Goal: Task Accomplishment & Management: Manage account settings

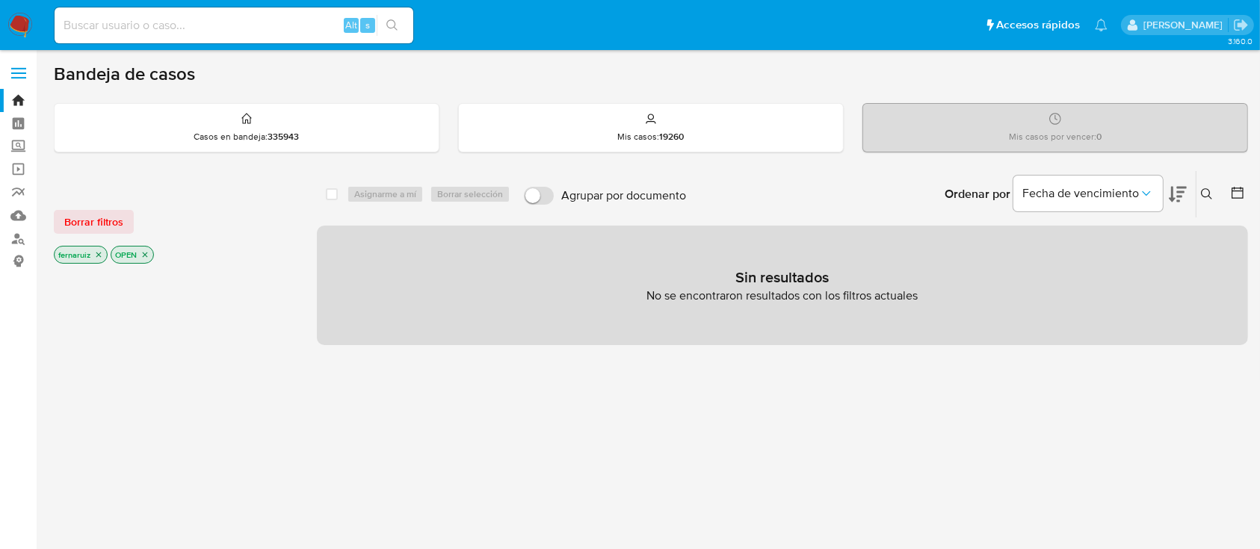
click at [9, 22] on img at bounding box center [19, 25] width 25 height 25
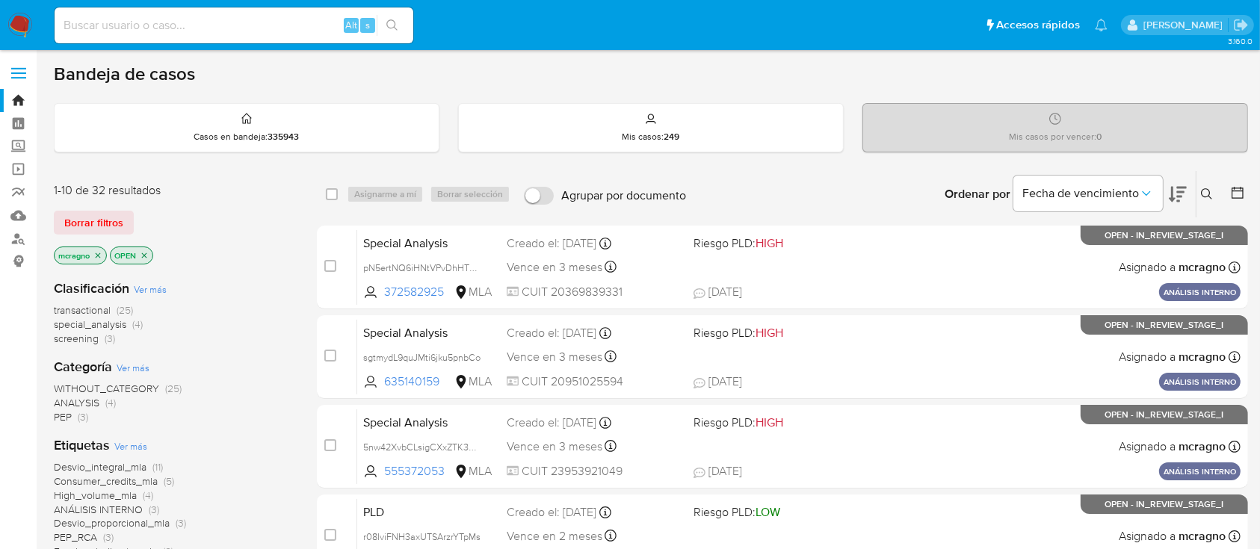
drag, startPoint x: 146, startPoint y: 255, endPoint x: 220, endPoint y: 257, distance: 74.8
click at [146, 256] on icon "close-filter" at bounding box center [144, 255] width 9 height 9
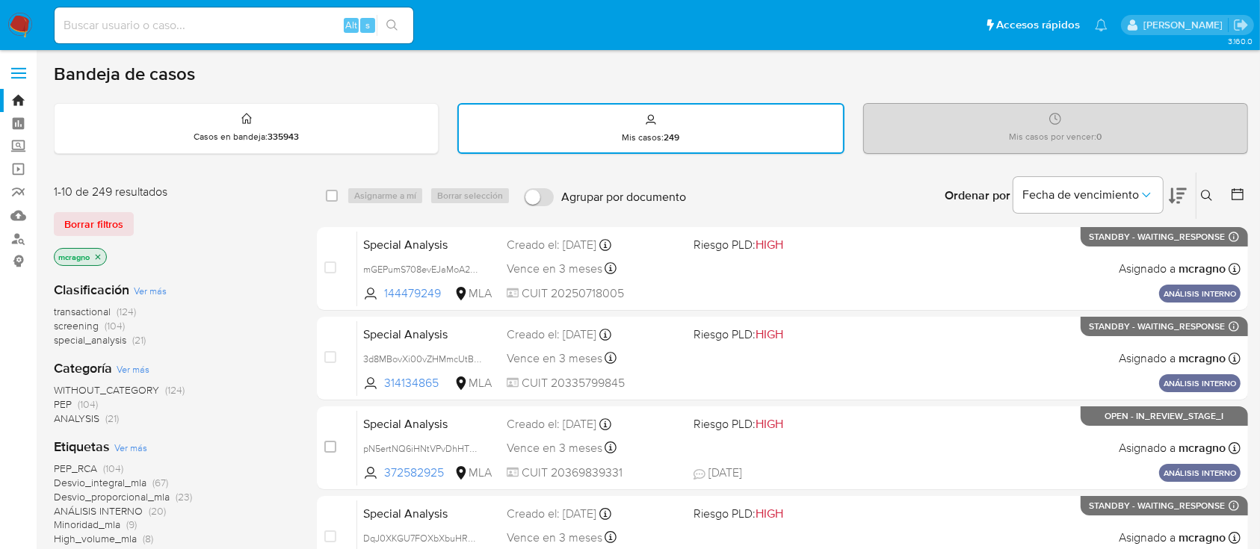
click at [1234, 199] on icon at bounding box center [1237, 194] width 15 height 15
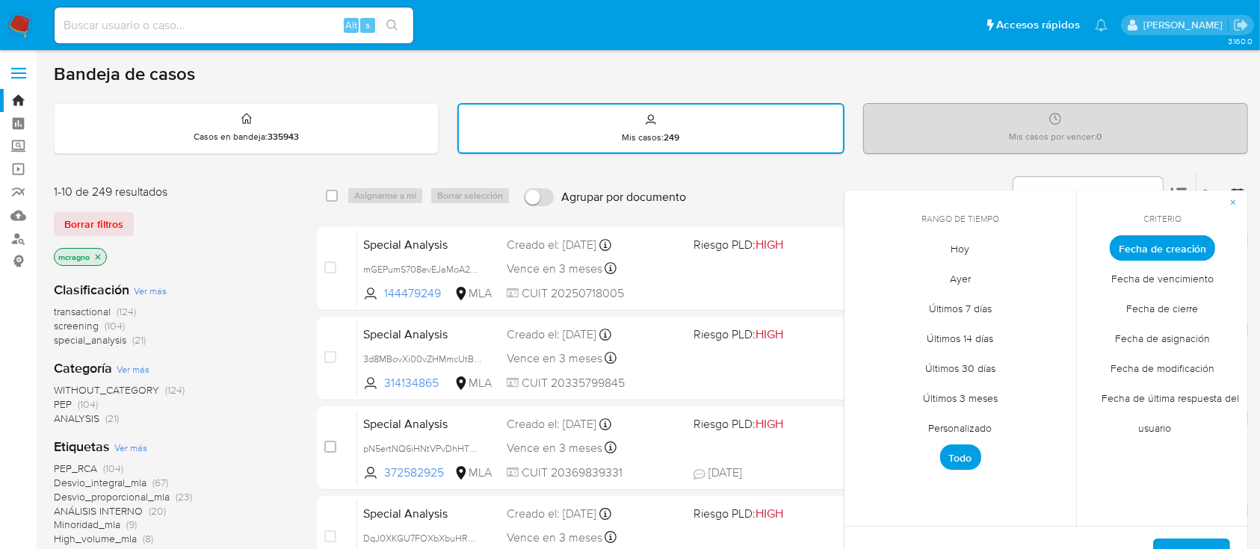
click at [980, 439] on span "Personalizado" at bounding box center [960, 428] width 95 height 31
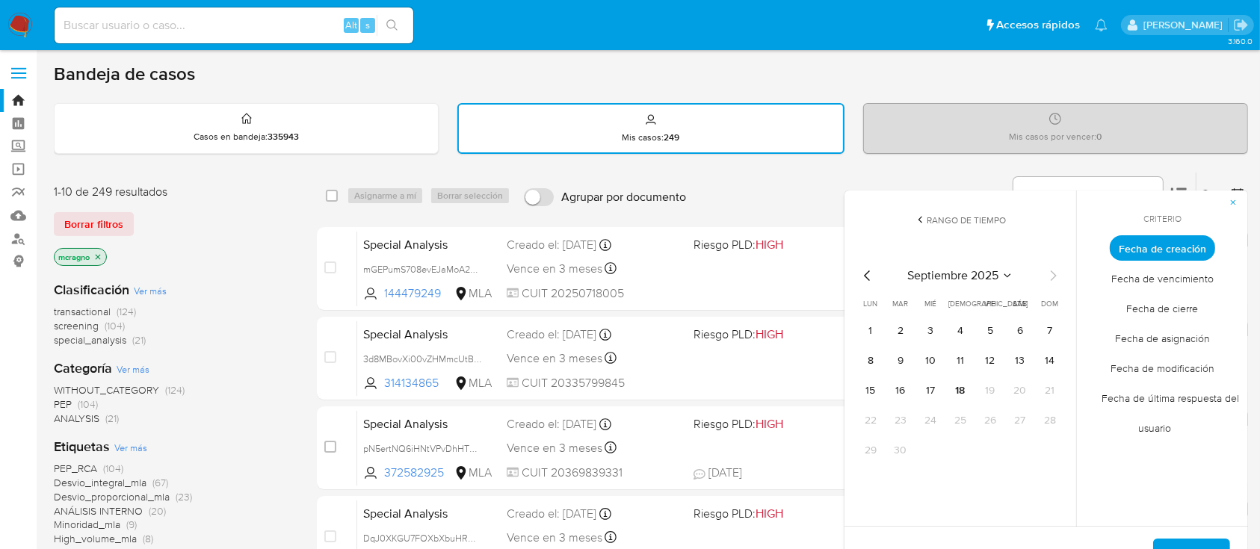
click at [869, 272] on icon "Mes anterior" at bounding box center [868, 276] width 18 height 18
click at [992, 332] on button "1" at bounding box center [990, 331] width 24 height 24
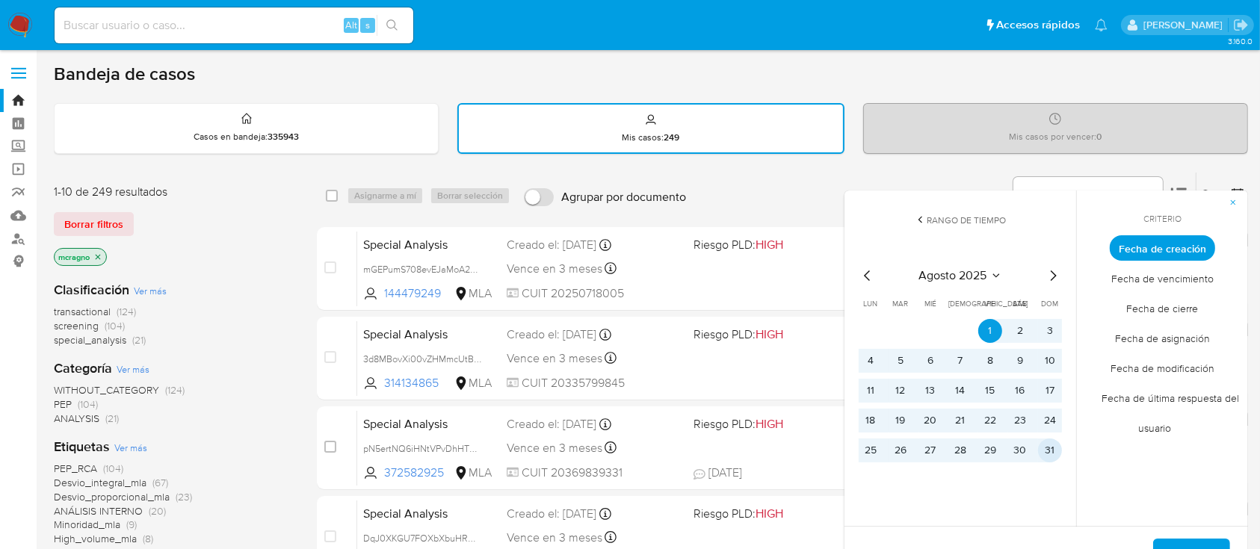
click at [1052, 456] on button "31" at bounding box center [1050, 451] width 24 height 24
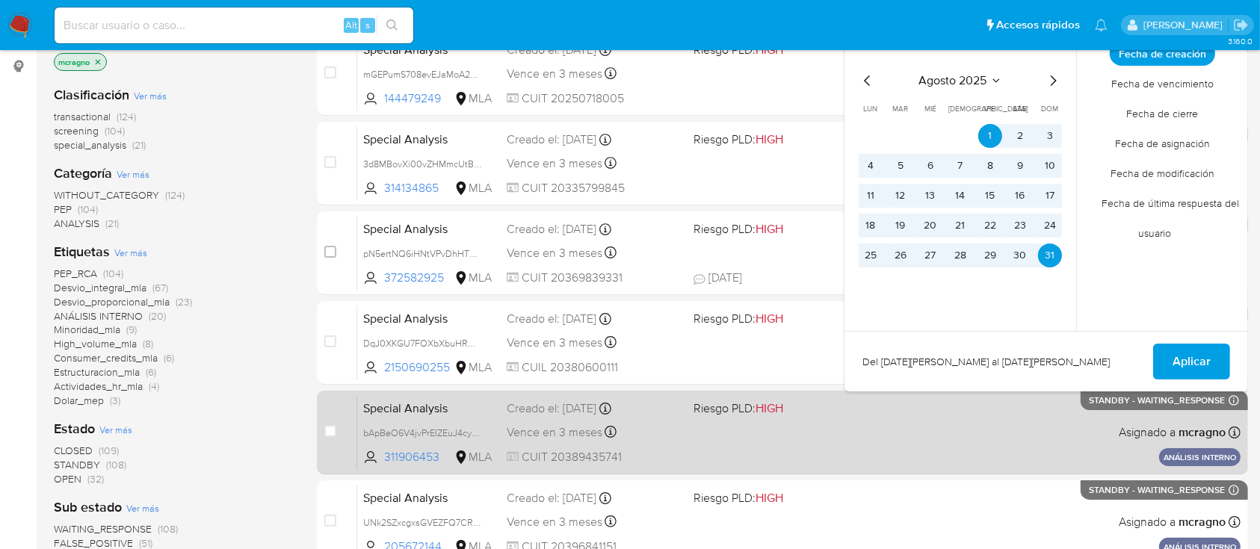
scroll to position [199, 0]
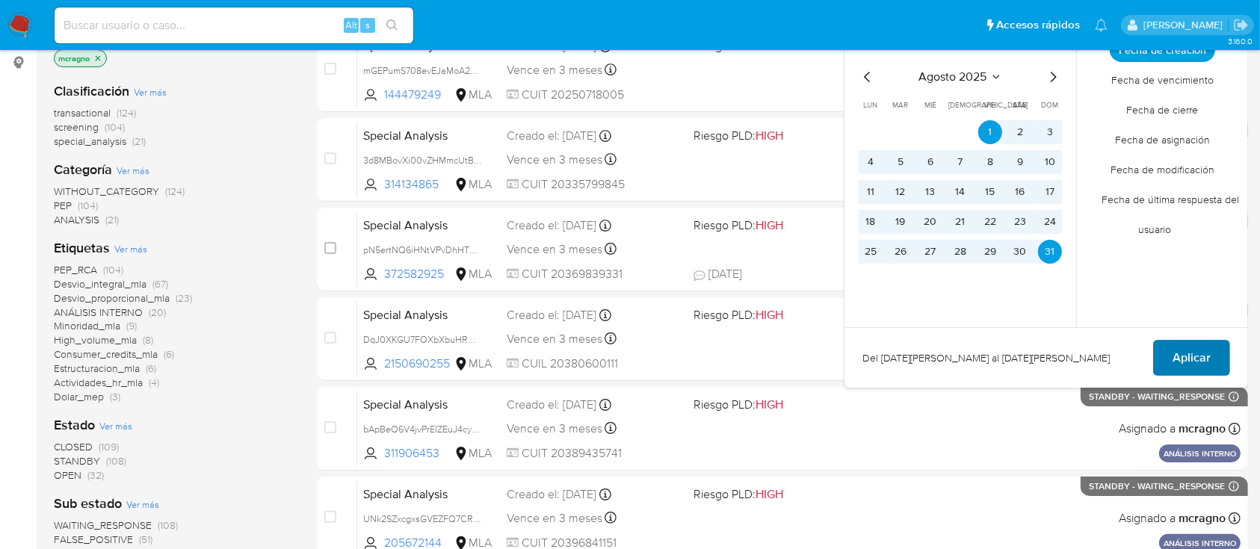
click at [1217, 355] on button "Aplicar" at bounding box center [1191, 358] width 77 height 36
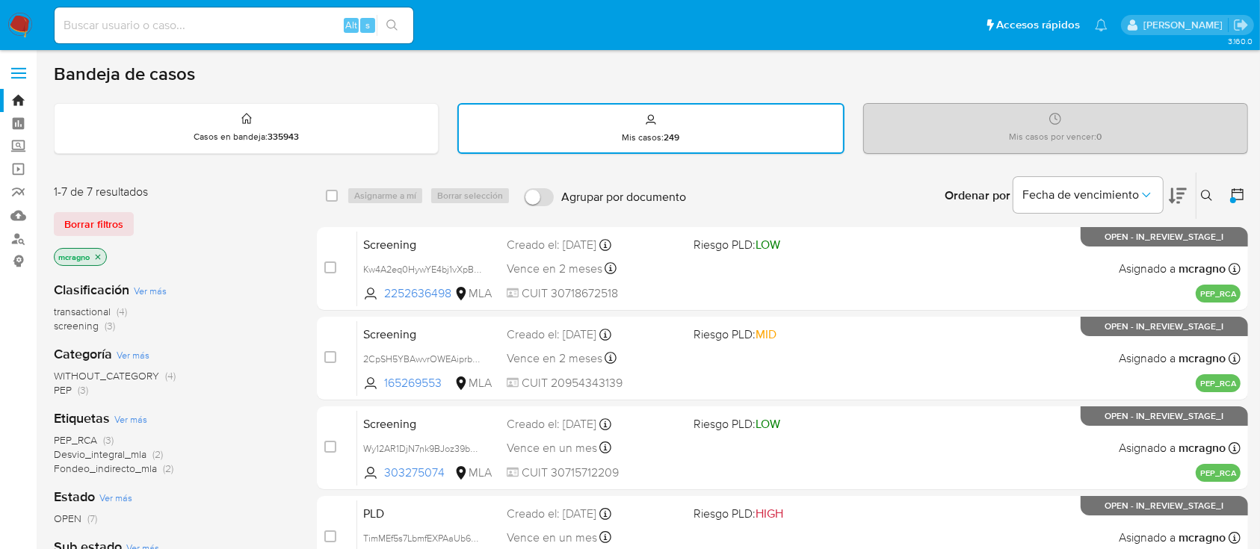
click at [110, 314] on span "transactional" at bounding box center [82, 311] width 57 height 15
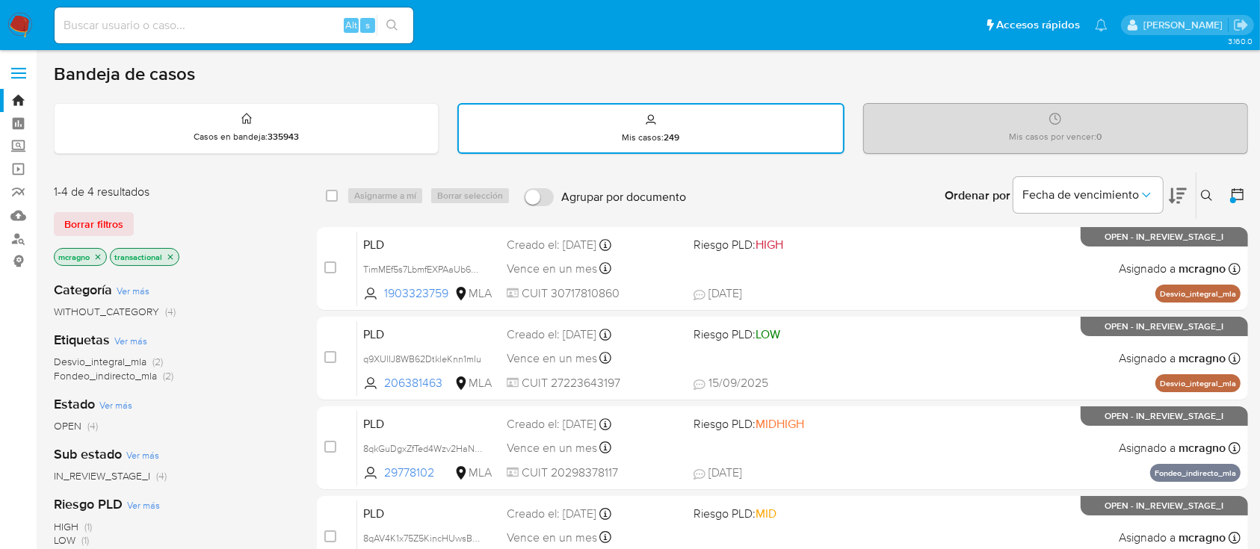
click at [170, 258] on icon "close-filter" at bounding box center [170, 257] width 9 height 9
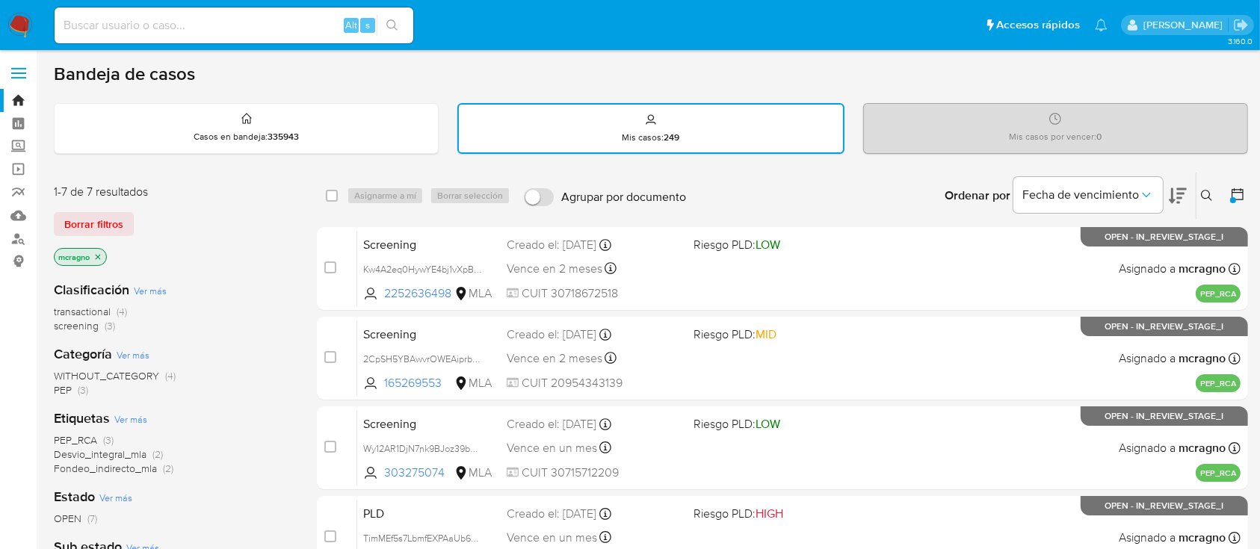
click at [1204, 190] on icon at bounding box center [1207, 196] width 12 height 12
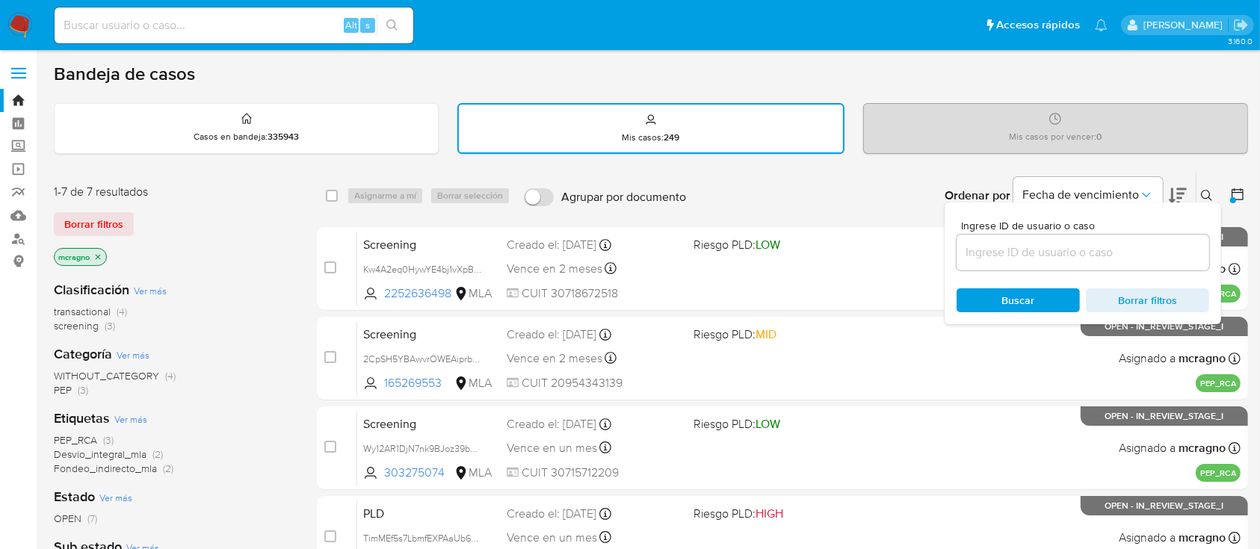
click at [1121, 261] on div at bounding box center [1082, 253] width 253 height 36
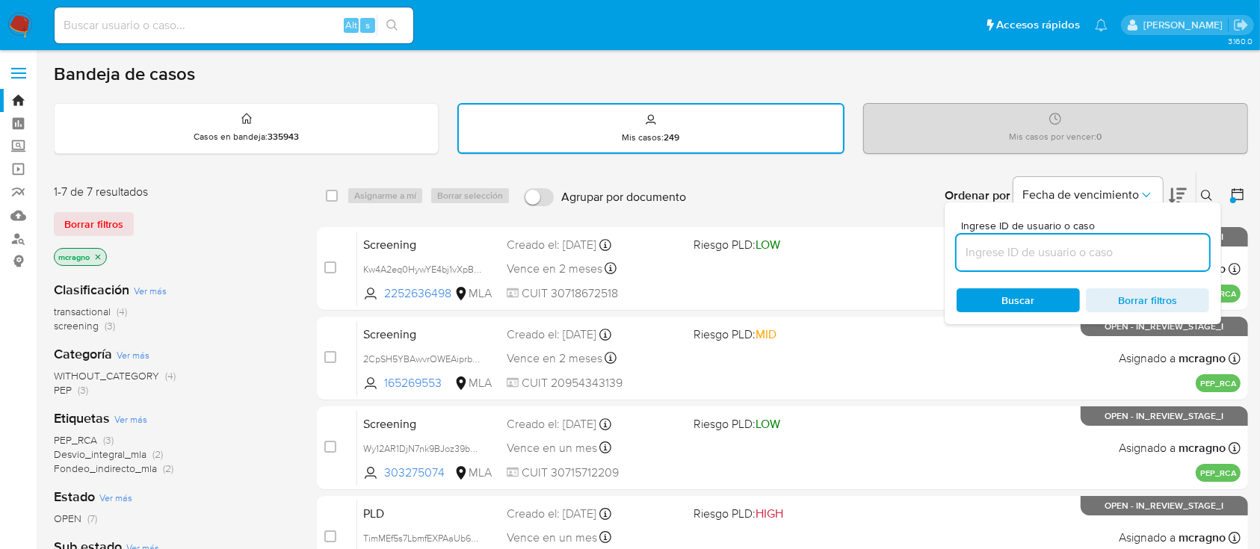
click at [1119, 259] on input at bounding box center [1082, 252] width 253 height 19
paste input "206381463"
type input "206381463"
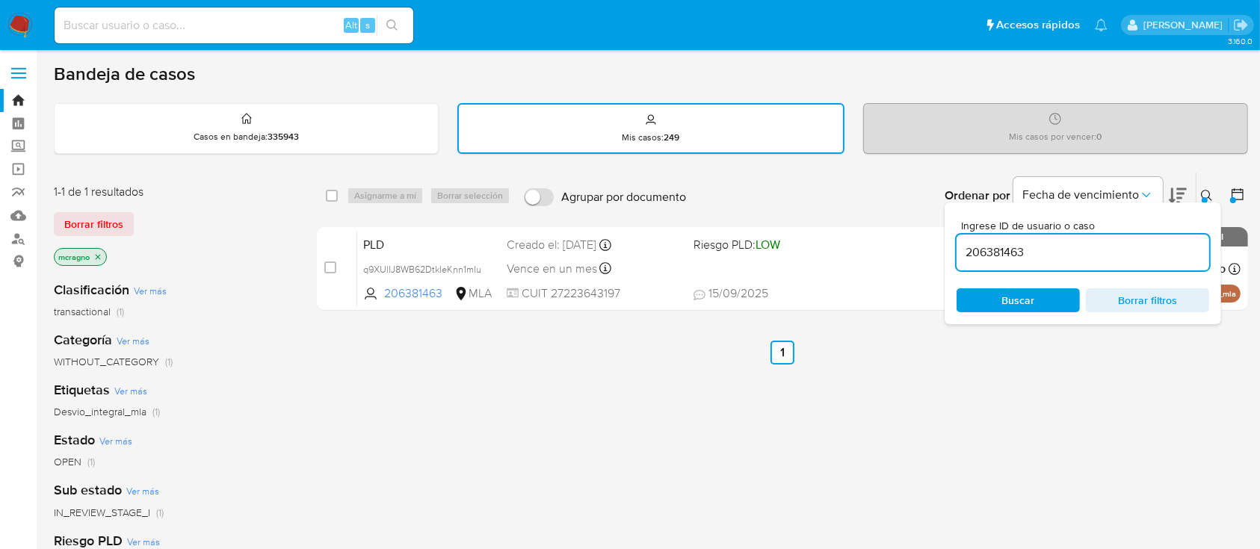
click at [1207, 191] on icon at bounding box center [1207, 196] width 12 height 12
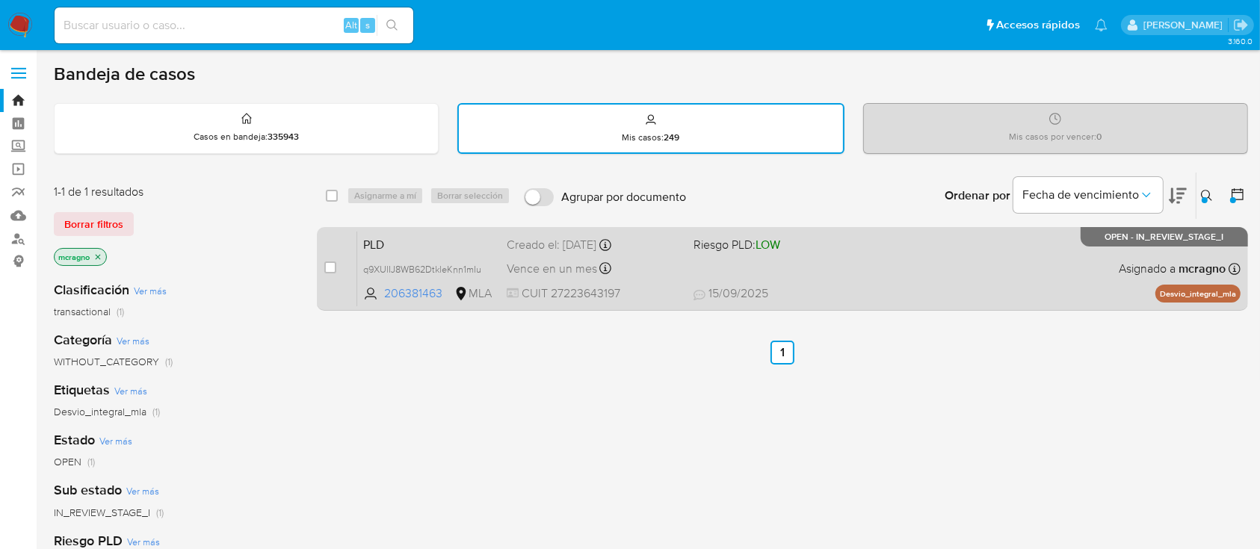
click at [1023, 250] on div "PLD q9XUlIJ8WB62DtkleKnn1mIu 206381463 MLA Riesgo PLD: LOW Creado el: 12/08/202…" at bounding box center [798, 268] width 883 height 75
click at [325, 273] on div "case-item-checkbox" at bounding box center [330, 267] width 12 height 15
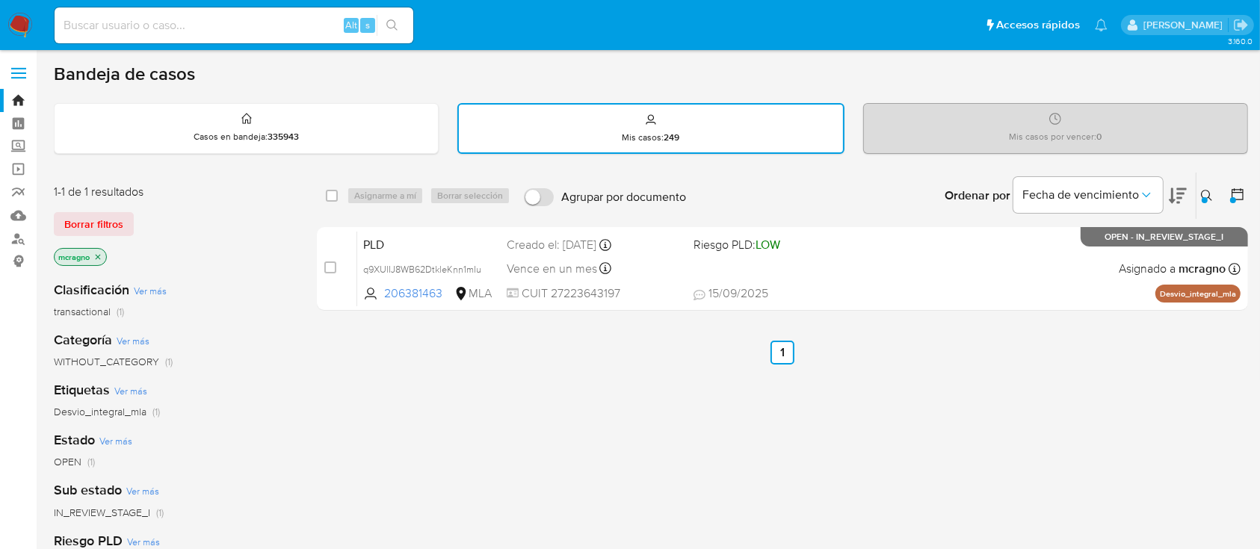
drag, startPoint x: 324, startPoint y: 266, endPoint x: 366, endPoint y: 220, distance: 61.9
click at [325, 266] on input "checkbox" at bounding box center [330, 268] width 12 height 12
checkbox input "true"
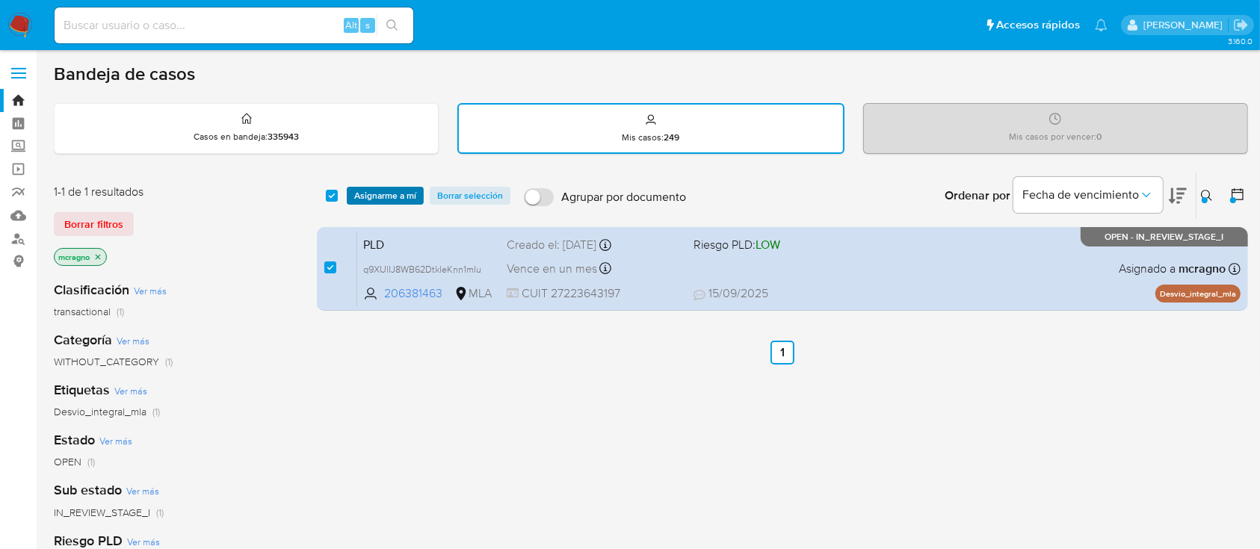
click at [380, 197] on span "Asignarme a mí" at bounding box center [385, 195] width 62 height 15
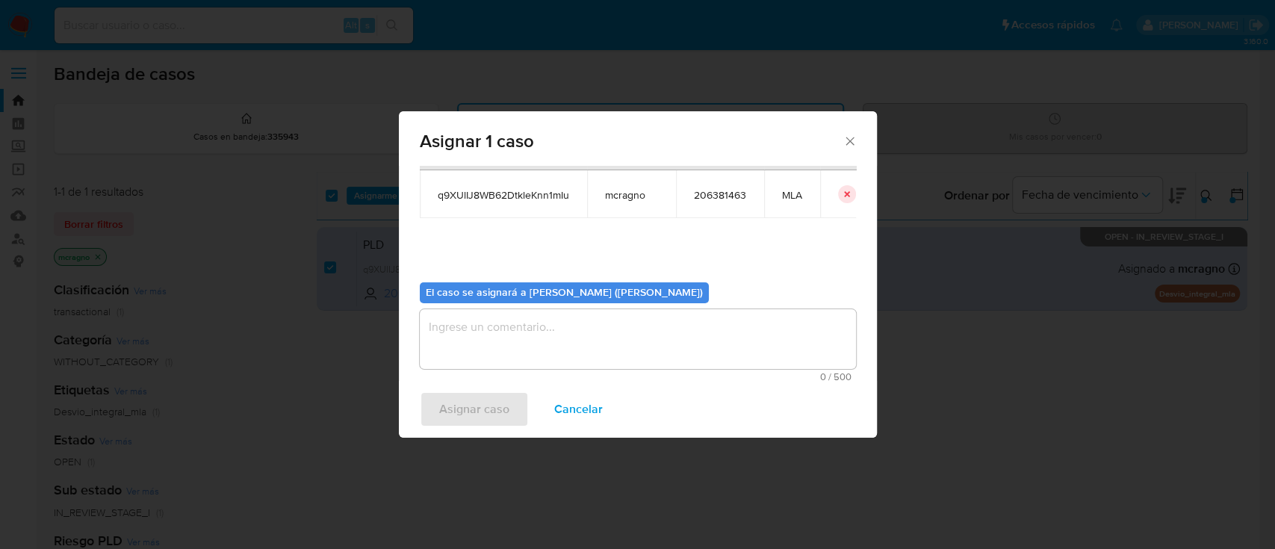
scroll to position [76, 0]
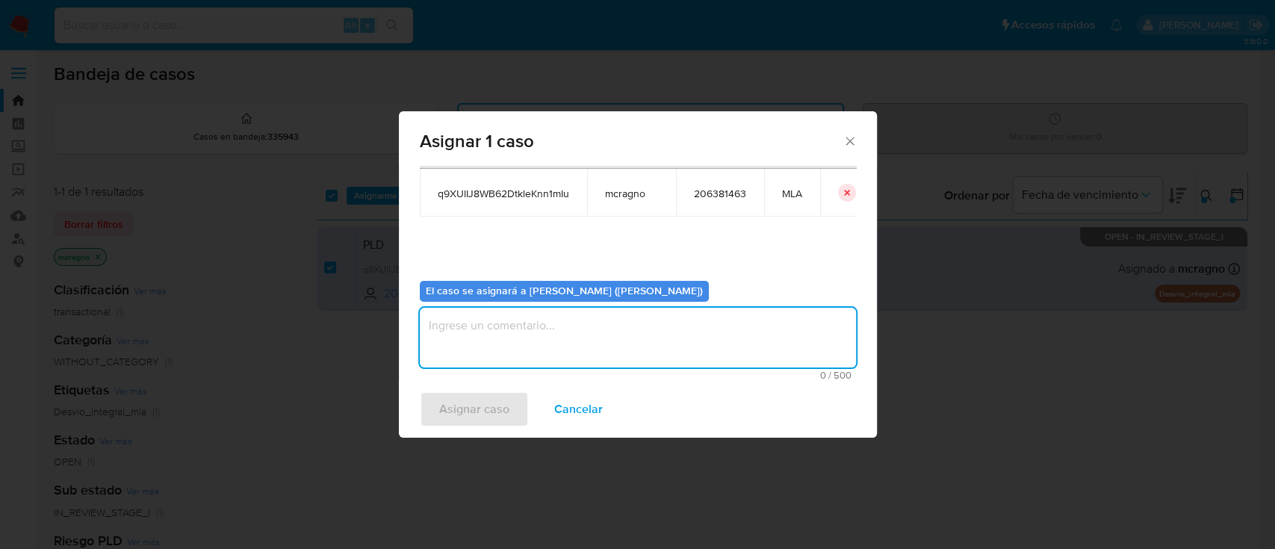
click at [462, 338] on textarea "assign-modal" at bounding box center [638, 338] width 436 height 60
click at [471, 394] on span "Asignar caso" at bounding box center [474, 409] width 70 height 33
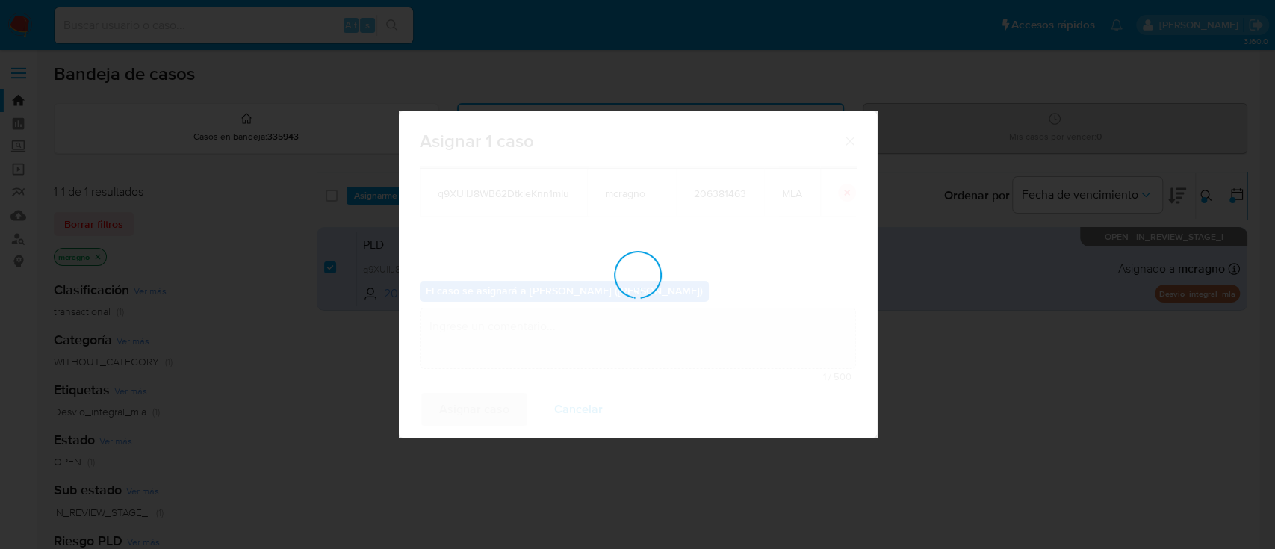
checkbox input "false"
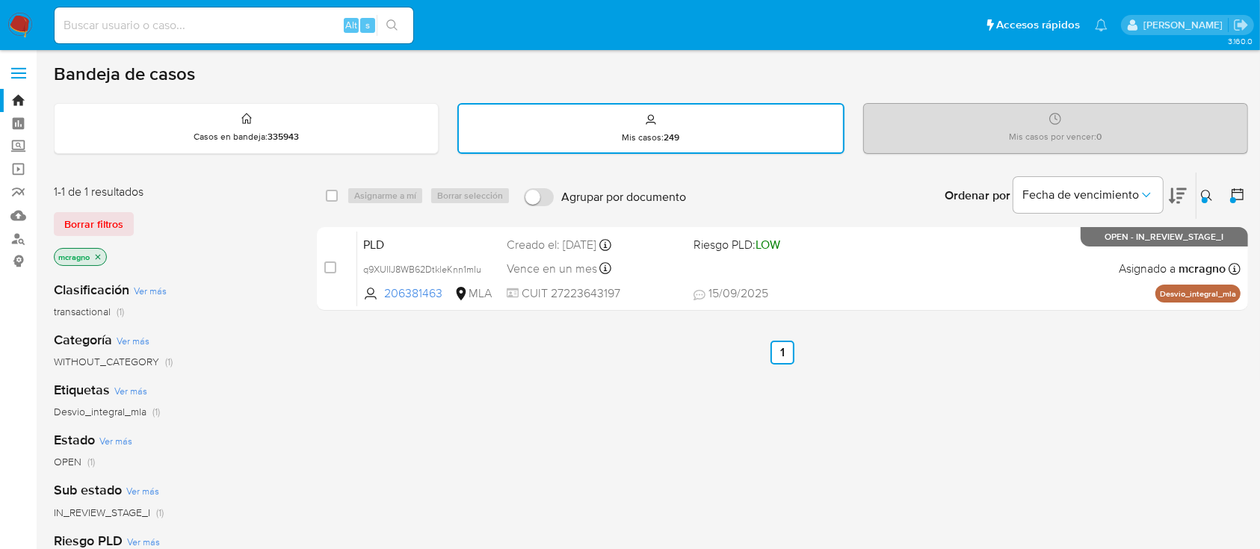
drag, startPoint x: 1207, startPoint y: 197, endPoint x: 1189, endPoint y: 224, distance: 32.7
click at [1207, 198] on button at bounding box center [1208, 196] width 25 height 18
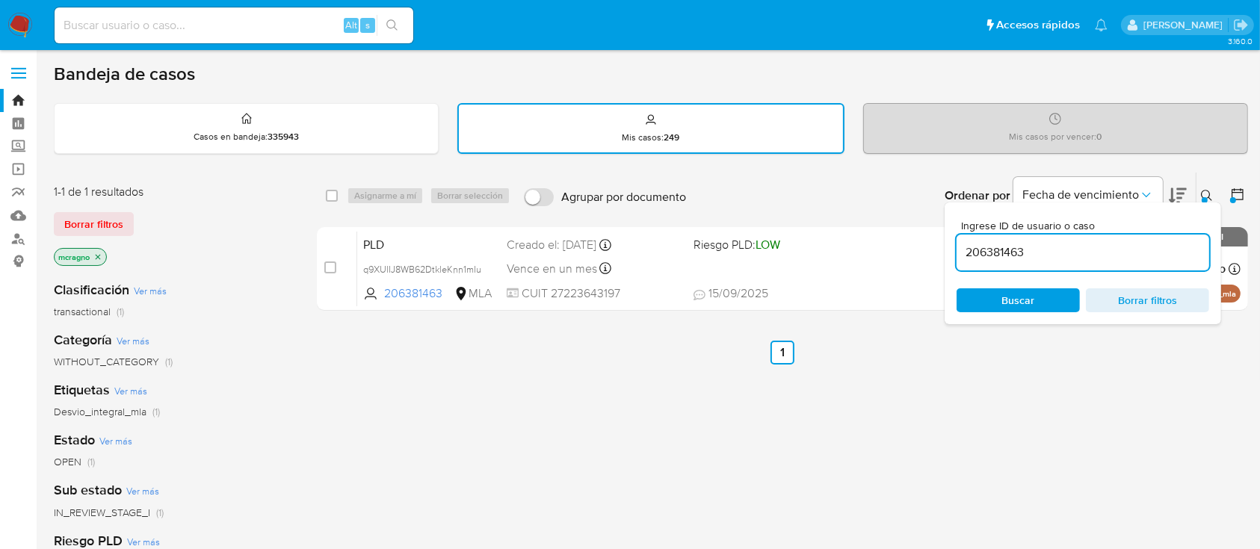
click at [1125, 264] on div "206381463" at bounding box center [1082, 253] width 253 height 36
click at [1125, 263] on div "206381463" at bounding box center [1082, 253] width 253 height 36
click at [1123, 253] on input "206381463" at bounding box center [1082, 252] width 253 height 19
paste input "59229171"
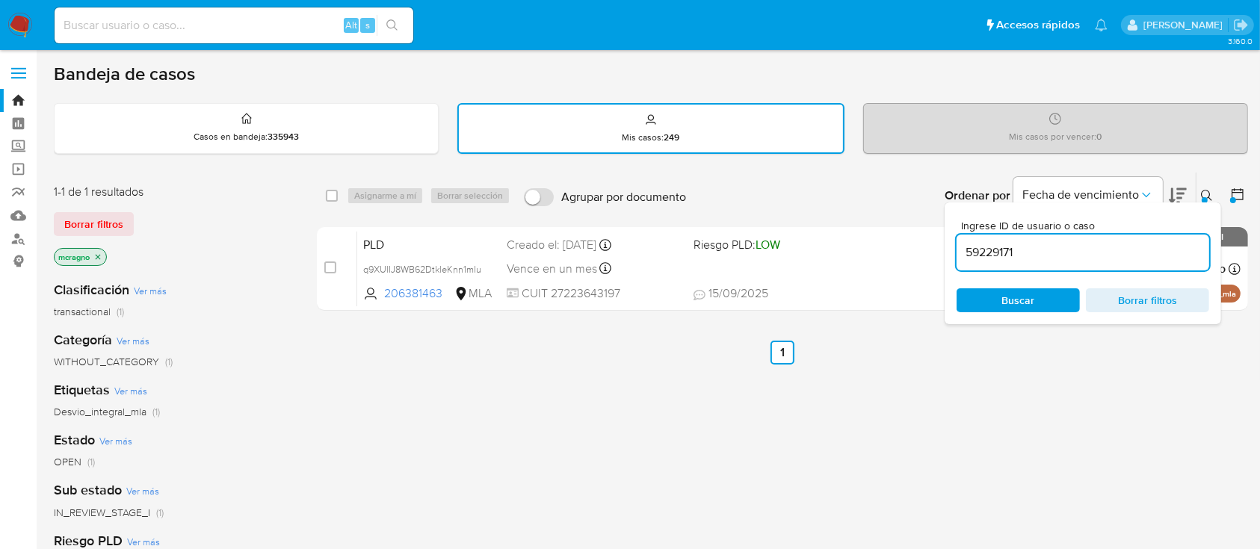
type input "59229171"
click at [1206, 194] on icon at bounding box center [1207, 196] width 12 height 12
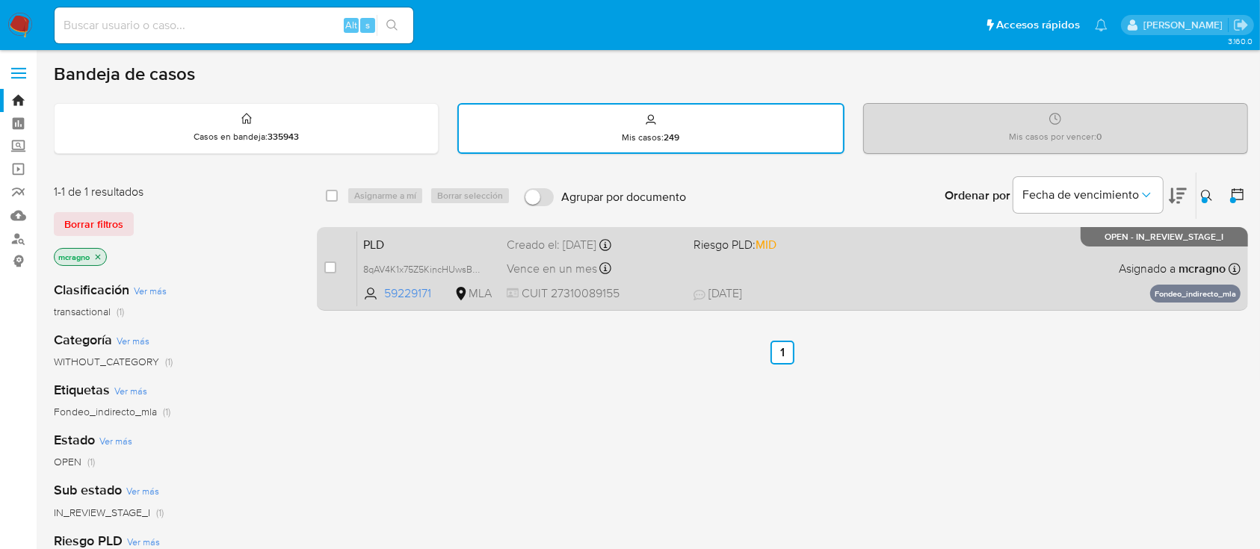
click at [920, 289] on span "12/09/2025 12/09/2025 13:21" at bounding box center [873, 293] width 361 height 16
click at [324, 269] on input "checkbox" at bounding box center [330, 268] width 12 height 12
checkbox input "true"
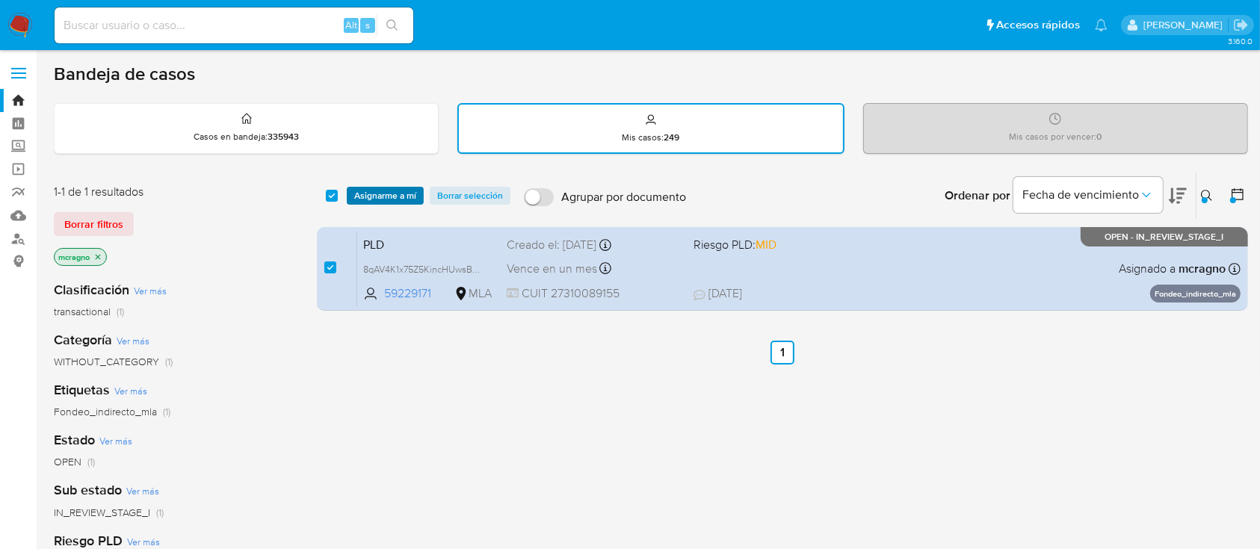
click at [383, 197] on span "Asignarme a mí" at bounding box center [385, 195] width 62 height 15
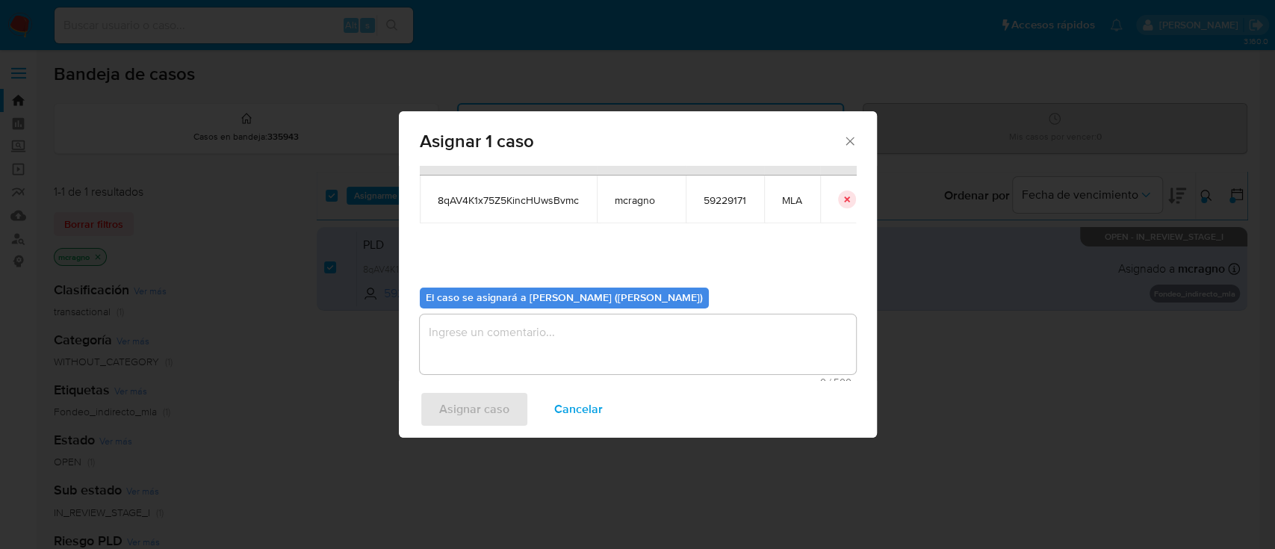
scroll to position [76, 0]
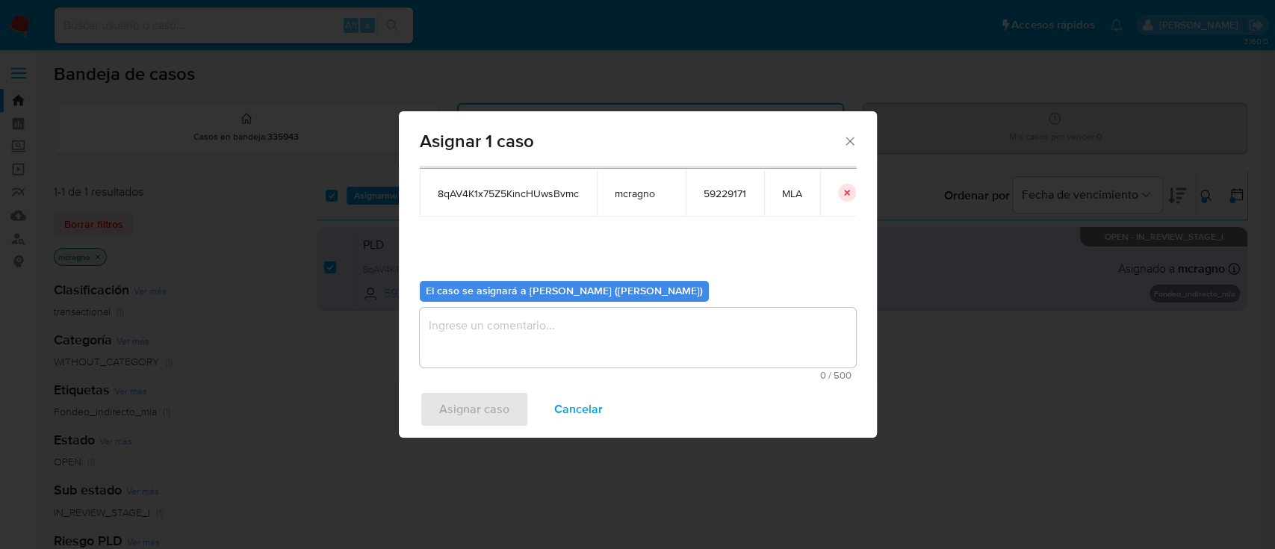
click at [474, 331] on textarea "assign-modal" at bounding box center [638, 338] width 436 height 60
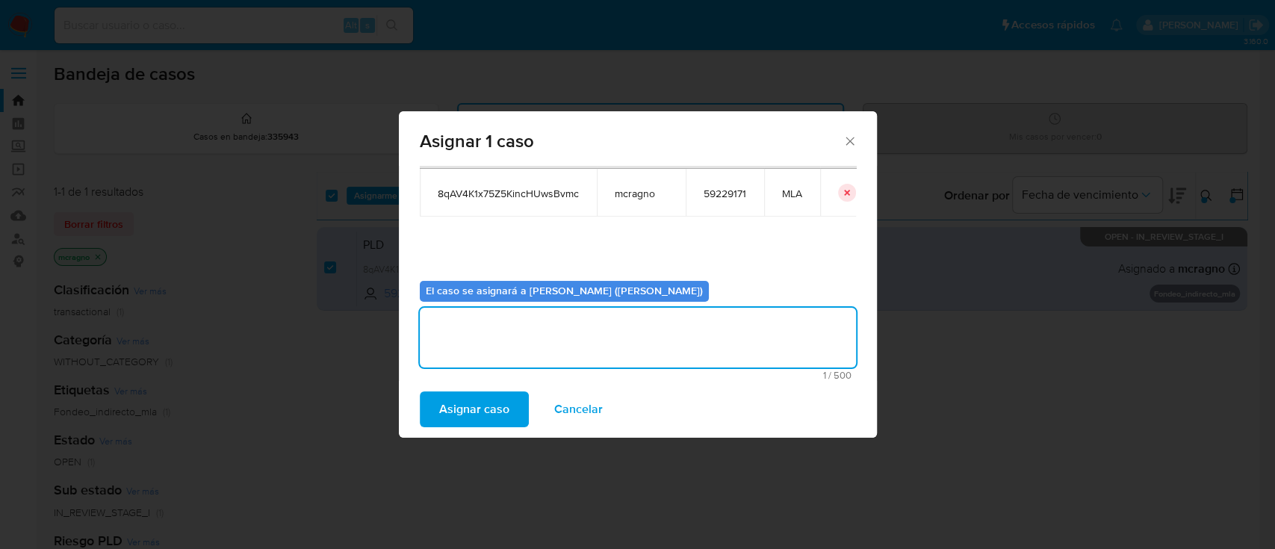
click at [485, 403] on span "Asignar caso" at bounding box center [474, 409] width 70 height 33
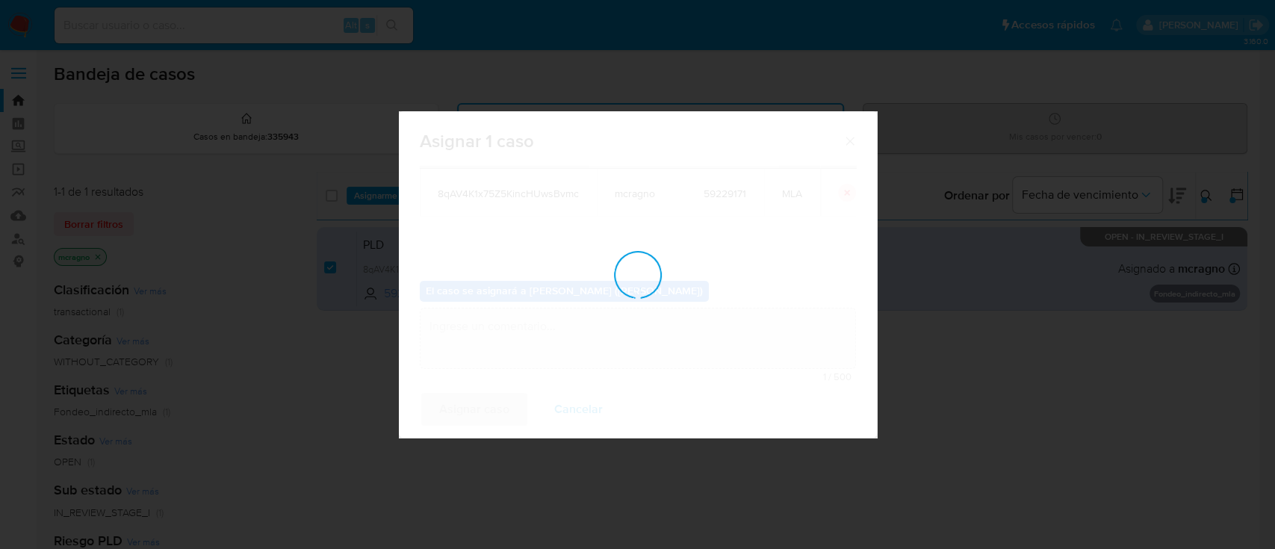
checkbox input "false"
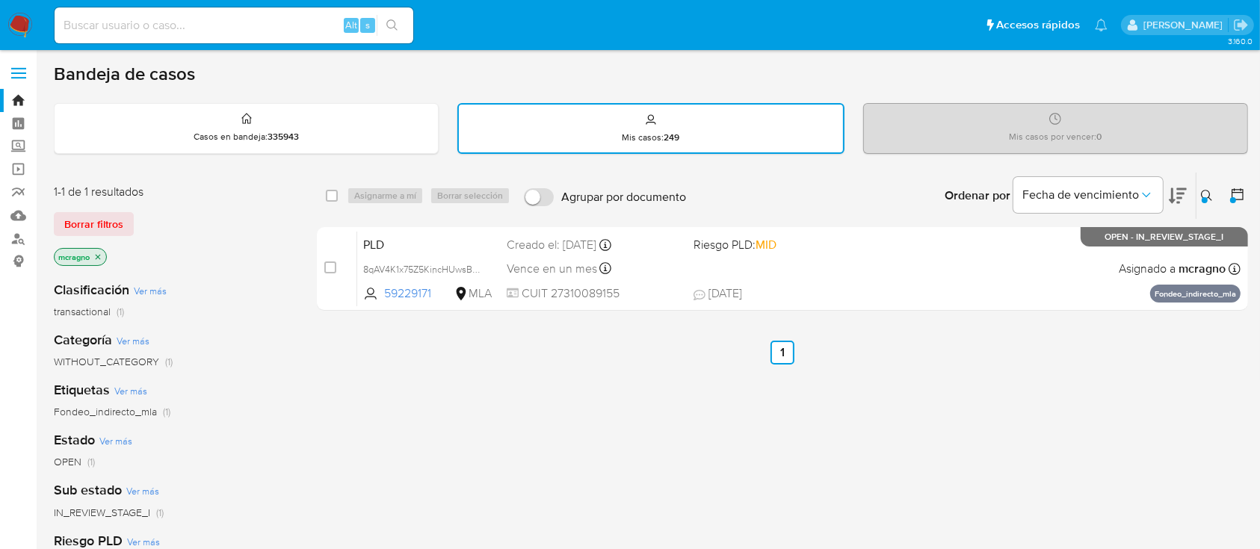
click at [1198, 188] on button at bounding box center [1208, 196] width 25 height 18
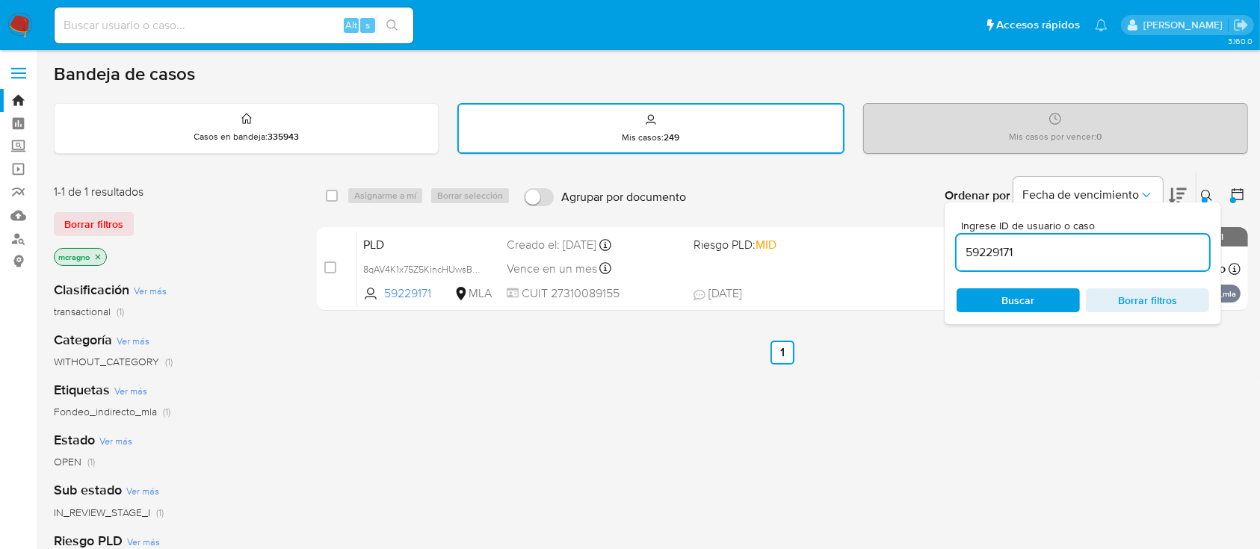
click at [1149, 260] on input "59229171" at bounding box center [1082, 252] width 253 height 19
click at [1148, 260] on input "59229171" at bounding box center [1082, 252] width 253 height 19
type input "1903323759"
click at [1202, 190] on icon at bounding box center [1206, 195] width 11 height 11
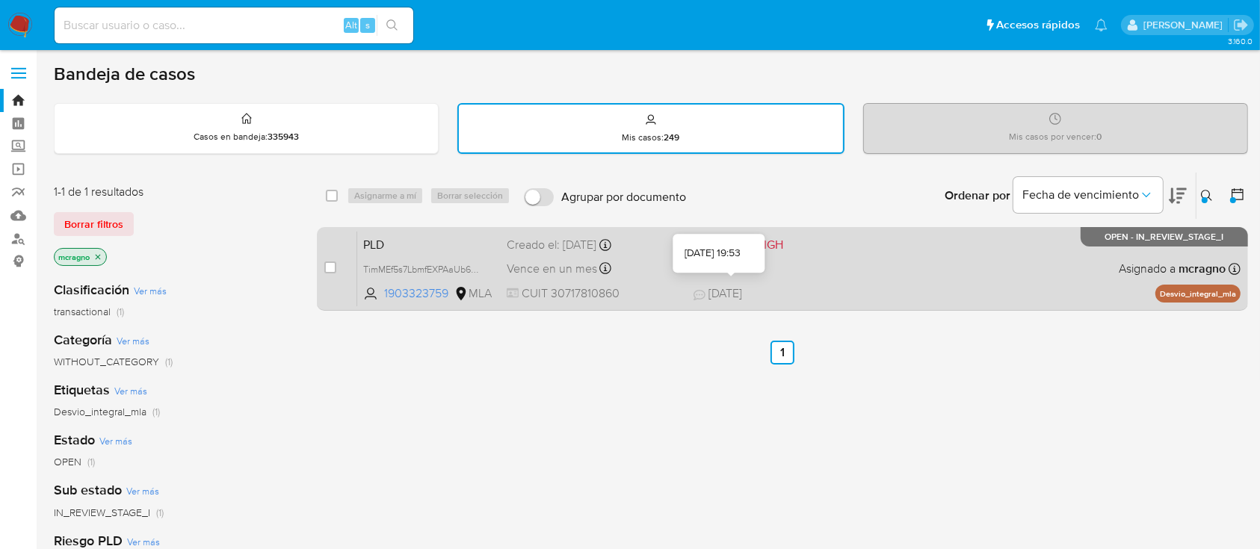
click at [905, 291] on span "12/09/2025 12/09/2025 19:53" at bounding box center [873, 293] width 361 height 16
click at [332, 267] on input "checkbox" at bounding box center [330, 268] width 12 height 12
checkbox input "true"
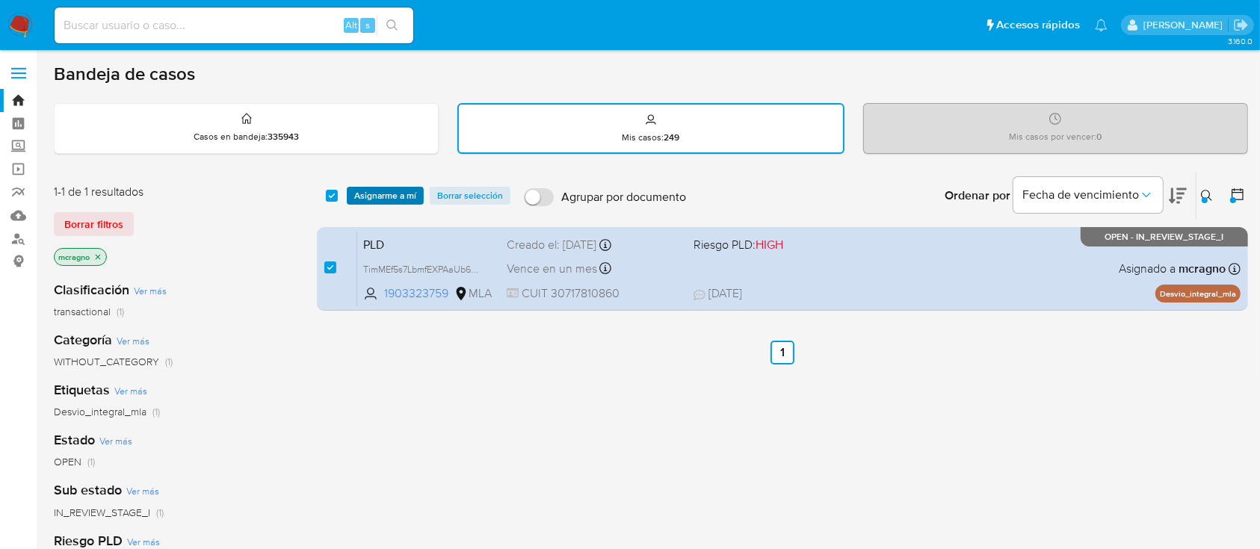
click at [399, 192] on span "Asignarme a mí" at bounding box center [385, 195] width 62 height 15
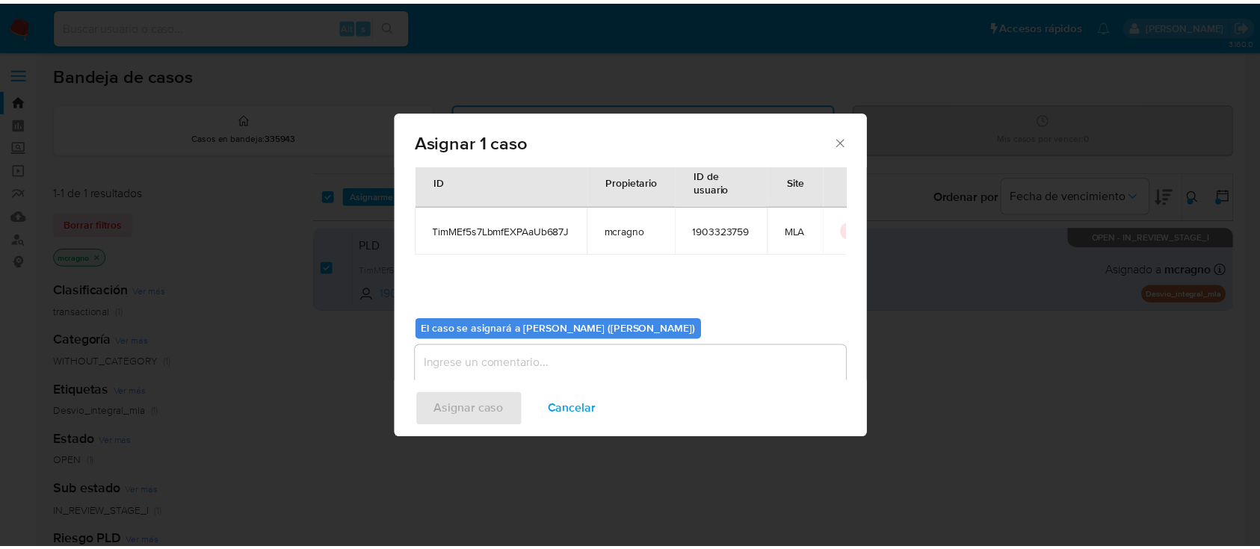
scroll to position [76, 0]
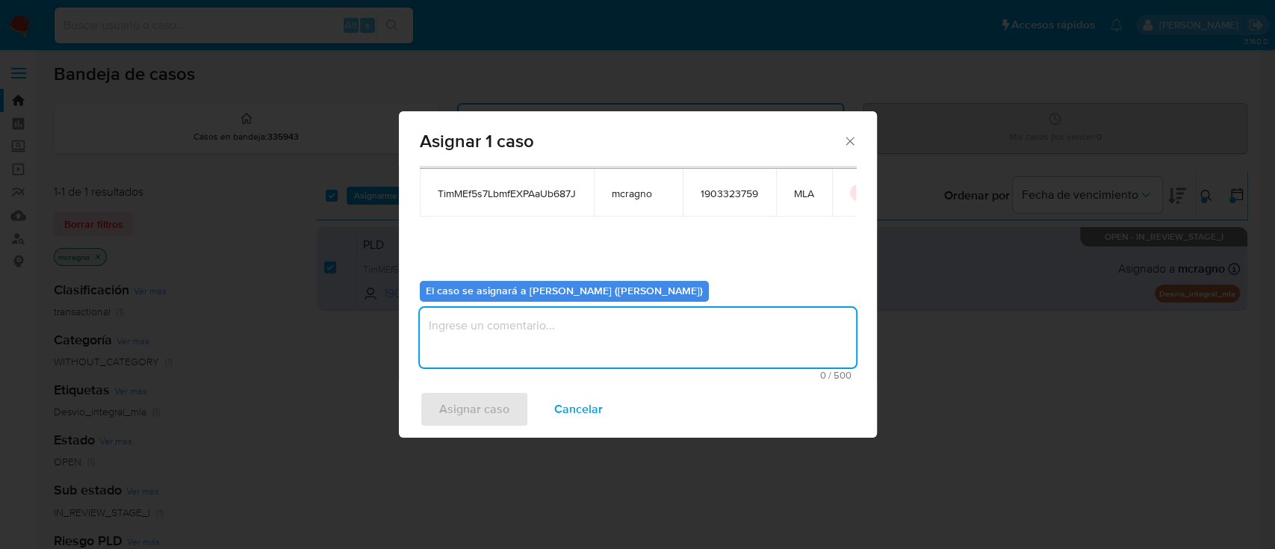
click at [503, 350] on textarea "assign-modal" at bounding box center [638, 338] width 436 height 60
click at [484, 409] on span "Asignar caso" at bounding box center [474, 409] width 70 height 33
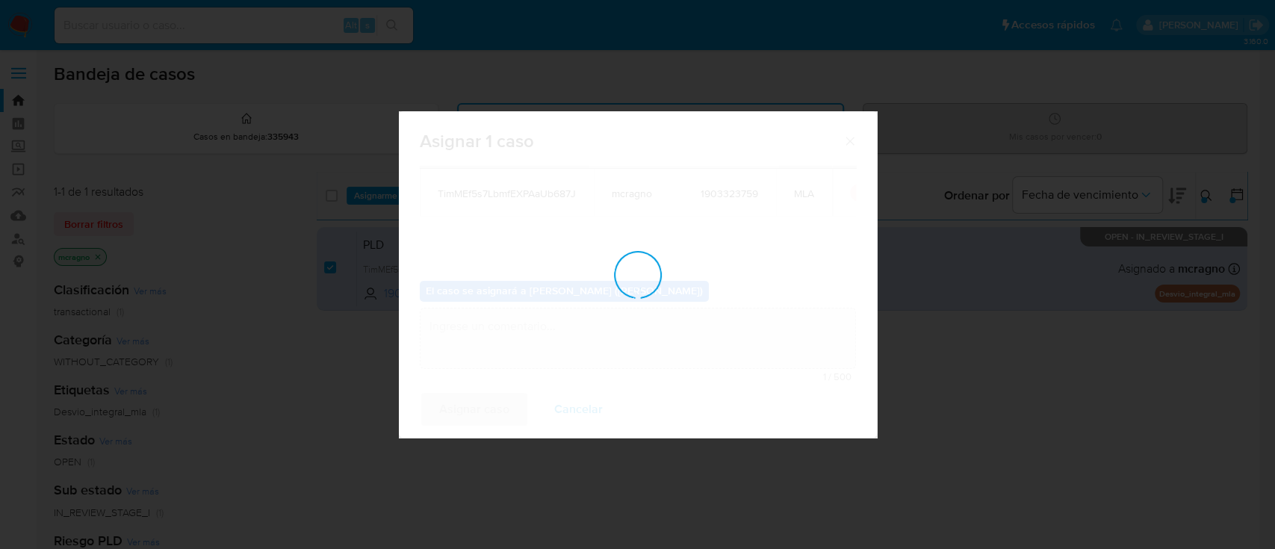
checkbox input "false"
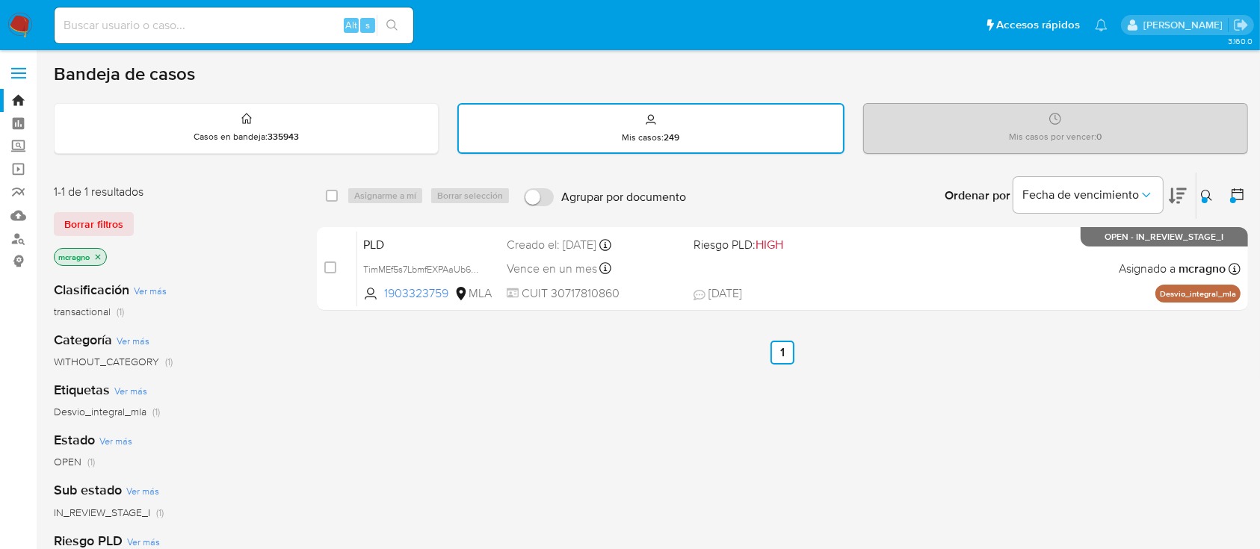
click at [102, 253] on icon "close-filter" at bounding box center [97, 257] width 9 height 9
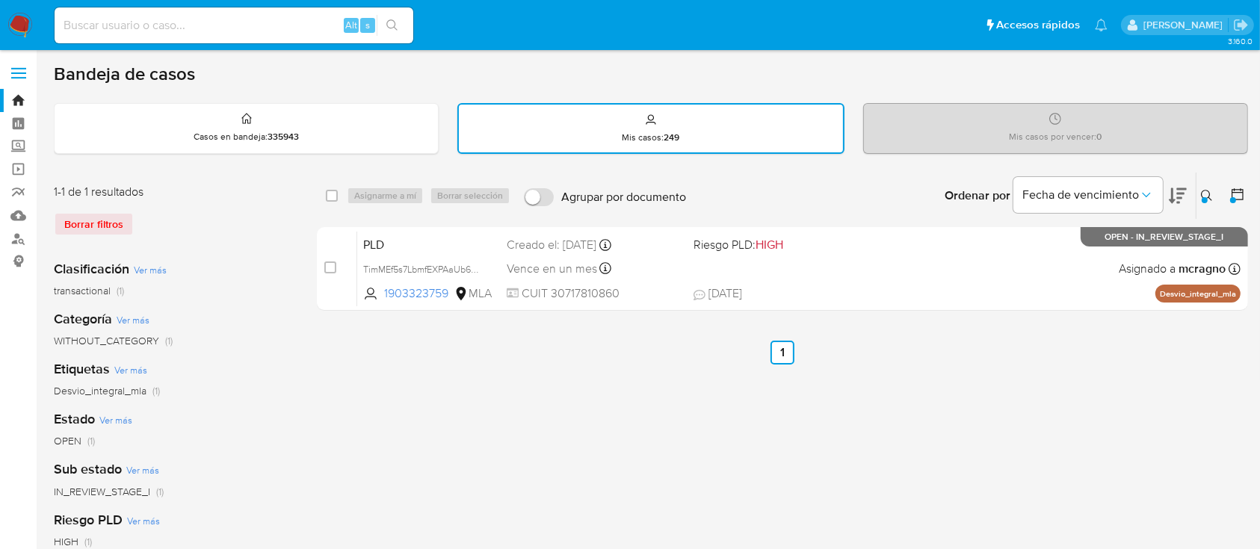
click at [10, 18] on img at bounding box center [19, 25] width 25 height 25
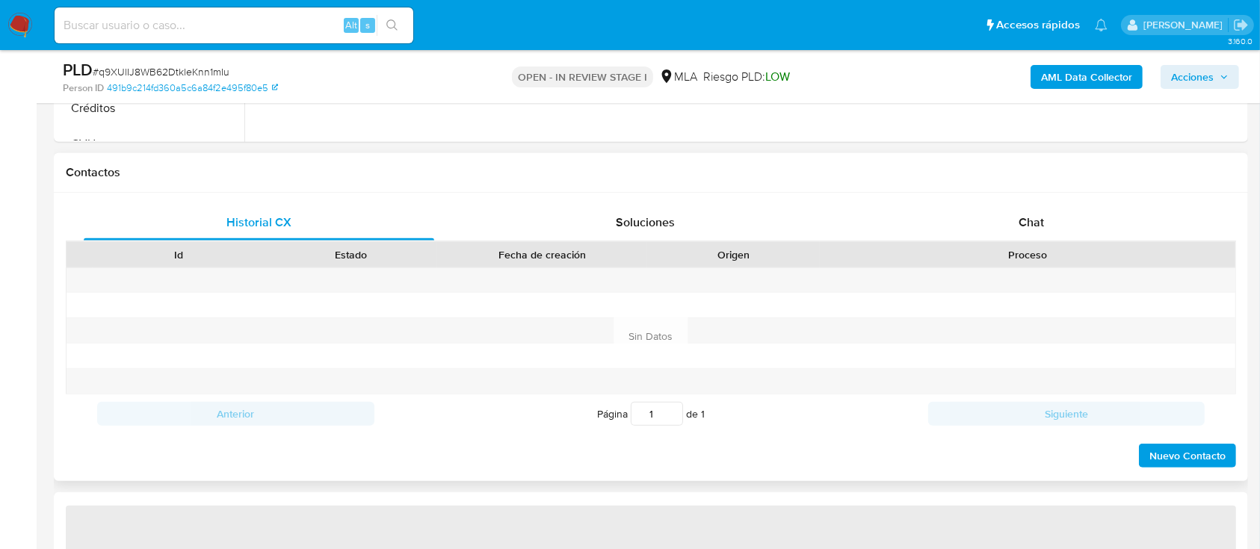
scroll to position [598, 0]
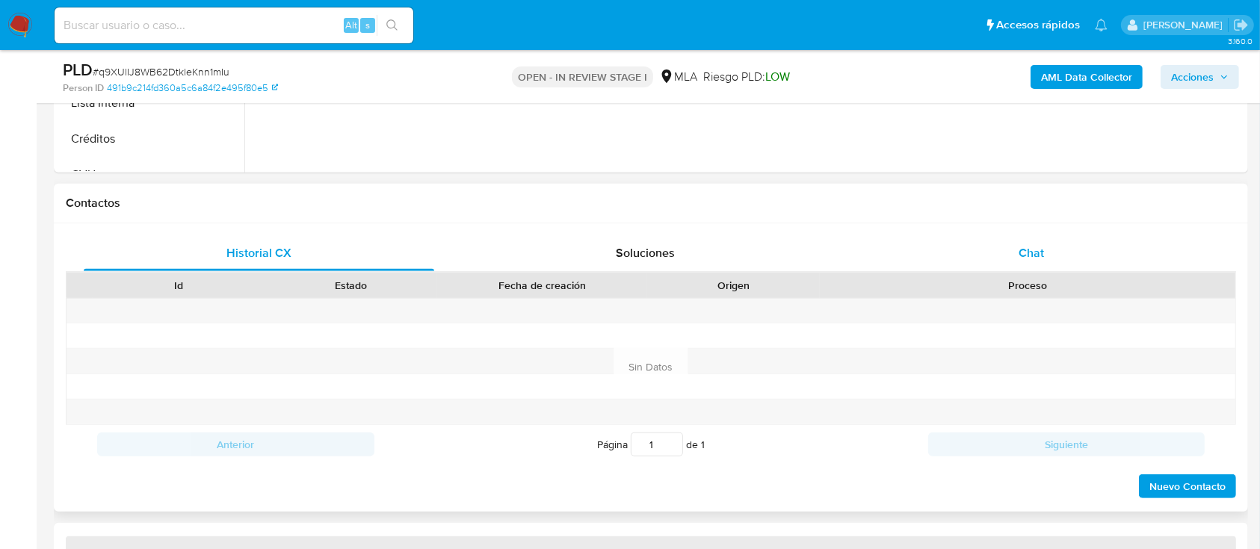
select select "10"
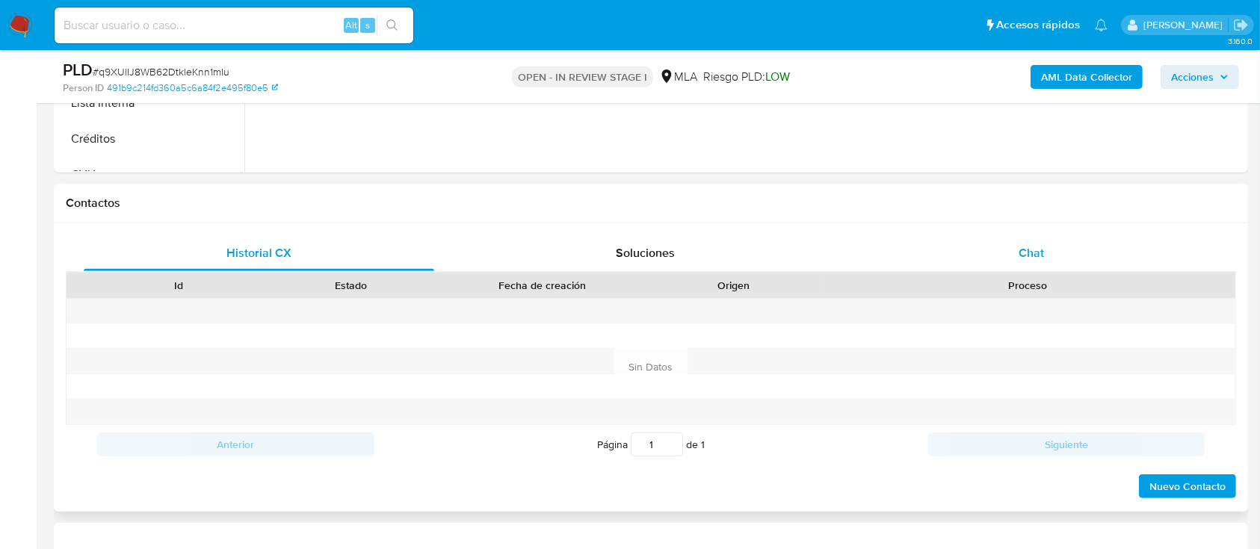
click at [1069, 249] on div "Chat" at bounding box center [1031, 253] width 350 height 36
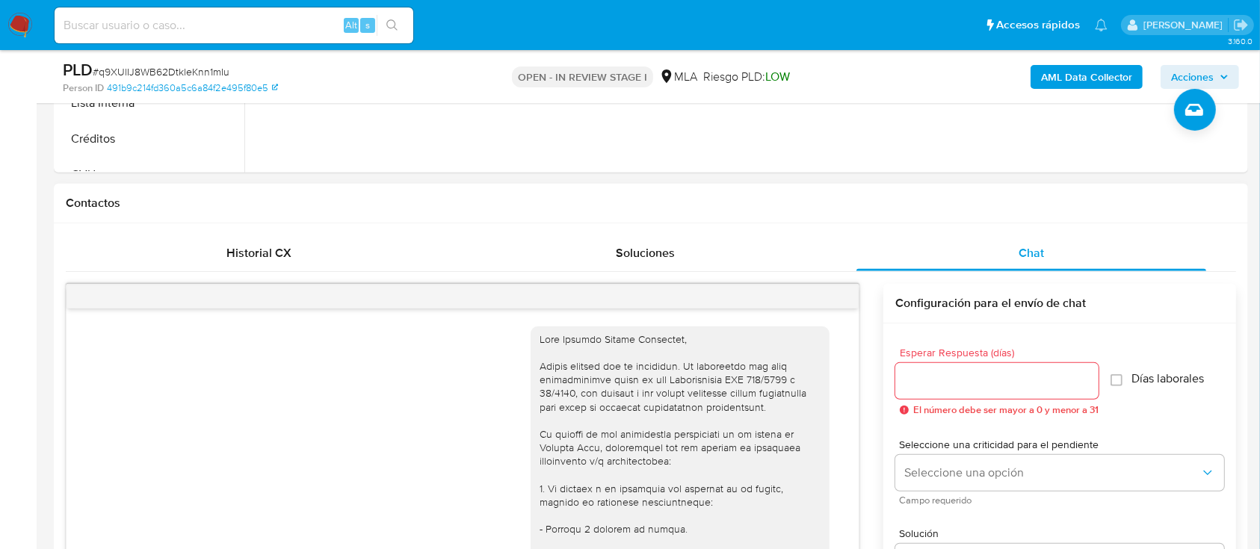
scroll to position [1545, 0]
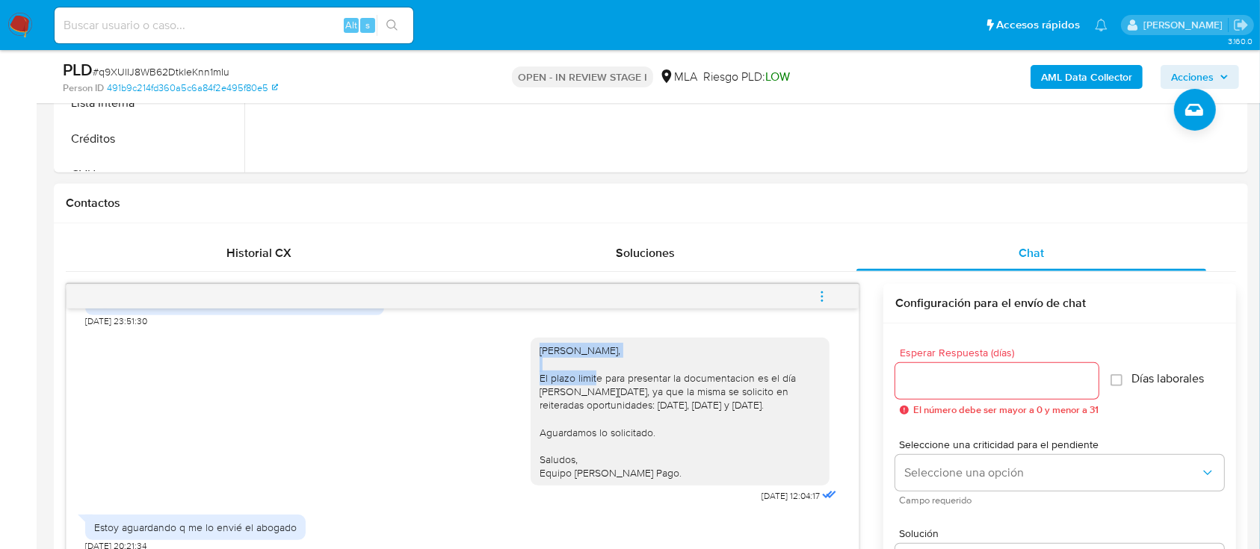
drag, startPoint x: 562, startPoint y: 350, endPoint x: 720, endPoint y: 350, distance: 157.7
click at [720, 350] on div "Hola Silvina Mariel Circhiaro, El plazo limite para presentar la documentacion …" at bounding box center [679, 412] width 281 height 136
copy div "Hola Silvina Mariel Circhiaro,"
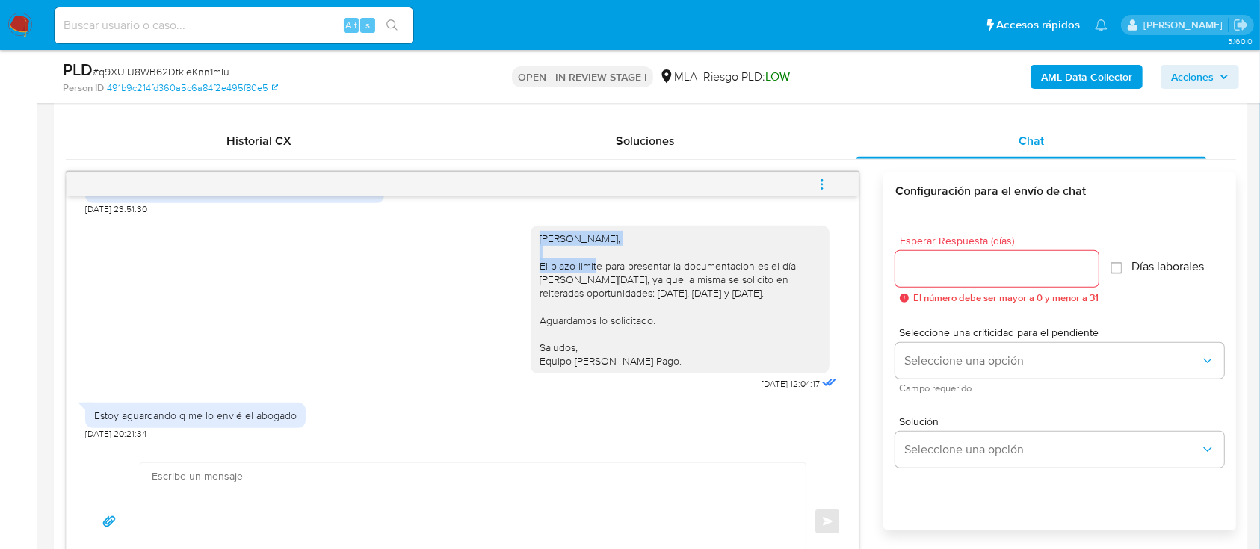
scroll to position [796, 0]
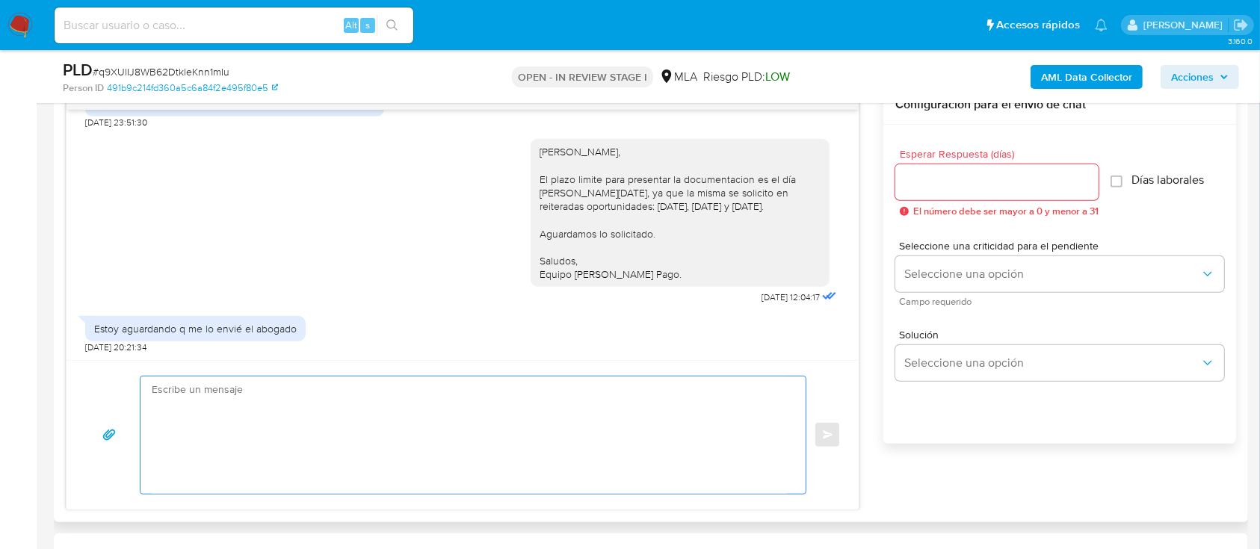
click at [472, 409] on textarea at bounding box center [469, 435] width 635 height 117
paste textarea "Hola Silvina Mariel Circhiaro,"
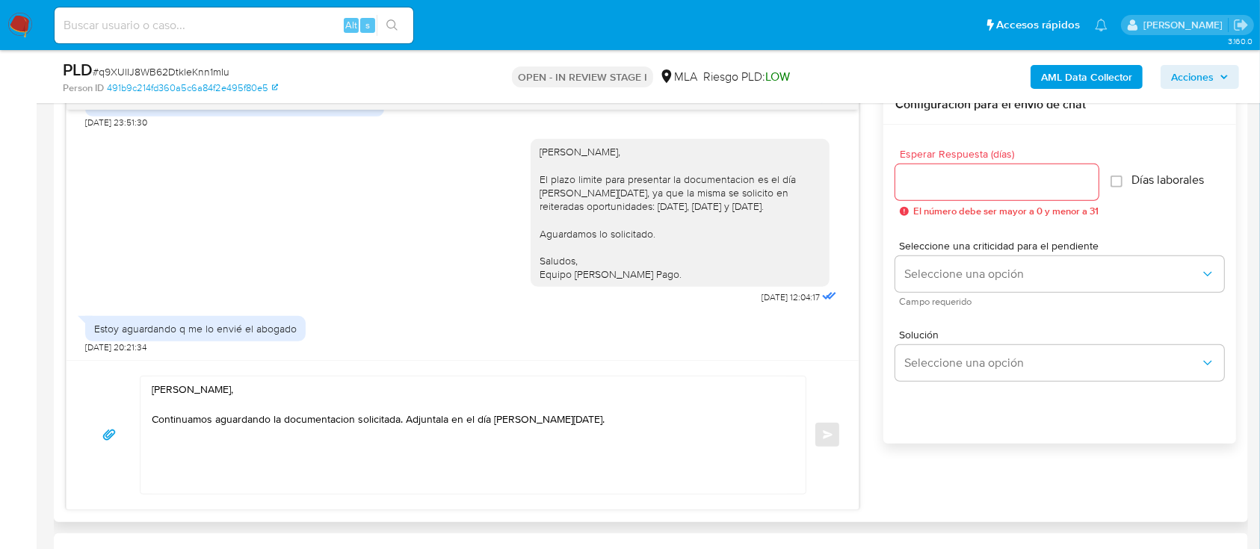
drag, startPoint x: 641, startPoint y: 272, endPoint x: 504, endPoint y: 262, distance: 137.1
click at [504, 262] on div "Hola Silvina Mariel Circhiaro, El plazo limite para presentar la documentacion …" at bounding box center [462, 218] width 755 height 179
copy div "Saludos, Equipo de Mercado Pago."
click at [251, 454] on textarea "Hola Silvina Mariel Circhiaro, Continuamos aguardando la documentacion solicita…" at bounding box center [469, 435] width 635 height 117
click at [740, 410] on textarea "Hola Silvina Mariel Circhiaro, Continuamos aguardando la documentacion solicita…" at bounding box center [469, 435] width 635 height 117
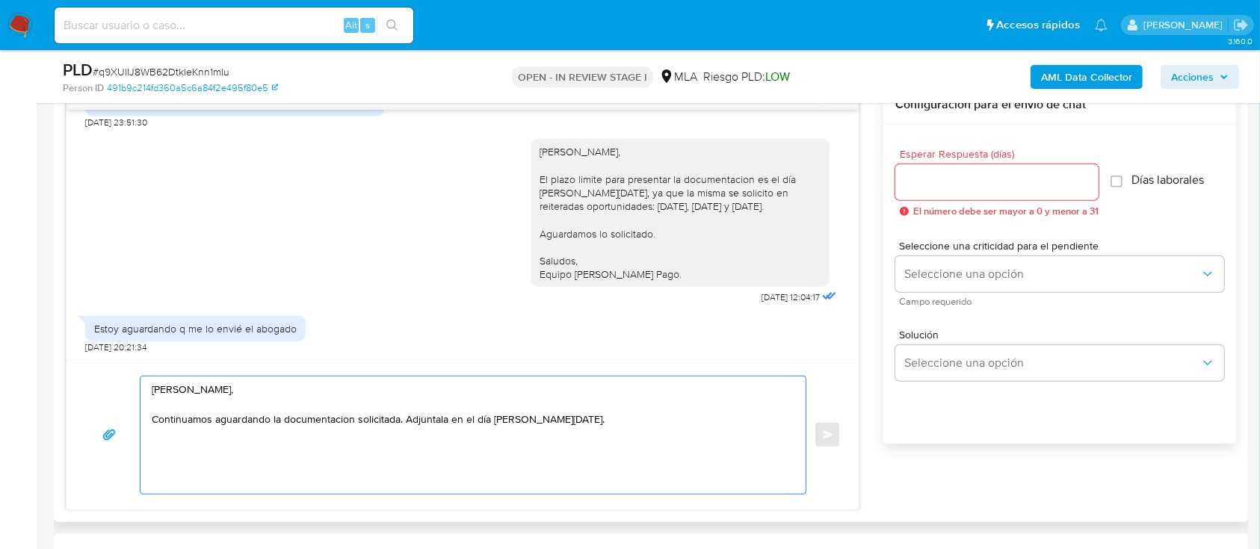
click at [739, 427] on textarea "Hola Silvina Mariel Circhiaro, Continuamos aguardando la documentacion solicita…" at bounding box center [469, 435] width 635 height 117
paste textarea "Saludos, Equipo de Mercado Pago."
type textarea "Hola Silvina Mariel Circhiaro, Continuamos aguardando la documentacion solicita…"
click at [950, 191] on div at bounding box center [996, 182] width 203 height 36
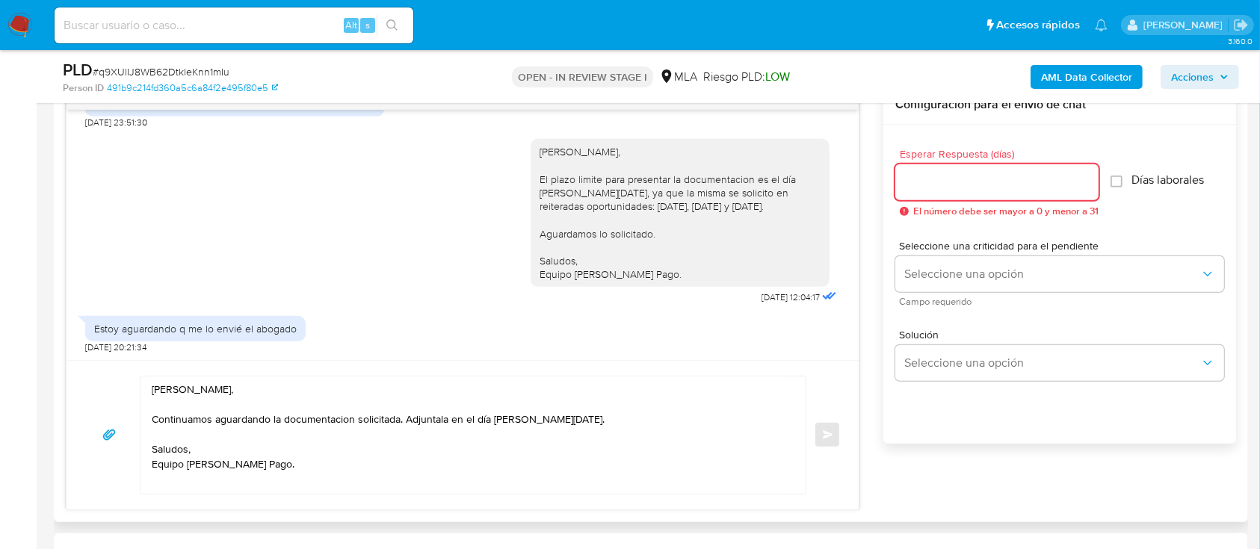
click at [950, 185] on input "Esperar Respuesta (días)" at bounding box center [996, 182] width 203 height 19
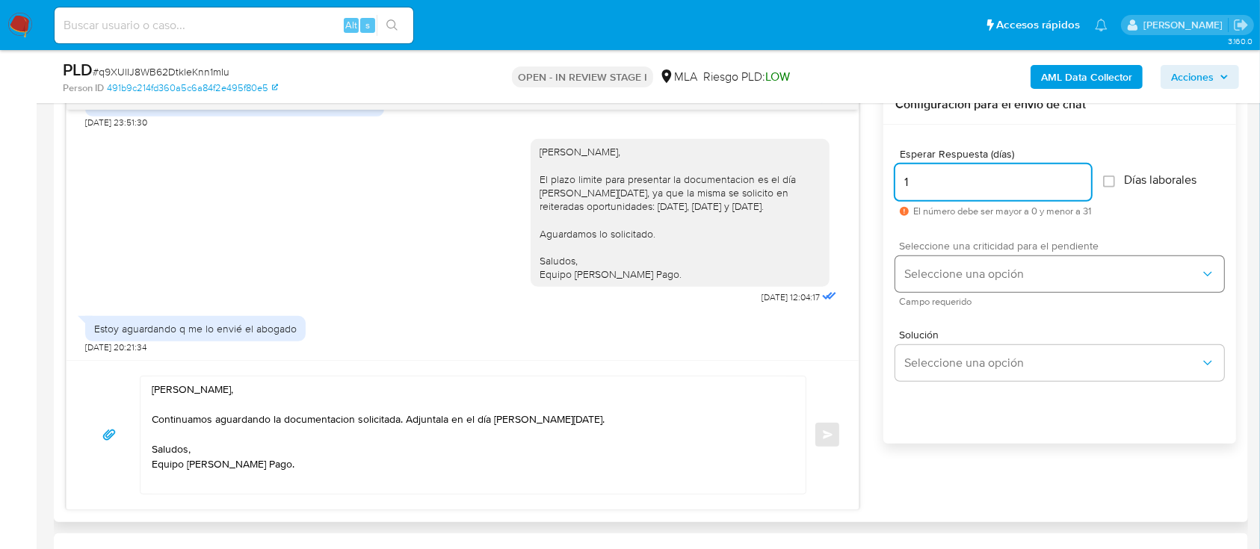
type input "1"
click at [956, 262] on button "Seleccione una opción" at bounding box center [1059, 274] width 329 height 36
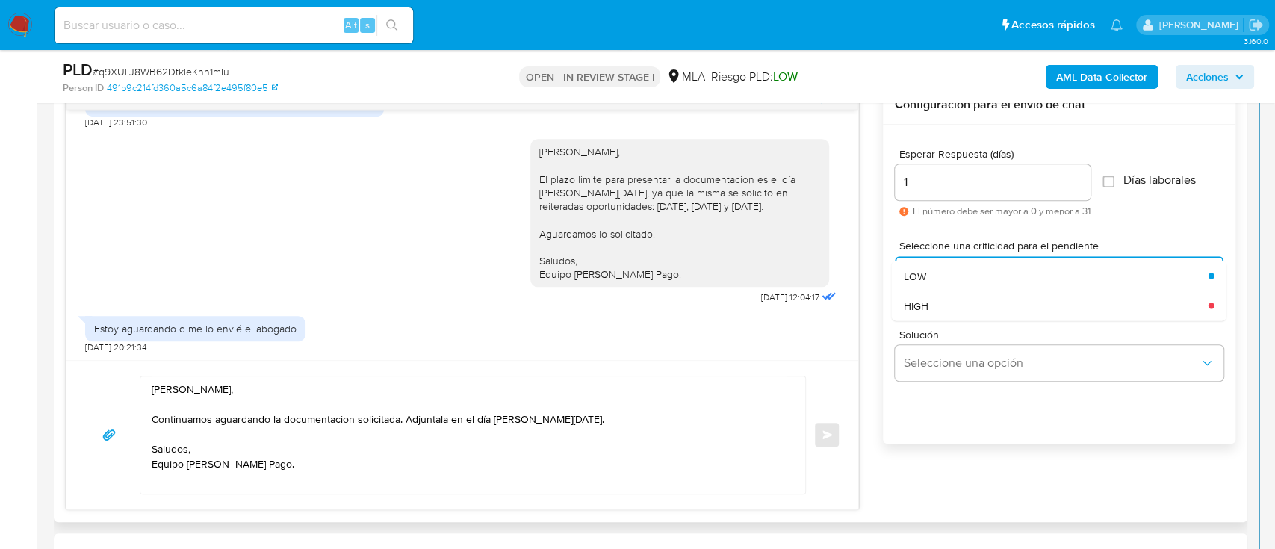
drag, startPoint x: 936, startPoint y: 304, endPoint x: 861, endPoint y: 418, distance: 136.4
click at [937, 304] on div "HIGH" at bounding box center [1056, 306] width 305 height 30
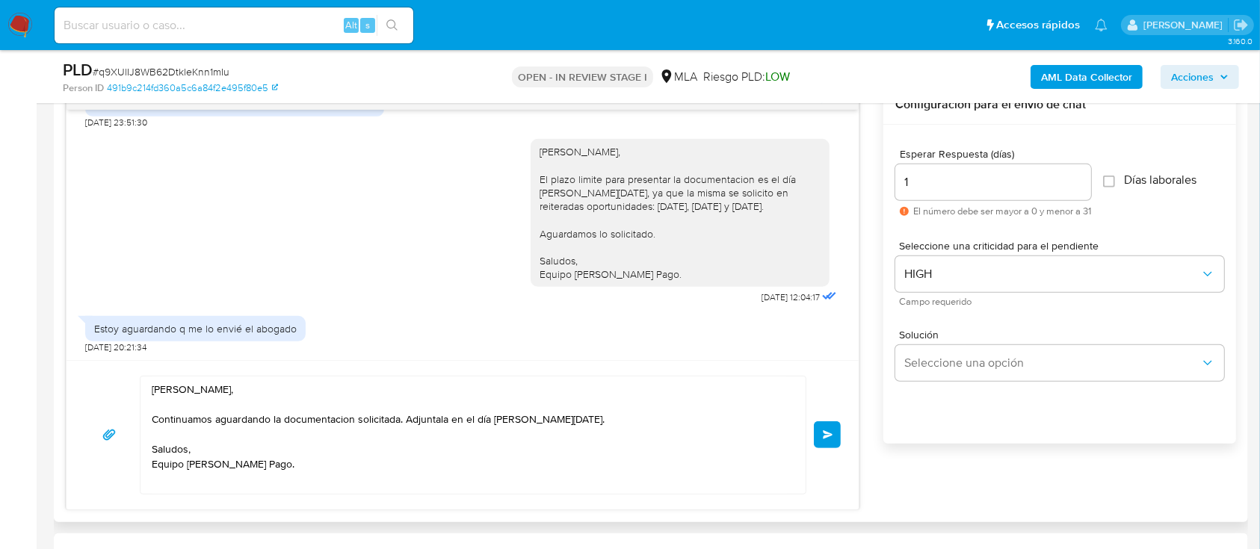
click at [820, 441] on button "Enviar" at bounding box center [827, 434] width 27 height 27
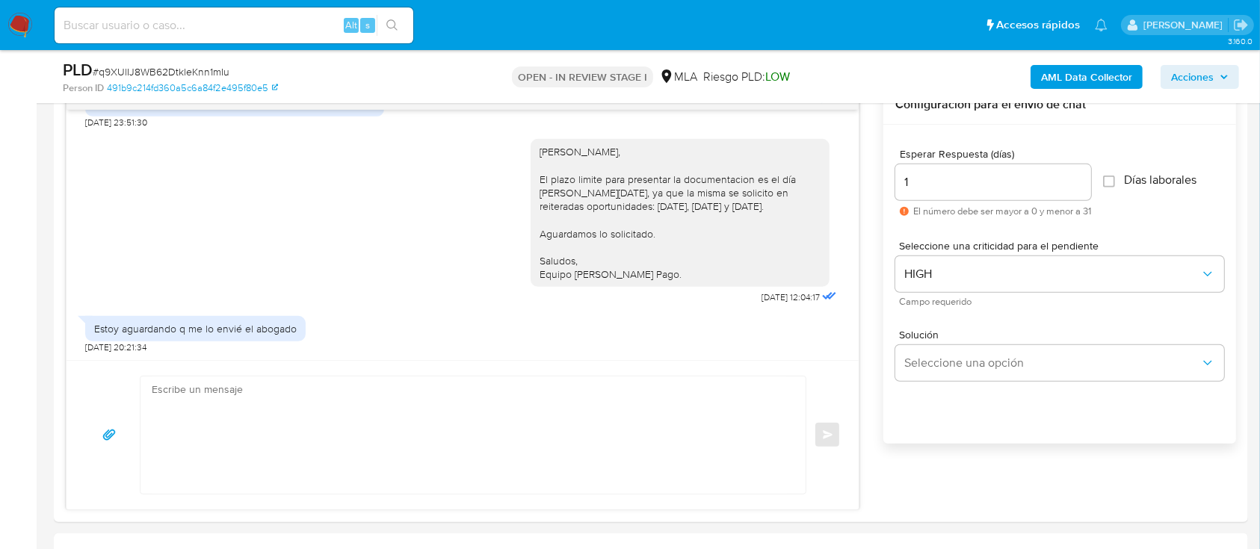
scroll to position [1683, 0]
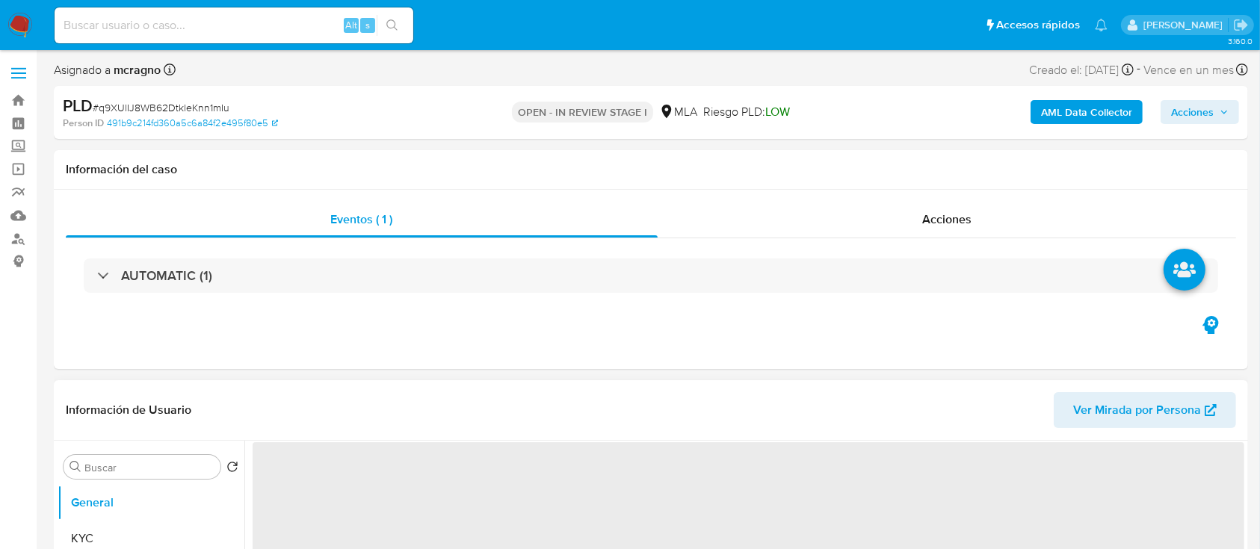
select select "10"
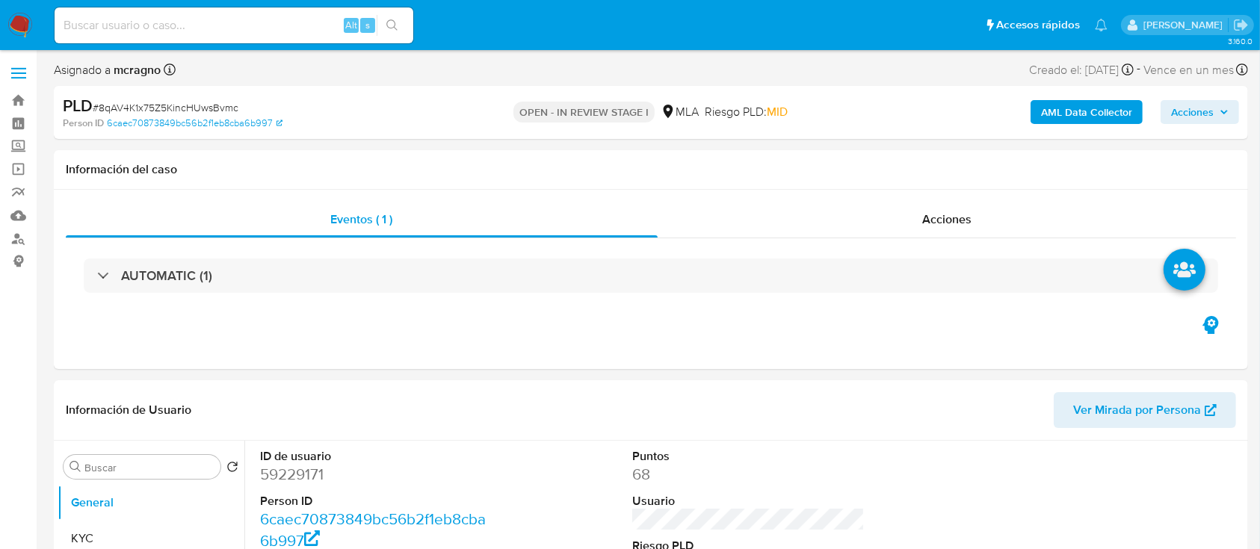
select select "10"
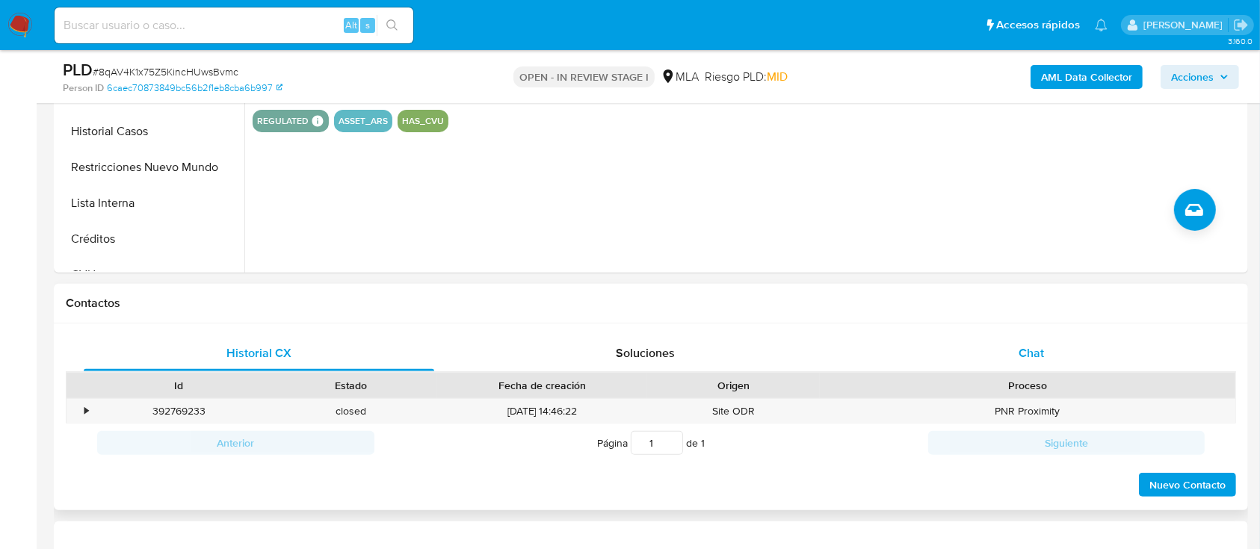
click at [1099, 359] on div "Chat" at bounding box center [1031, 353] width 350 height 36
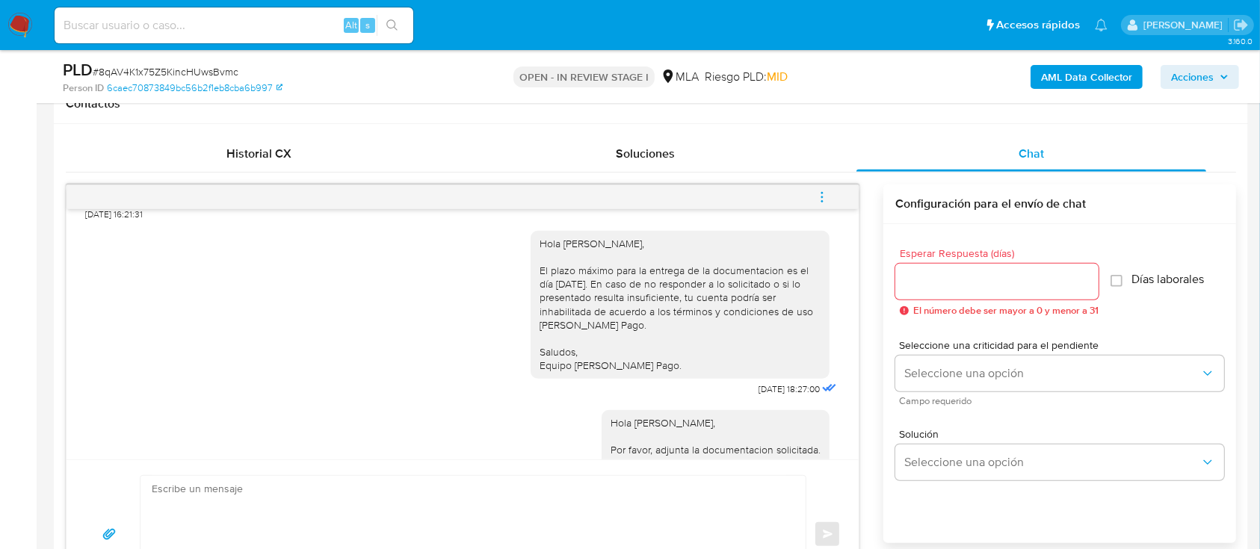
scroll to position [1822, 0]
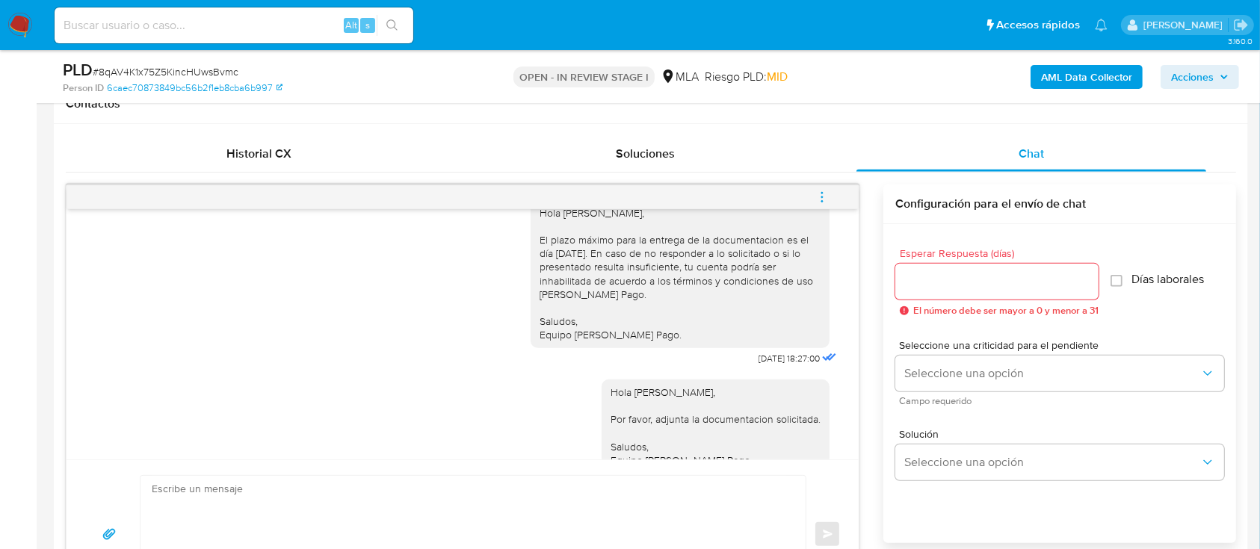
drag, startPoint x: 711, startPoint y: 419, endPoint x: 578, endPoint y: 347, distance: 151.8
click at [578, 369] on div "Hola Raquel Maria Belen Carrara, Por favor, adjunta la documentacion solicitada…" at bounding box center [462, 431] width 755 height 125
click at [463, 483] on textarea at bounding box center [469, 534] width 635 height 117
paste textarea "Hola Raquel Maria Belen Carrara, Por favor, adjunta la documentacion solicitada…"
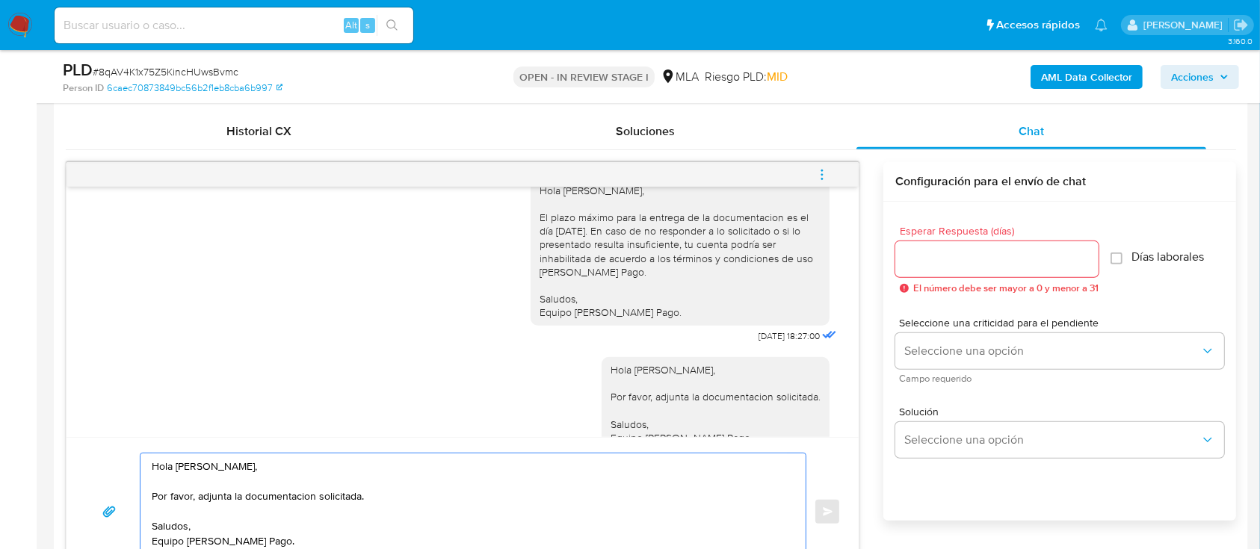
type textarea "Hola Raquel Maria Belen Carrara, Por favor, adjunta la documentacion solicitada…"
click at [995, 256] on input "Esperar Respuesta (días)" at bounding box center [996, 259] width 203 height 19
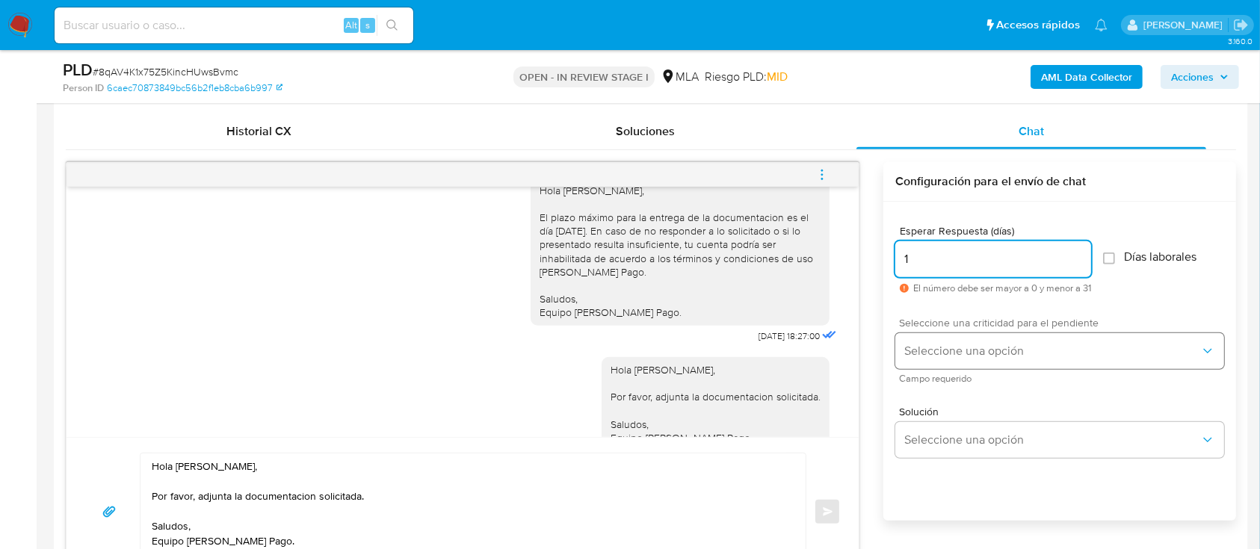
type input "1"
click at [990, 365] on button "Seleccione una opción" at bounding box center [1059, 351] width 329 height 36
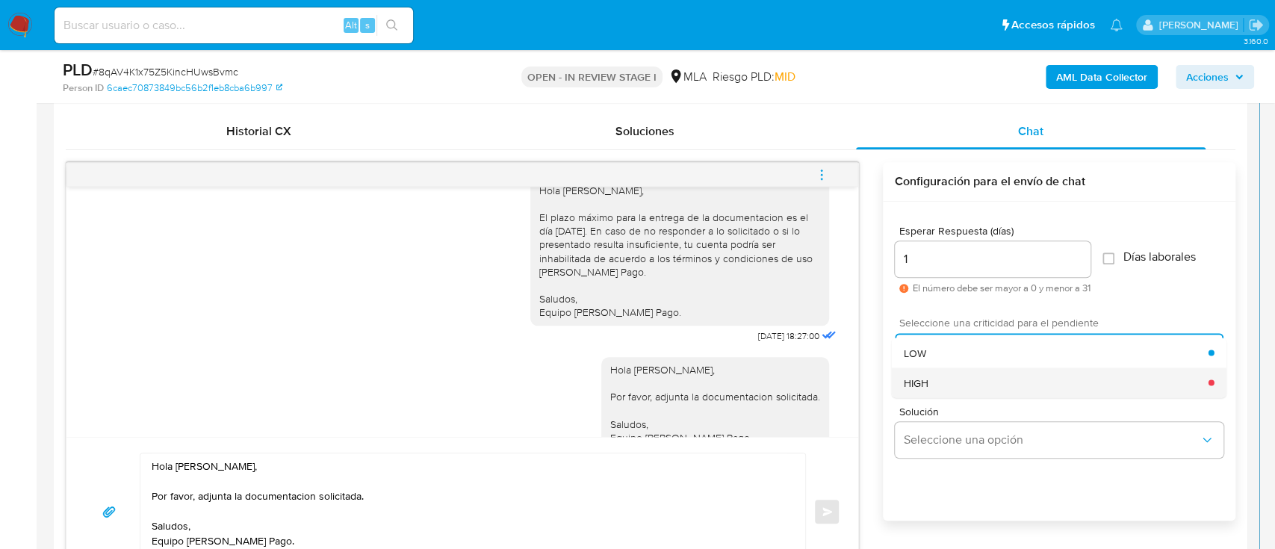
click at [963, 380] on div "HIGH" at bounding box center [1056, 383] width 305 height 30
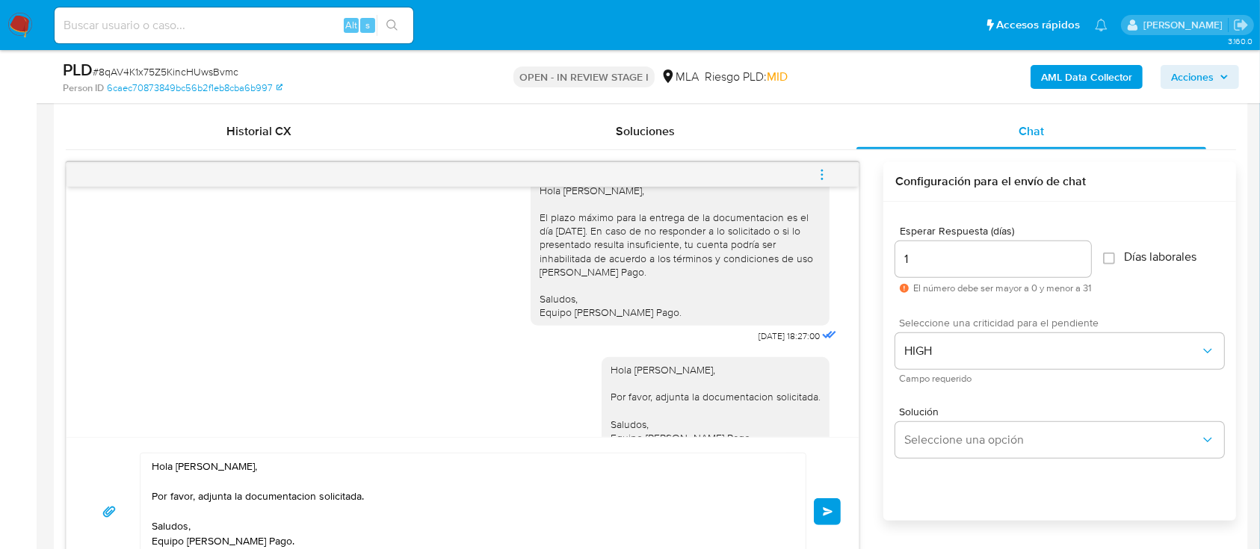
drag, startPoint x: 823, startPoint y: 507, endPoint x: 703, endPoint y: 347, distance: 199.0
click at [824, 507] on span "Enviar" at bounding box center [828, 511] width 10 height 9
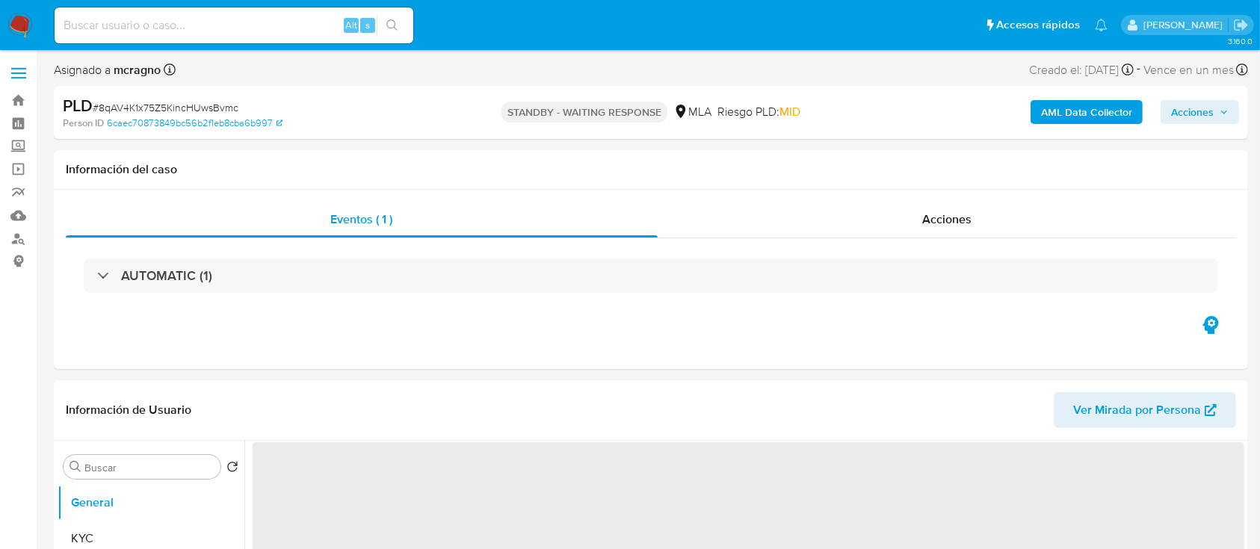
select select "10"
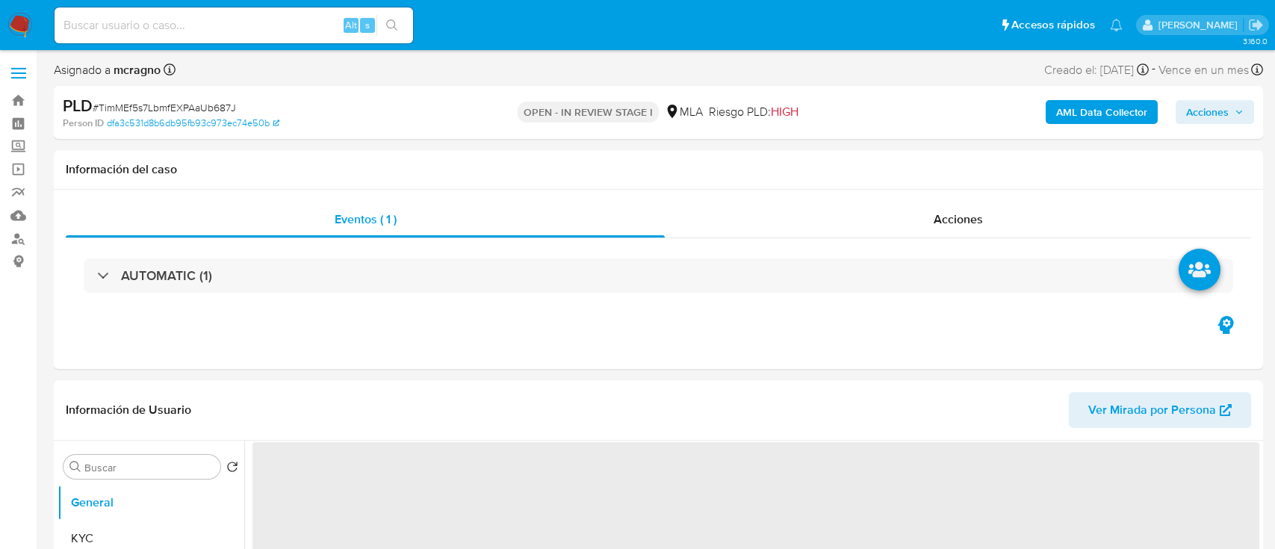
select select "10"
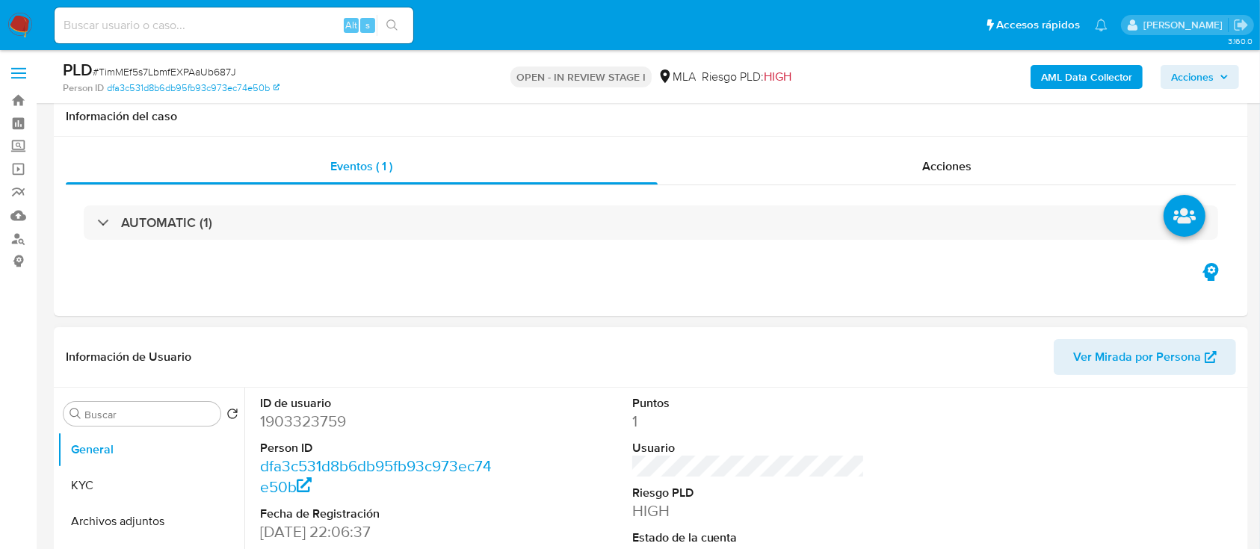
scroll to position [398, 0]
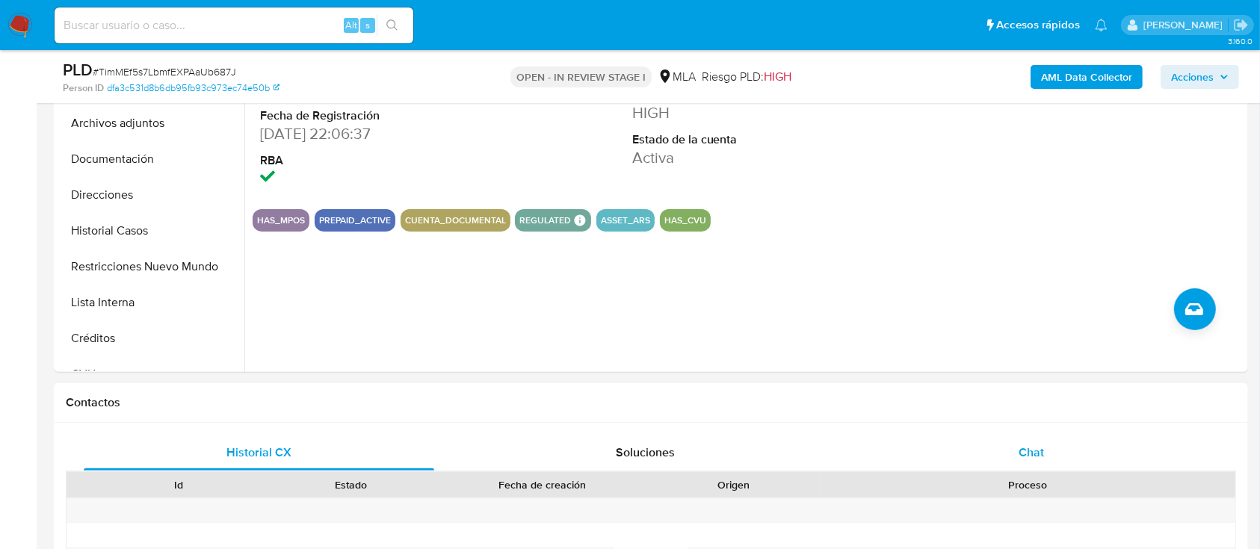
click at [1007, 448] on div "Chat" at bounding box center [1031, 453] width 350 height 36
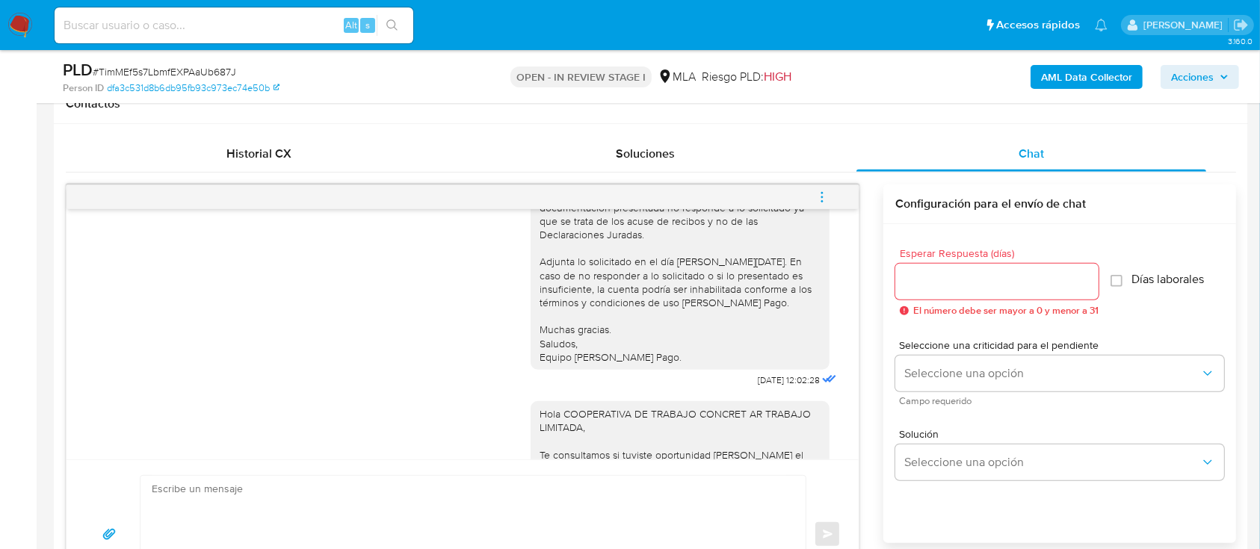
scroll to position [2476, 0]
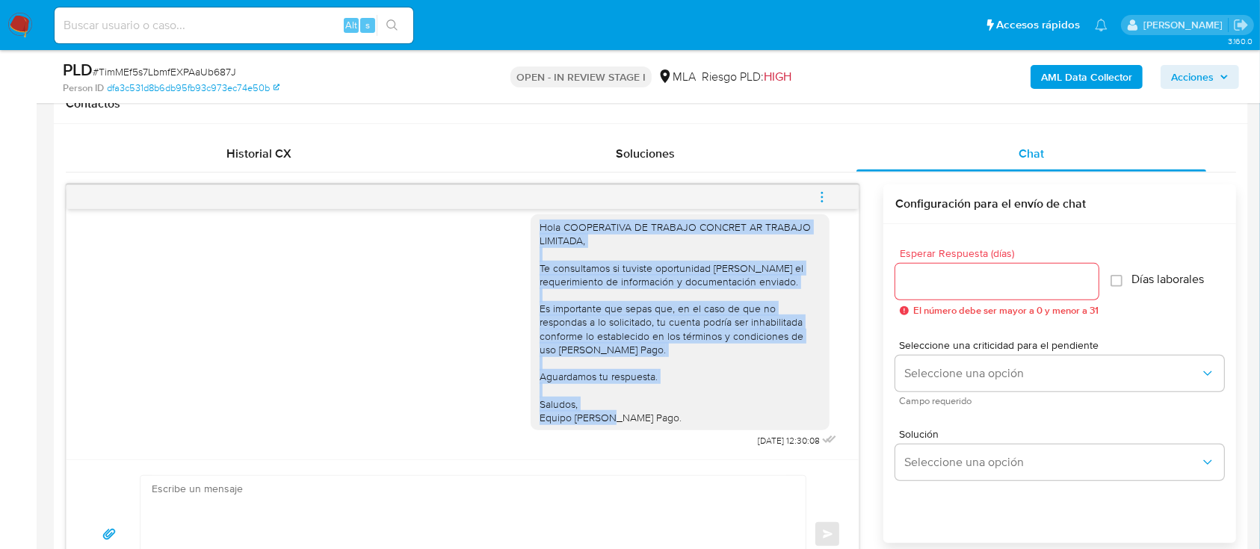
drag, startPoint x: 652, startPoint y: 418, endPoint x: 516, endPoint y: 226, distance: 235.3
click at [530, 226] on div "Hola COOPERATIVA DE TRABAJO CONCRET AR TRABAJO LIMITADA, Te consultamos si tuvi…" at bounding box center [679, 322] width 299 height 216
copy div "Hola COOPERATIVA DE TRABAJO CONCRET AR TRABAJO LIMITADA, Te consultamos si tuvi…"
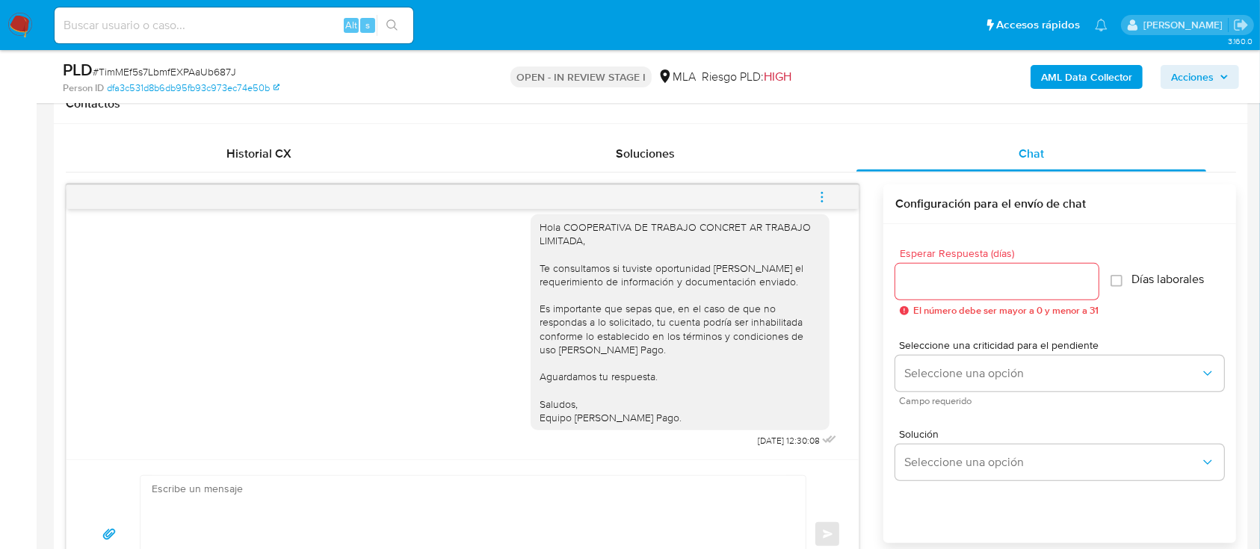
click at [501, 492] on textarea at bounding box center [469, 534] width 635 height 117
paste textarea "Hola COOPERATIVA DE TRABAJO CONCRET AR TRABAJO LIMITADA, Te consultamos si tuvi…"
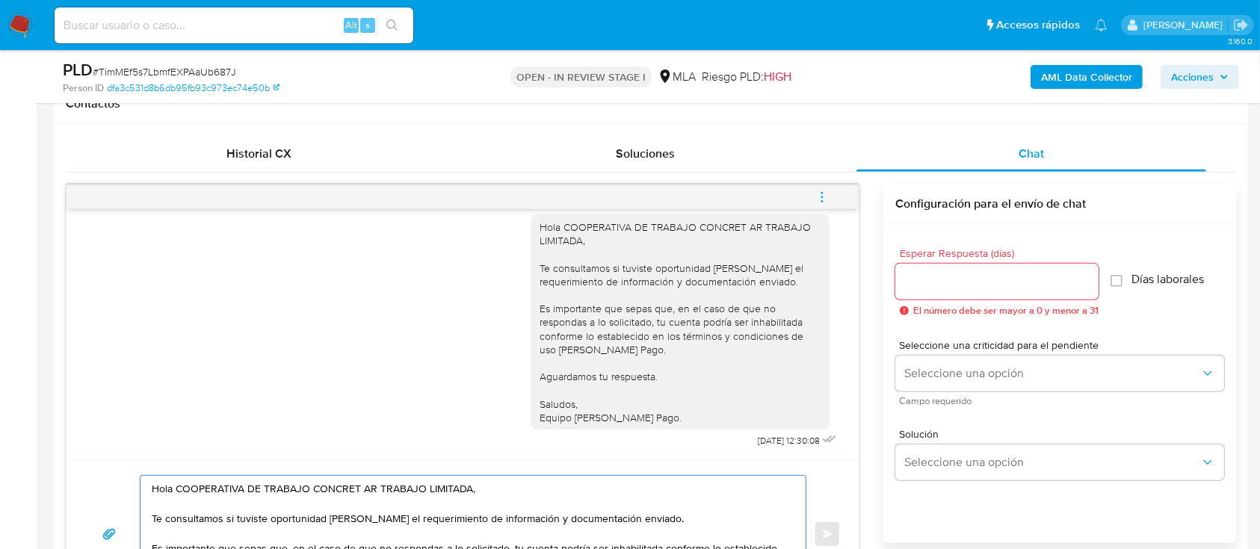
scroll to position [772, 0]
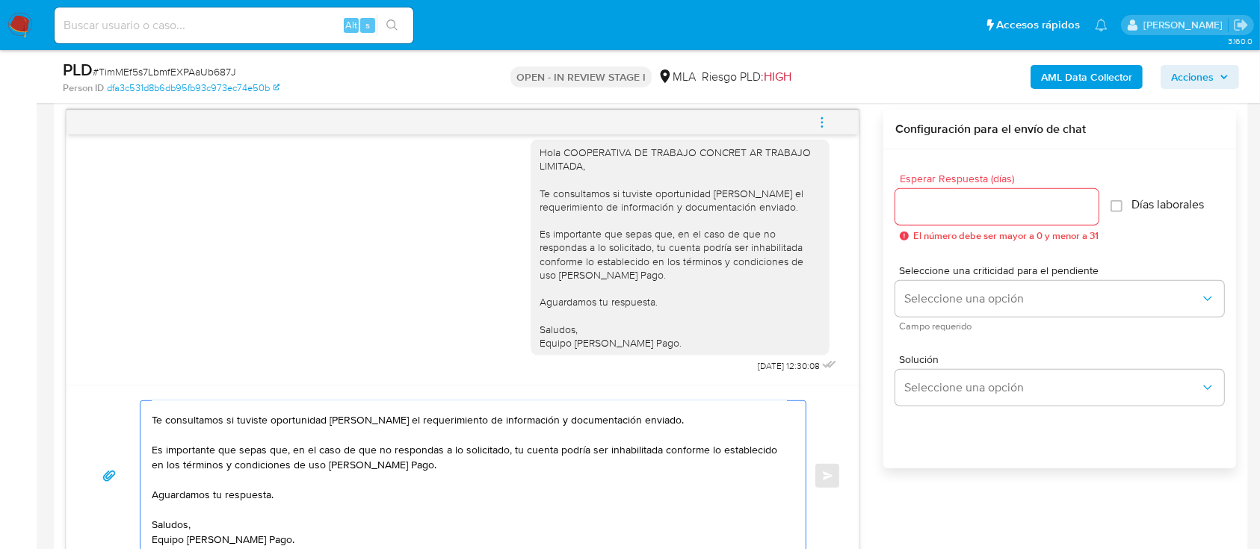
type textarea "Hola COOPERATIVA DE TRABAJO CONCRET AR TRABAJO LIMITADA, Te consultamos si tuvi…"
click at [959, 220] on div at bounding box center [996, 207] width 203 height 36
click at [956, 211] on input "Esperar Respuesta (días)" at bounding box center [996, 206] width 203 height 19
type input "1"
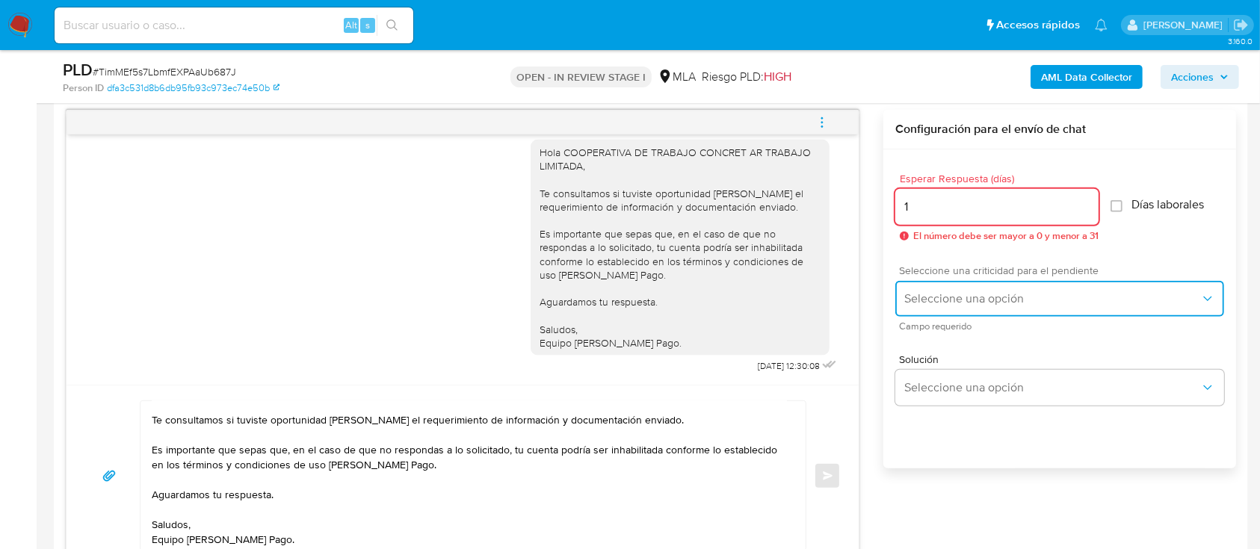
click at [958, 281] on button "Seleccione una opción" at bounding box center [1059, 299] width 329 height 36
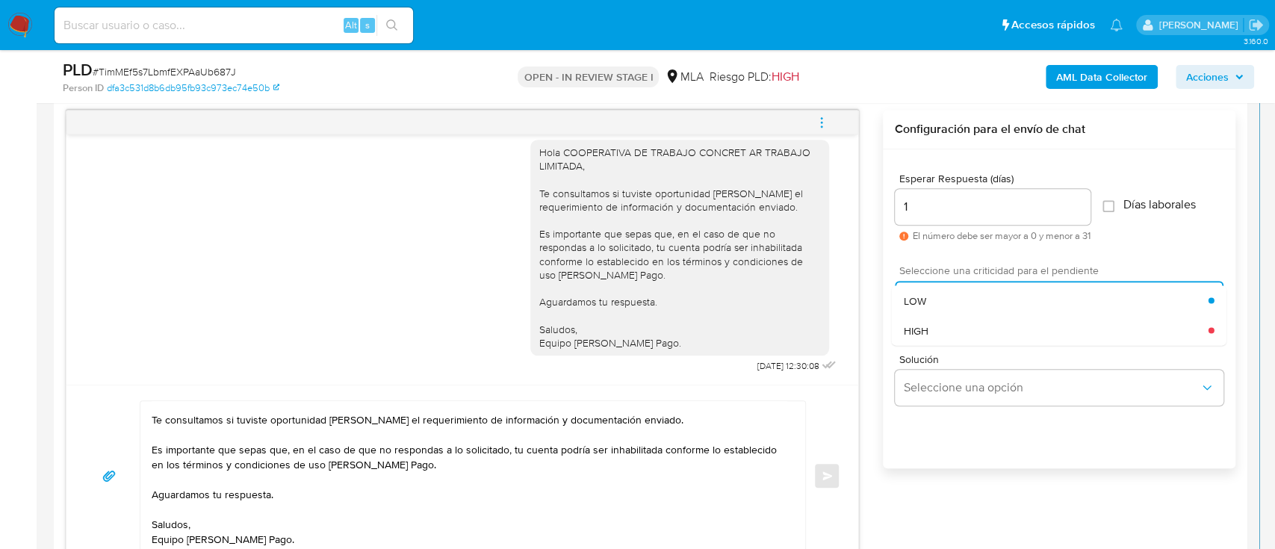
click at [958, 315] on div "HIGH" at bounding box center [1056, 330] width 305 height 30
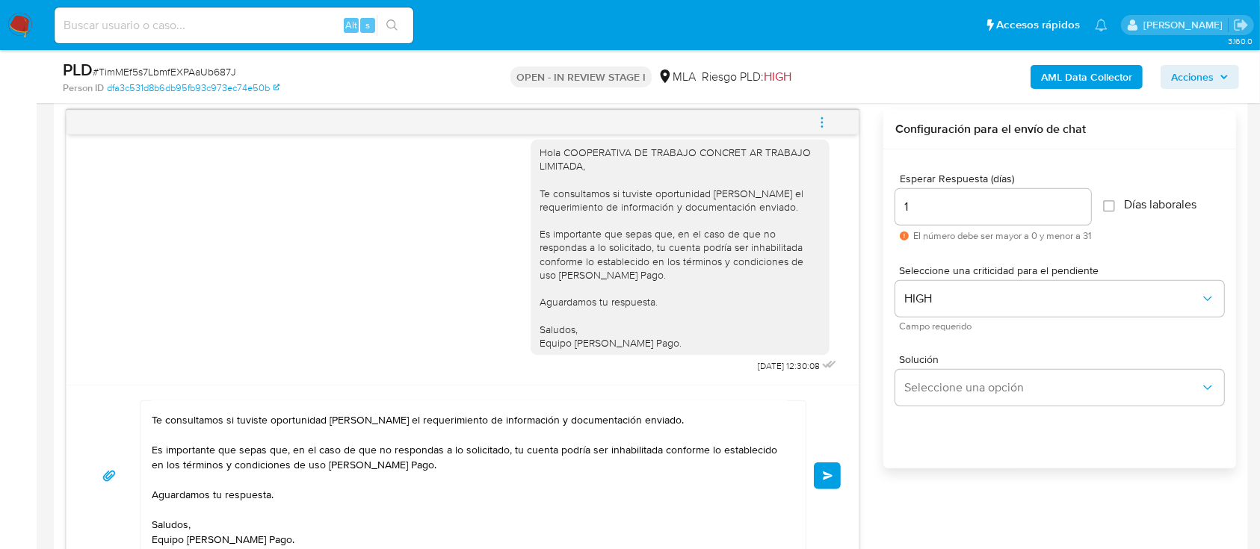
click at [829, 474] on span "Enviar" at bounding box center [828, 475] width 10 height 9
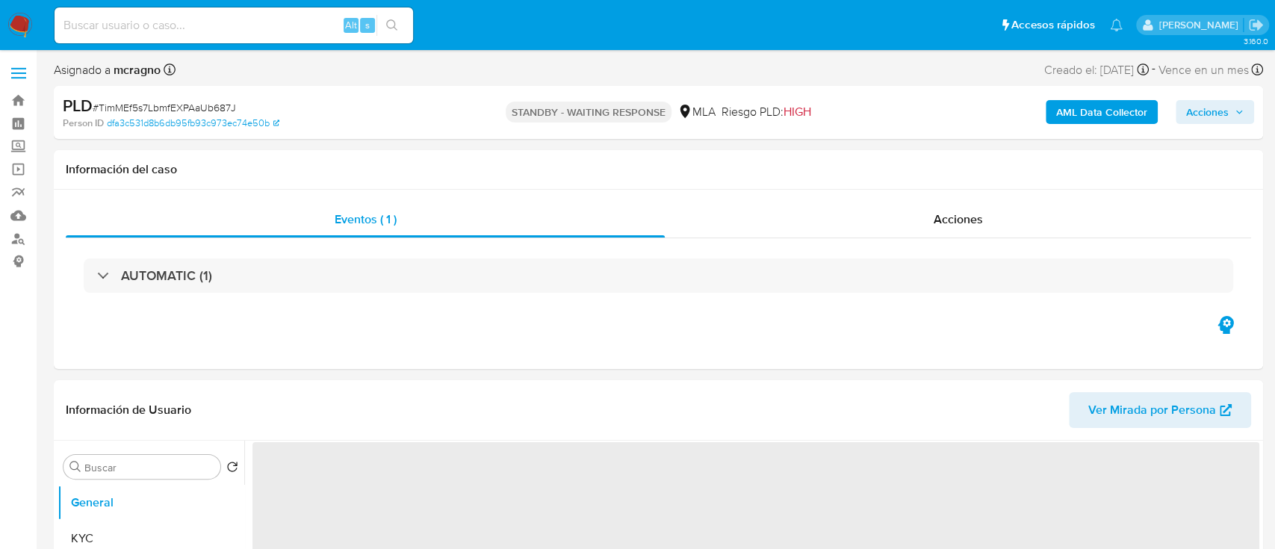
select select "10"
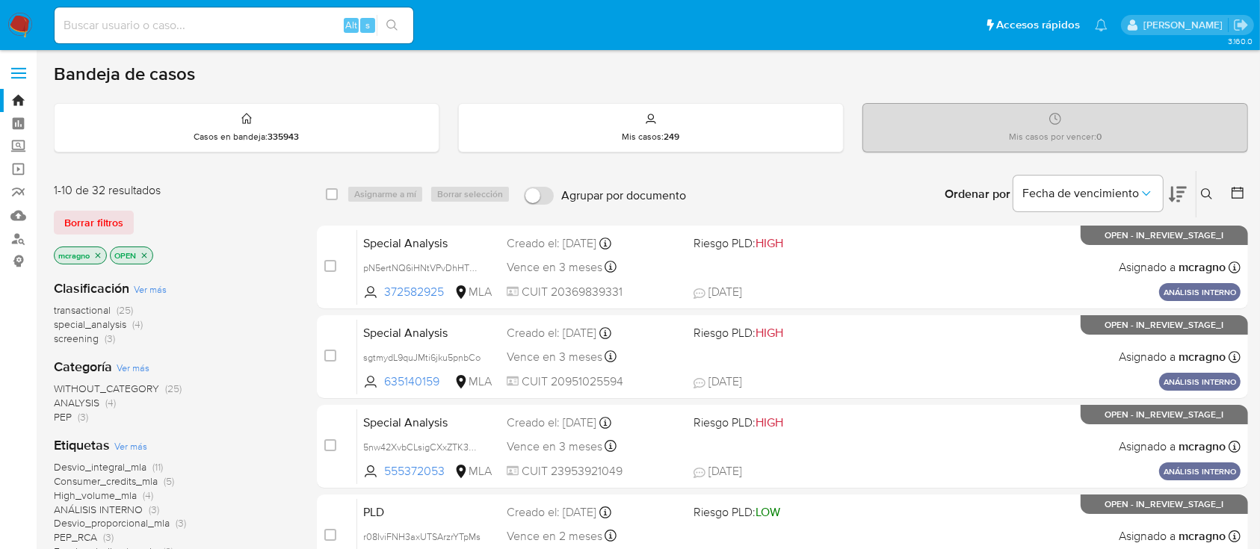
click at [145, 256] on icon "close-filter" at bounding box center [144, 255] width 9 height 9
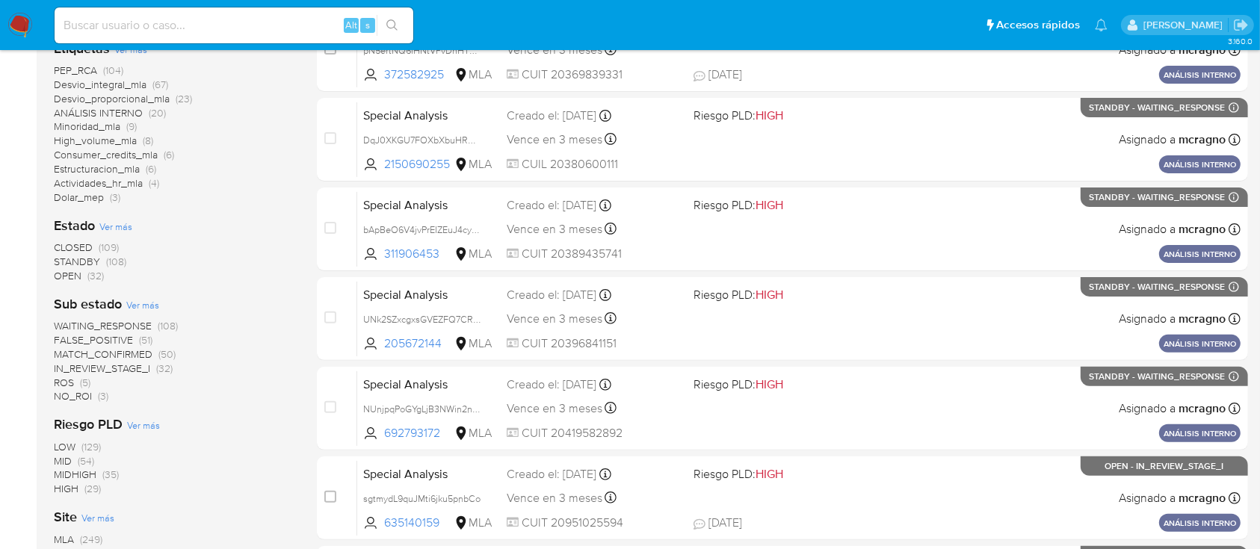
scroll to position [598, 0]
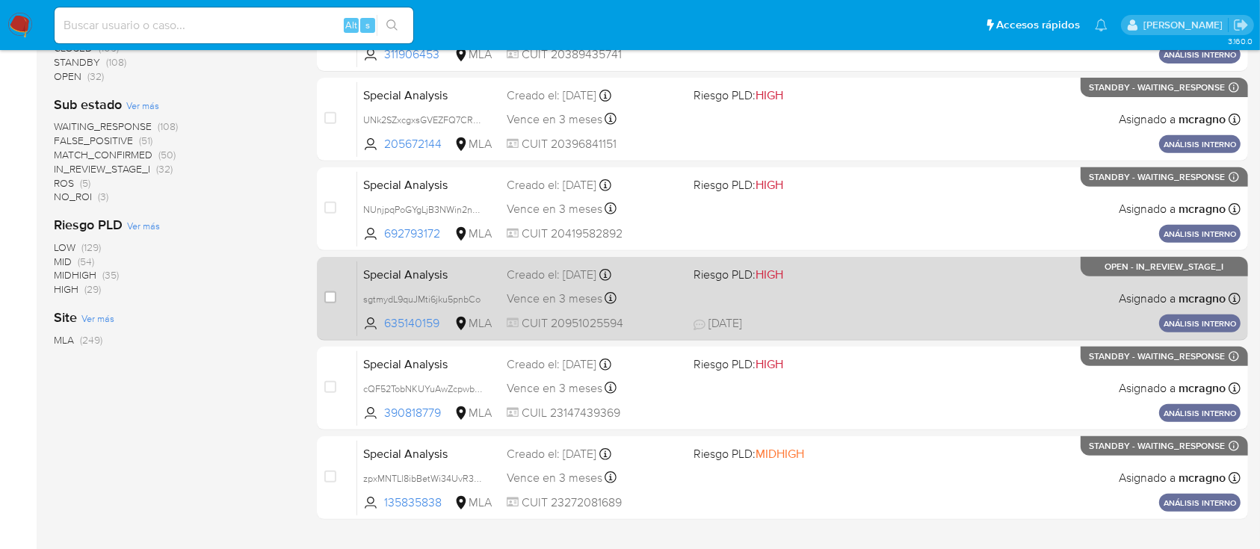
click at [967, 296] on div "Special Analysis sgtmydL9quJMti6jku5pnbCo 635140159 MLA Riesgo PLD: HIGH Creado…" at bounding box center [798, 298] width 883 height 75
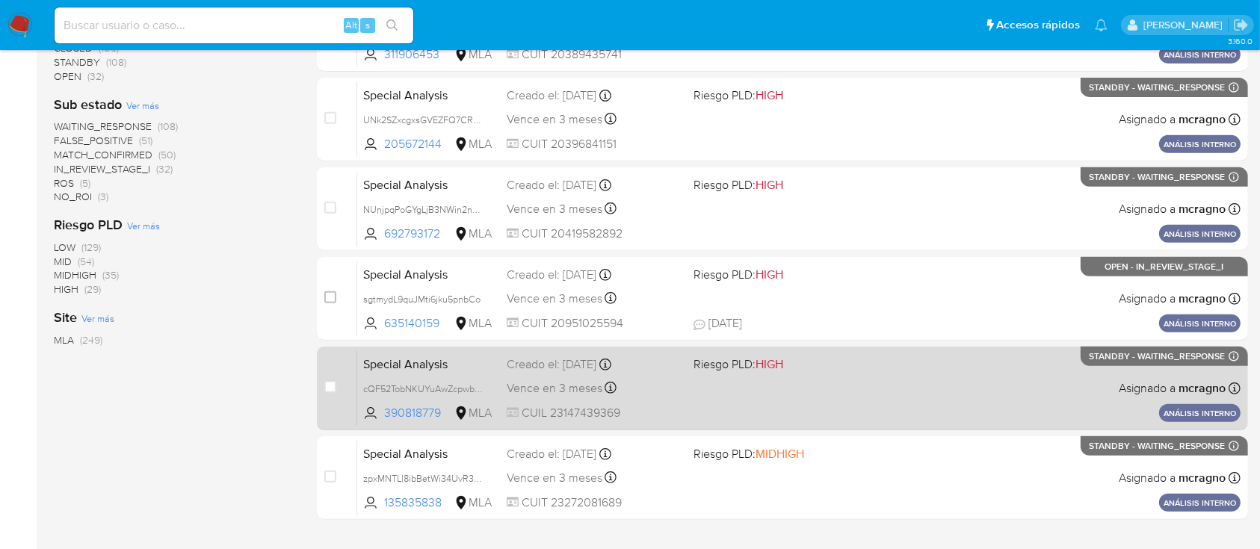
click at [949, 374] on div "Special Analysis cQF52TobNKUYuAwZcpwbxw0K 390818779 MLA Riesgo PLD: HIGH Creado…" at bounding box center [798, 387] width 883 height 75
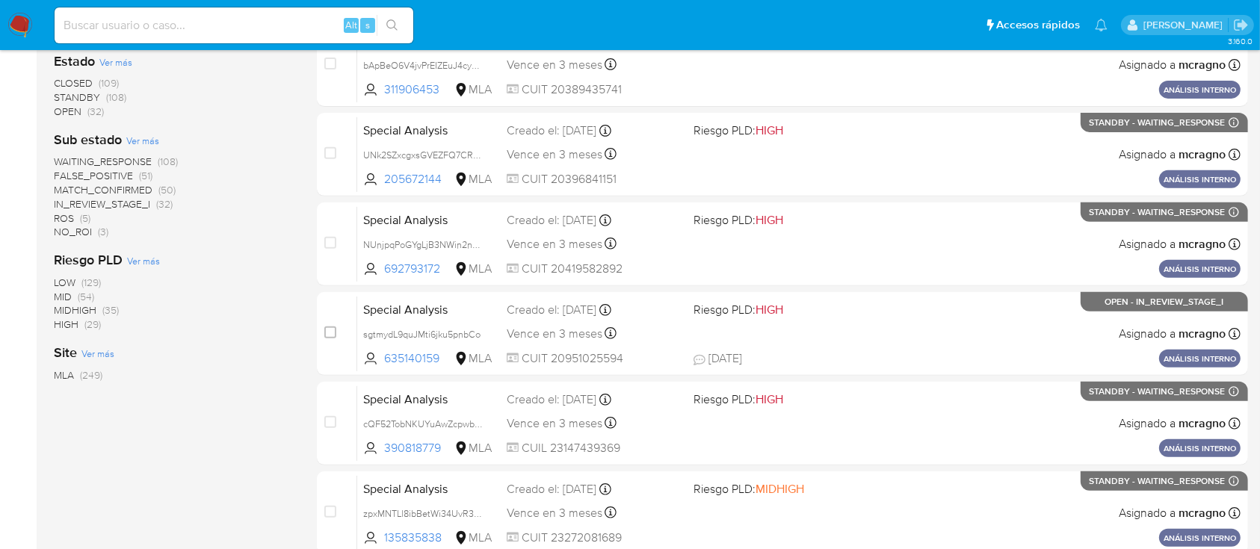
scroll to position [386, 0]
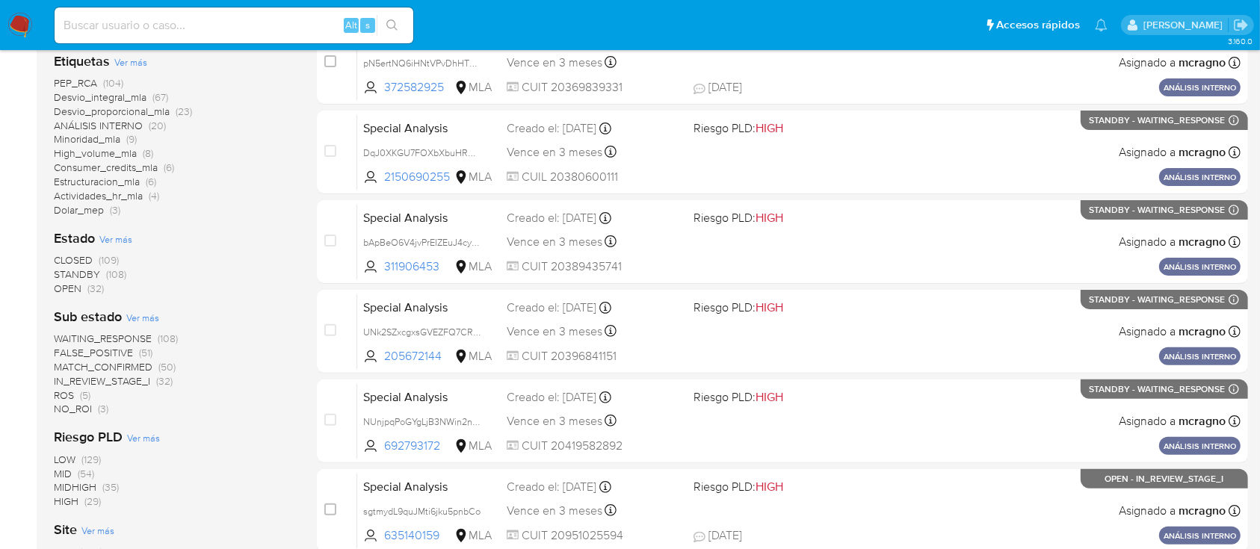
click at [141, 374] on span "IN_REVIEW_STAGE_I" at bounding box center [102, 381] width 96 height 15
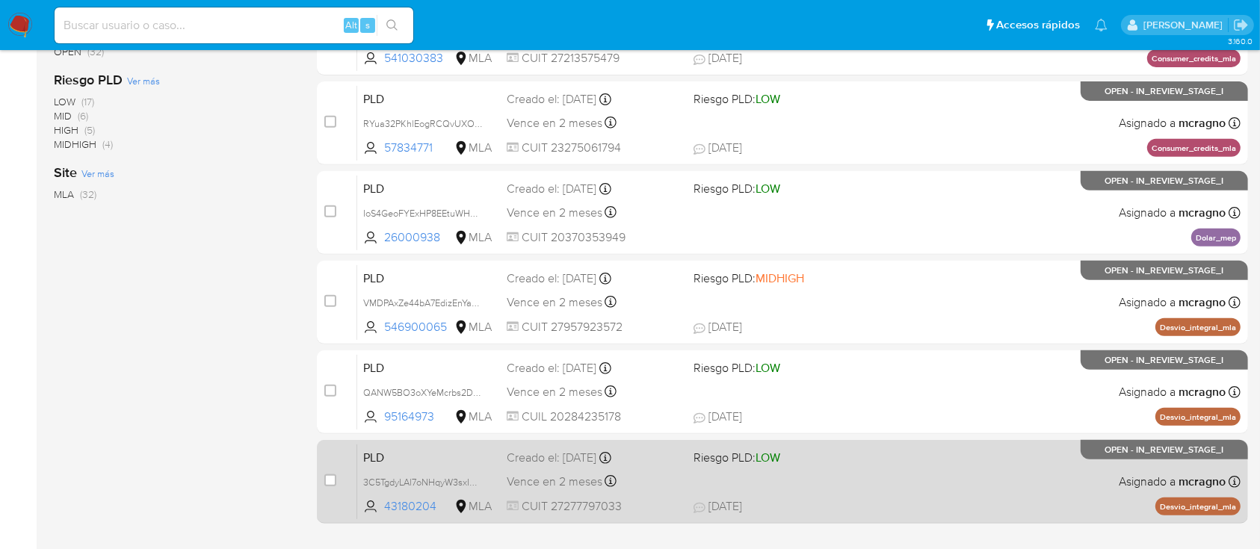
scroll to position [684, 0]
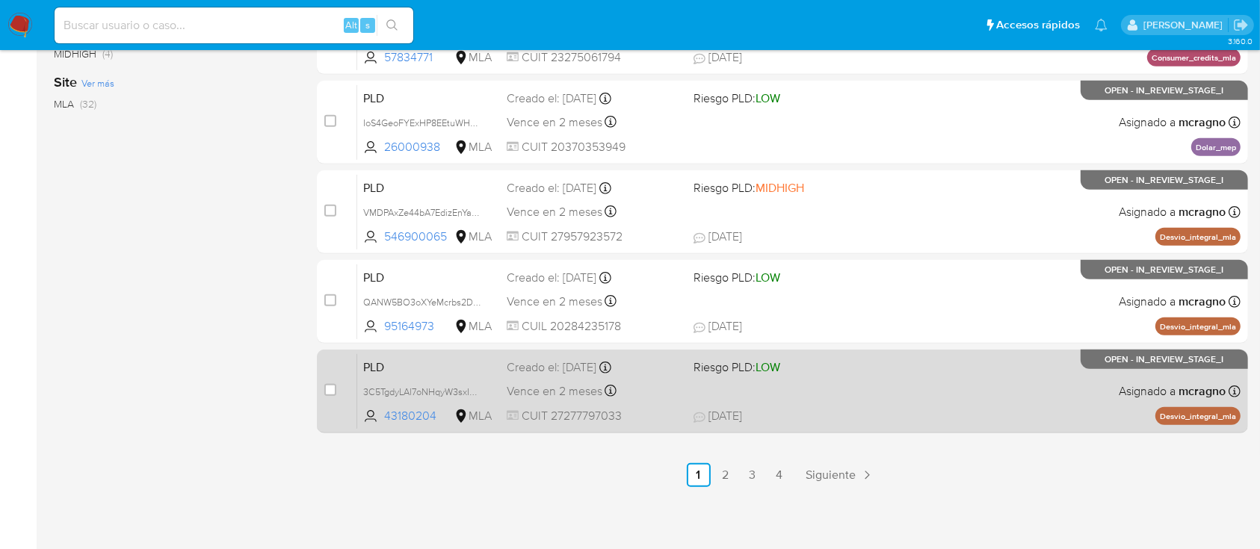
click at [1022, 393] on div "PLD 3C5TgdyLAl7oNHqyW3sxIDH5 43180204 MLA Riesgo PLD: LOW Creado el: 12/09/2025…" at bounding box center [798, 390] width 883 height 75
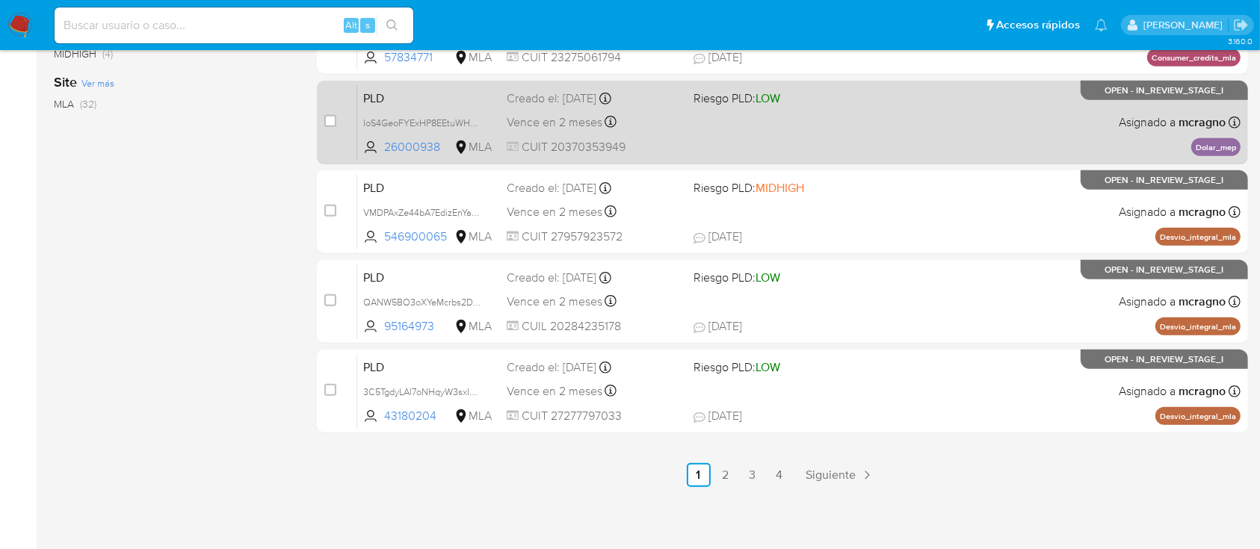
click at [885, 123] on div "PLD IoS4GeoFYExHP8EEtuWHUZ0A 26000938 MLA Riesgo PLD: LOW Creado el: 12/09/2025…" at bounding box center [798, 121] width 883 height 75
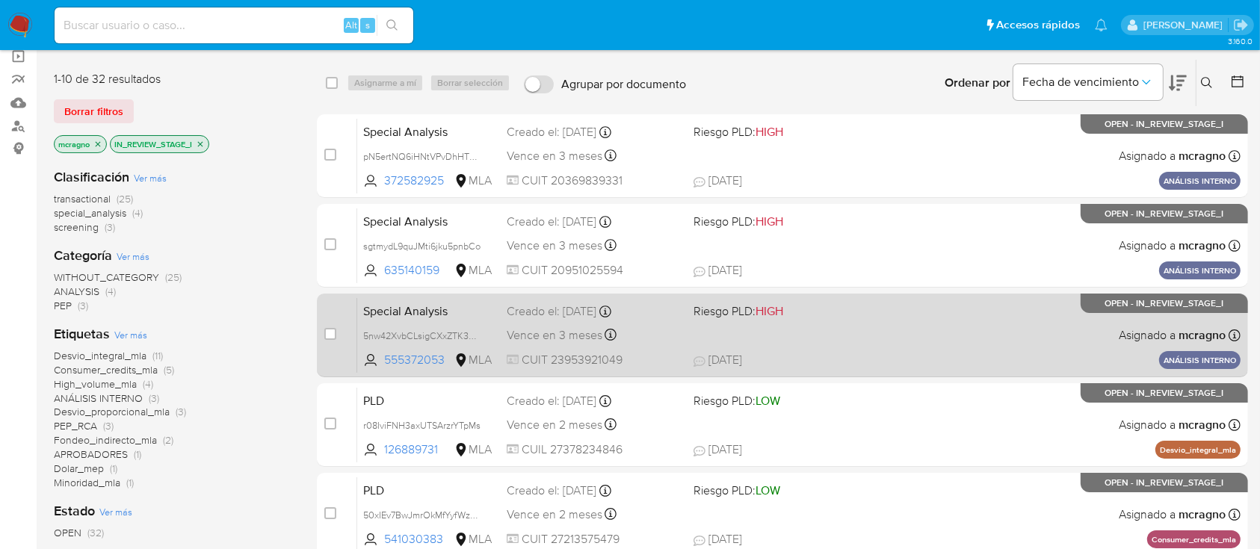
scroll to position [0, 0]
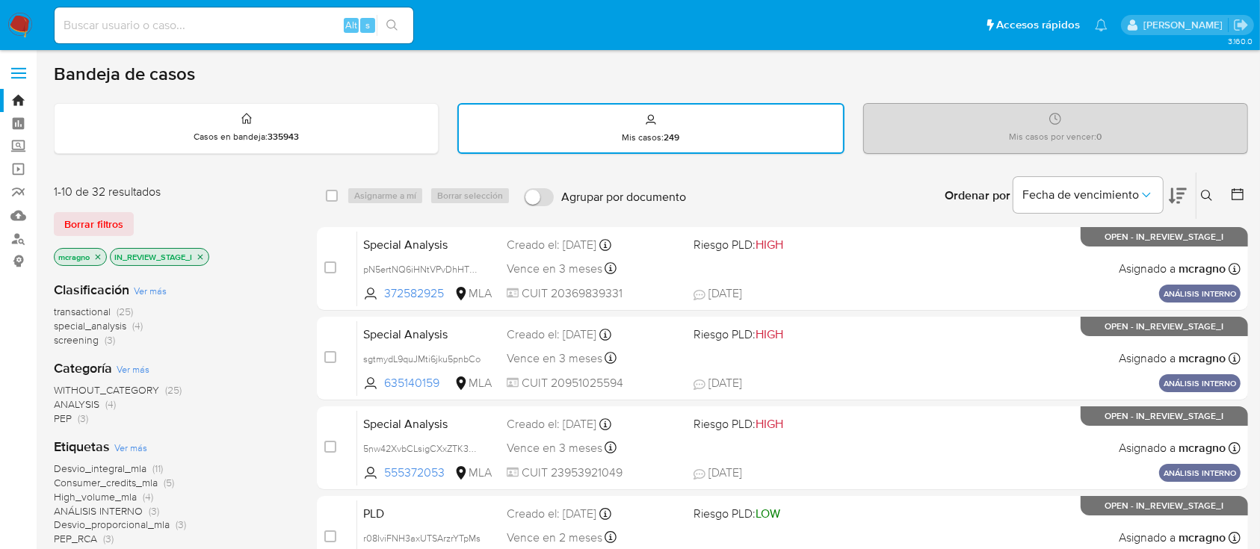
click at [201, 262] on p "IN_REVIEW_STAGE_I" at bounding box center [160, 257] width 98 height 16
click at [200, 255] on icon "close-filter" at bounding box center [200, 257] width 9 height 9
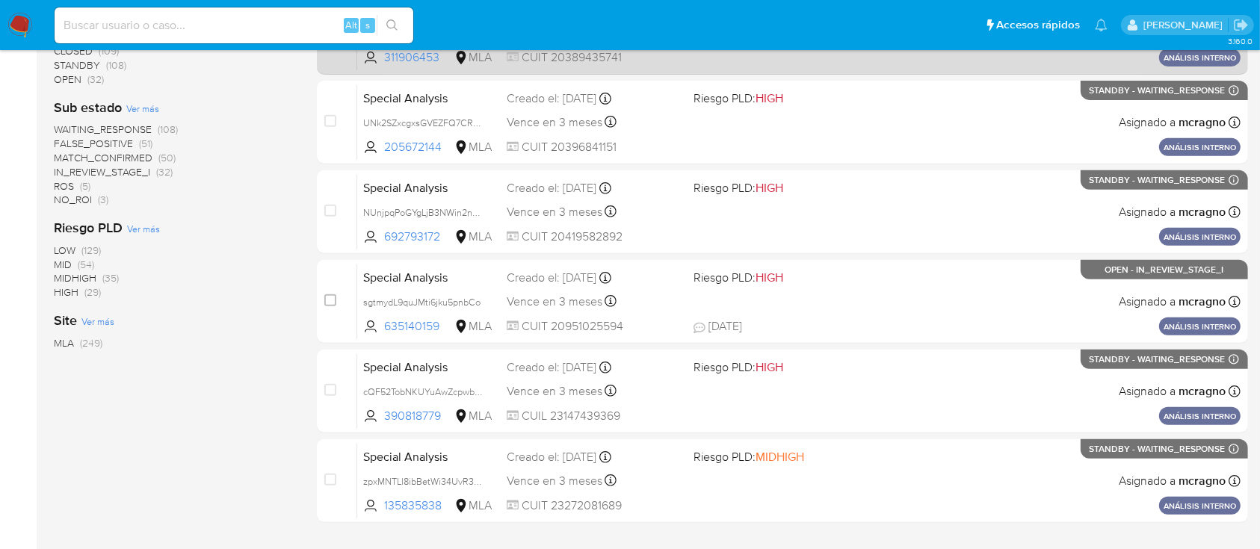
scroll to position [598, 0]
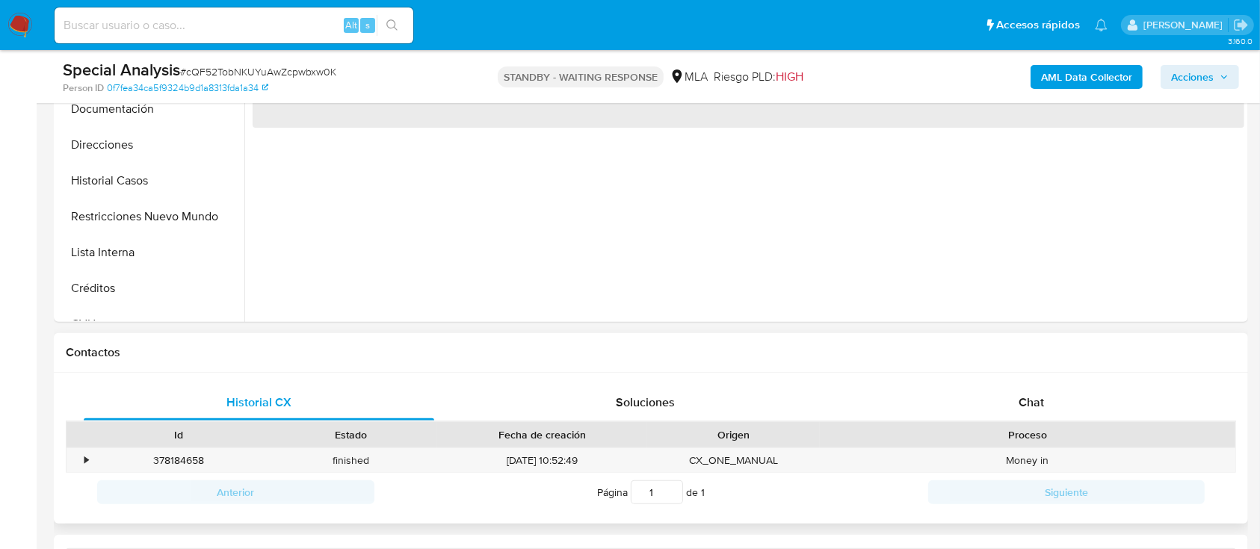
scroll to position [598, 0]
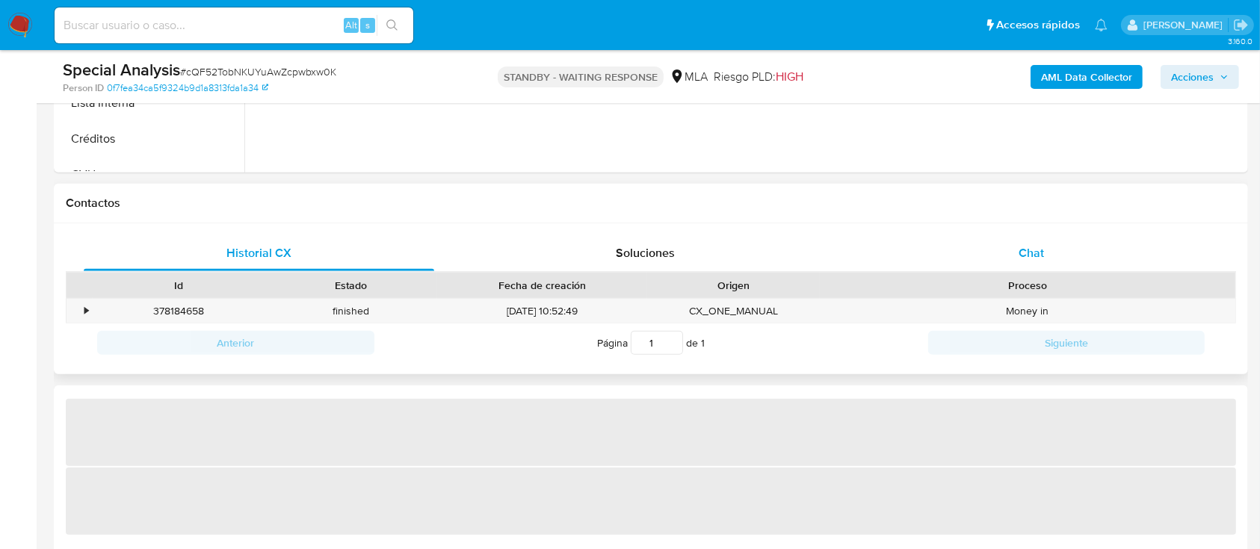
click at [1078, 259] on div "Chat" at bounding box center [1031, 253] width 350 height 36
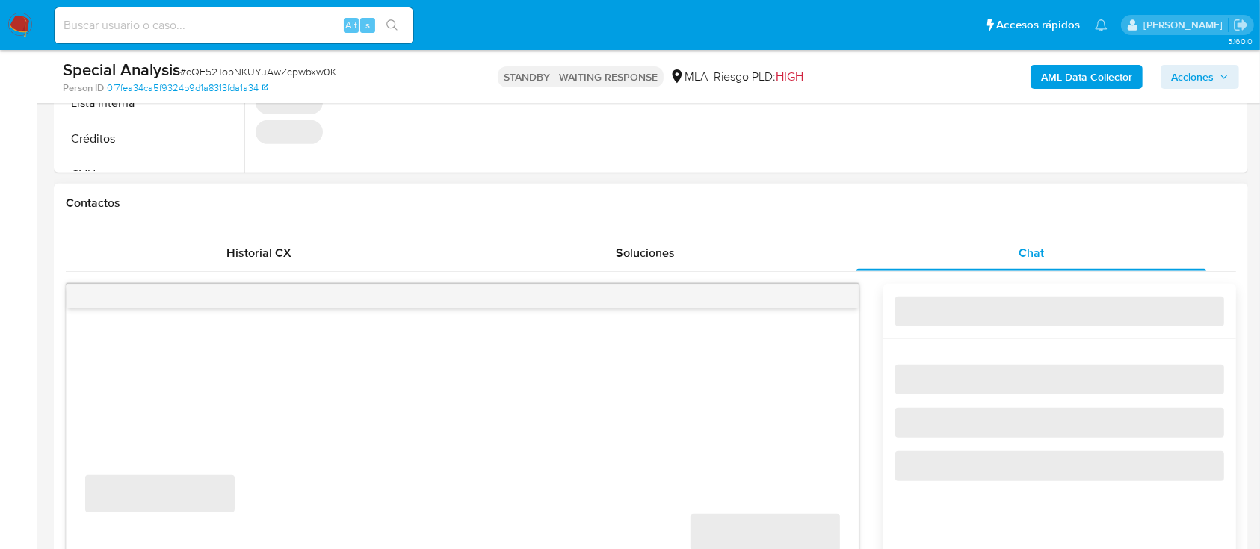
select select "10"
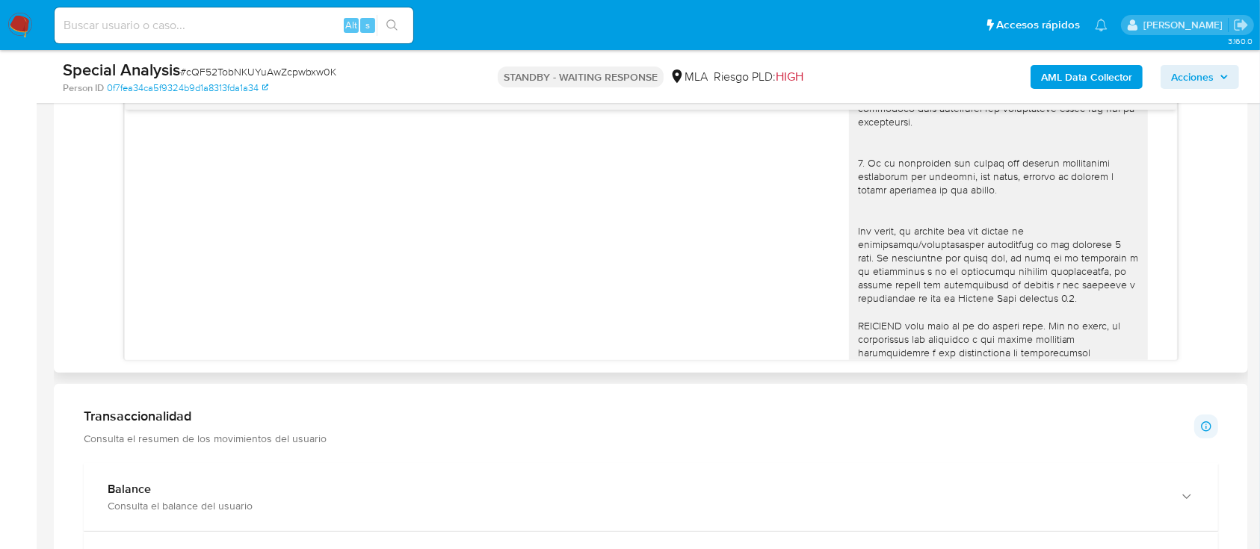
scroll to position [410, 0]
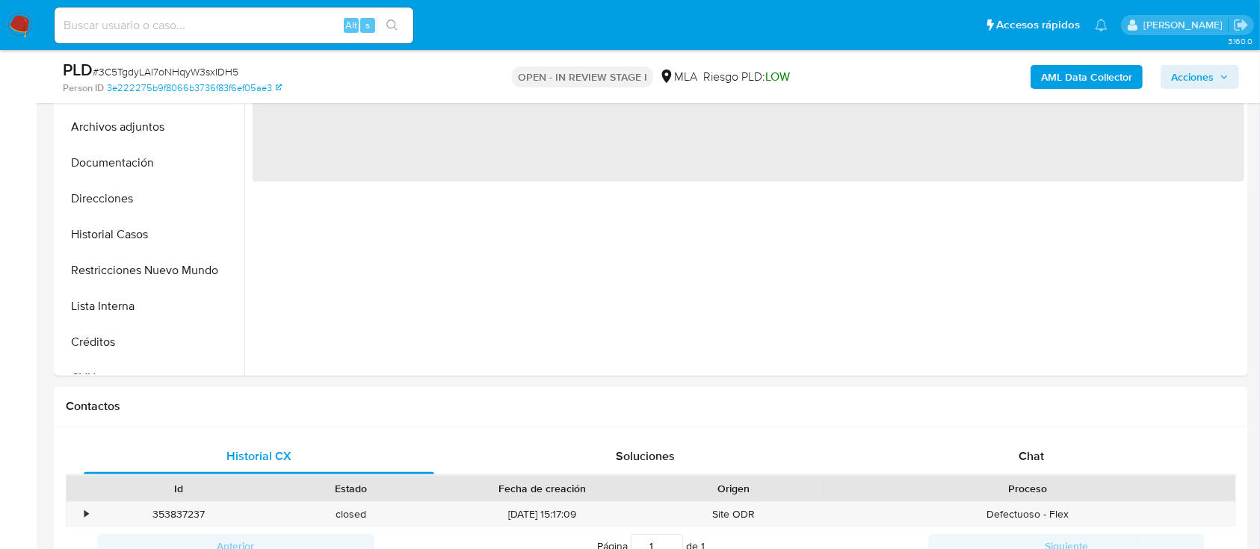
scroll to position [398, 0]
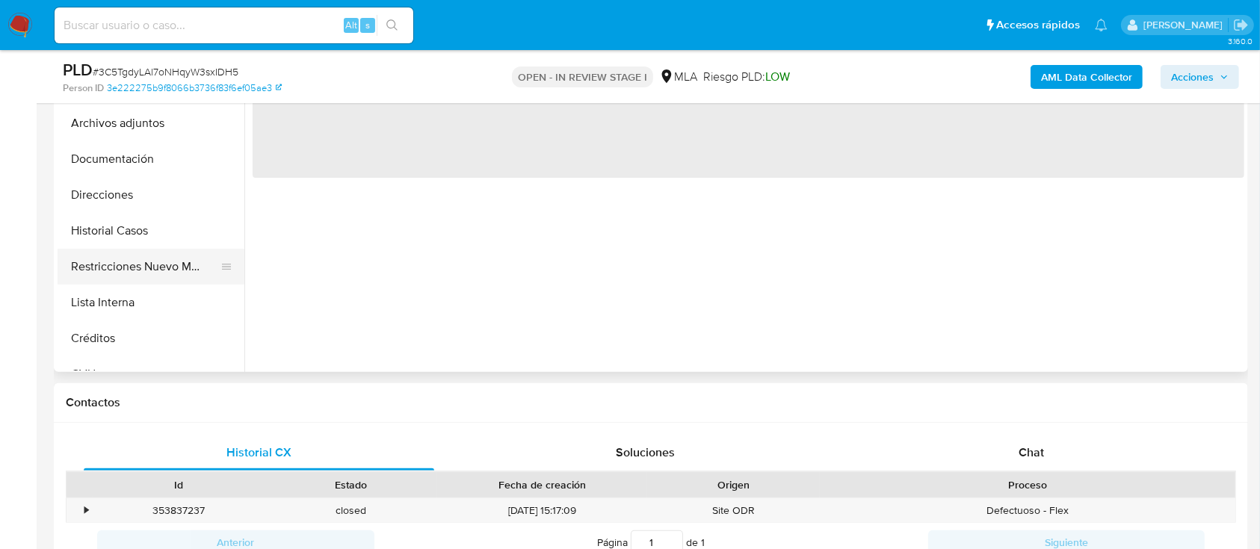
select select "10"
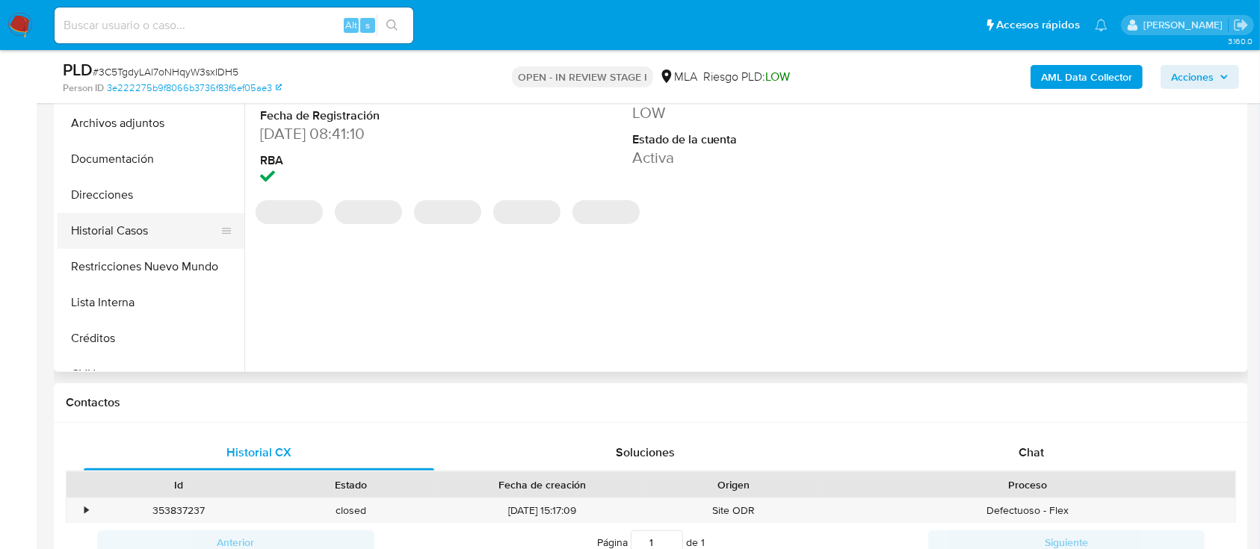
click at [172, 231] on button "Historial Casos" at bounding box center [145, 231] width 175 height 36
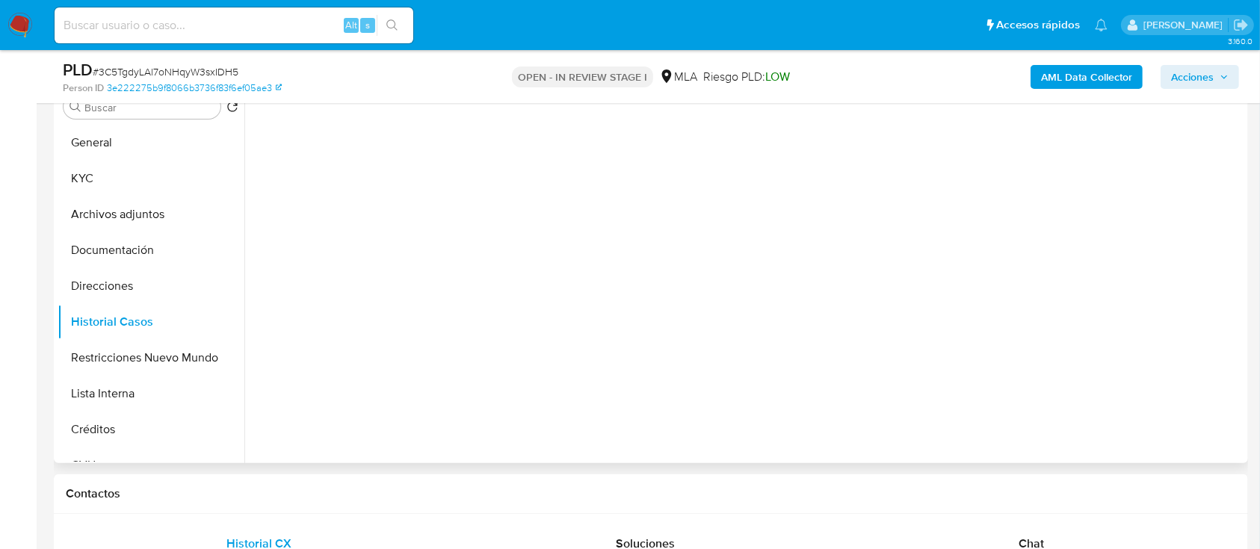
scroll to position [199, 0]
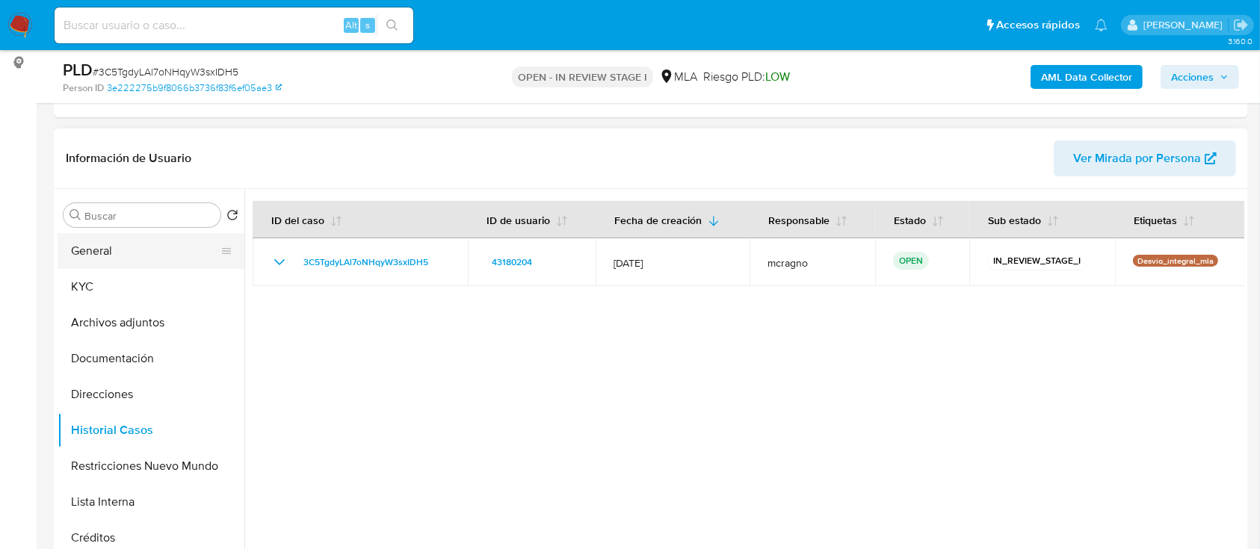
click at [164, 258] on button "General" at bounding box center [145, 251] width 175 height 36
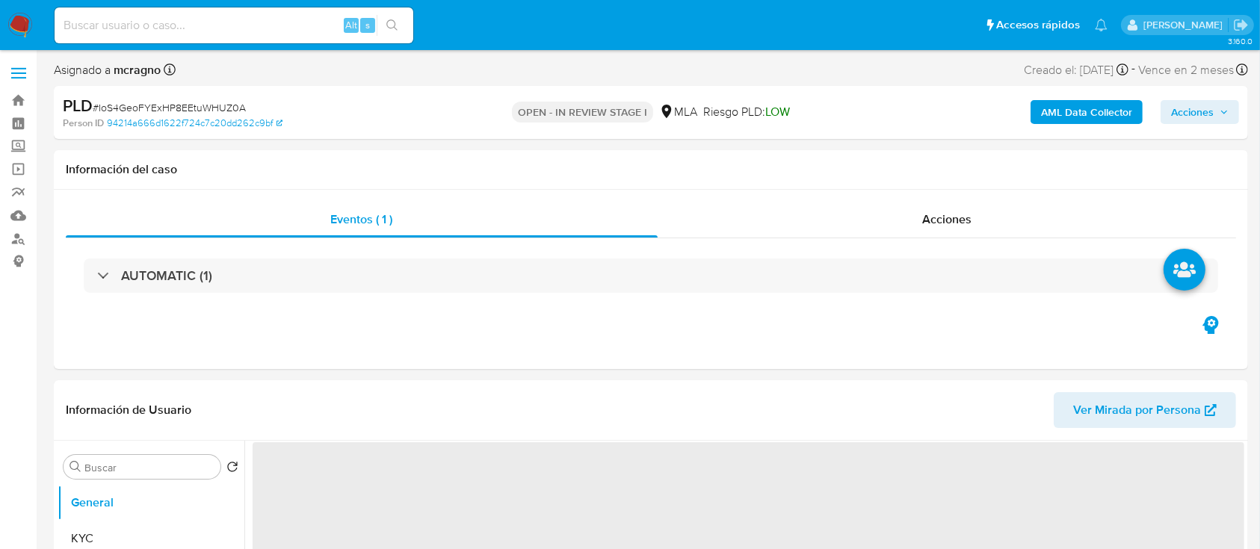
select select "10"
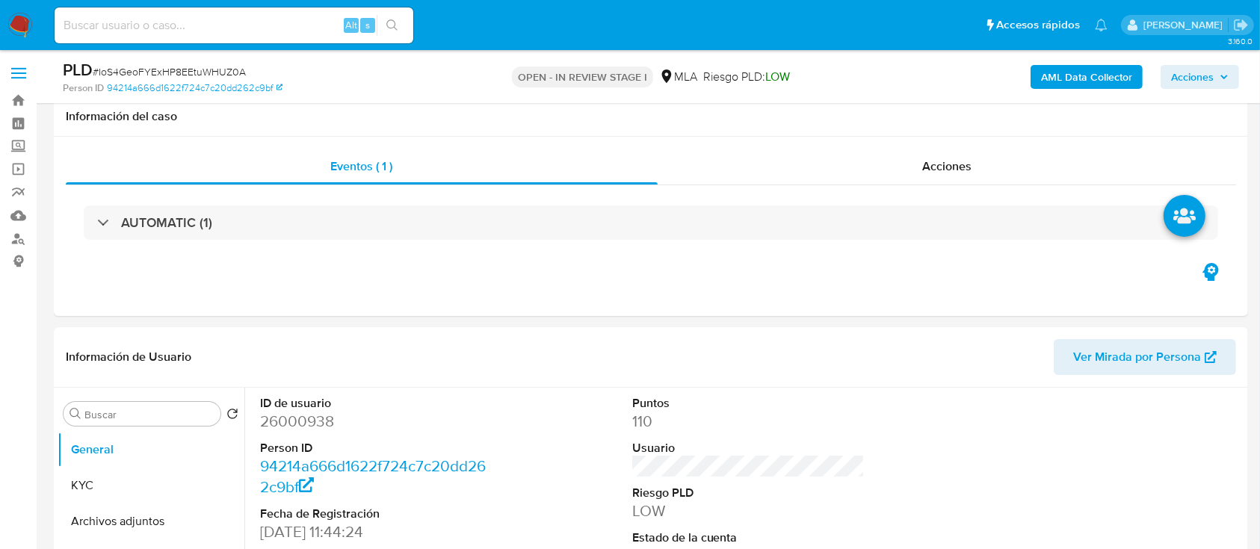
scroll to position [398, 0]
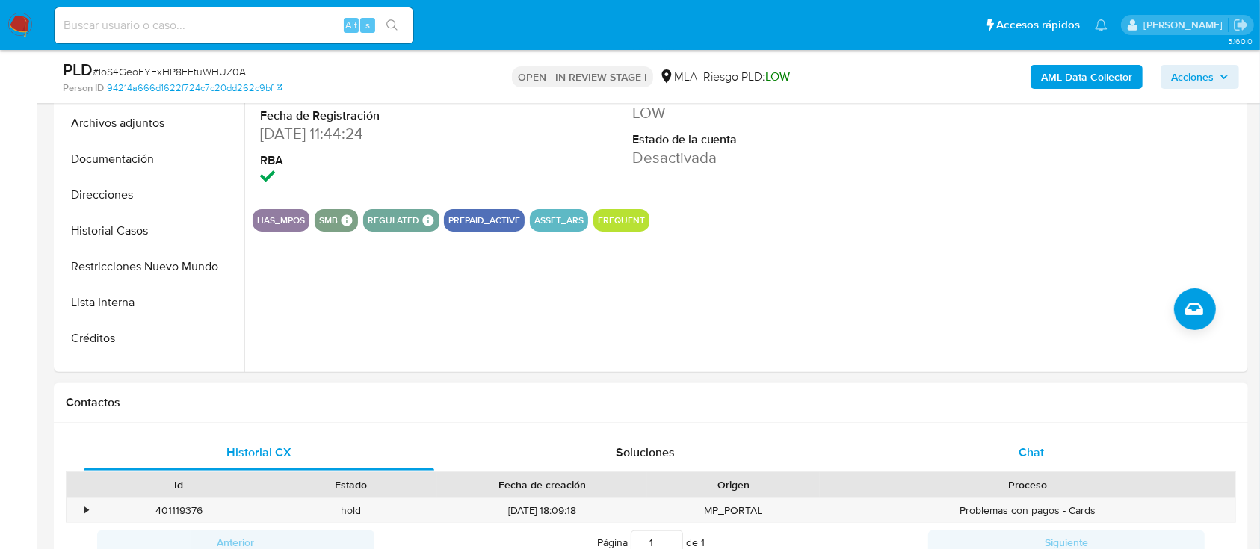
click at [1053, 443] on div "Chat" at bounding box center [1031, 453] width 350 height 36
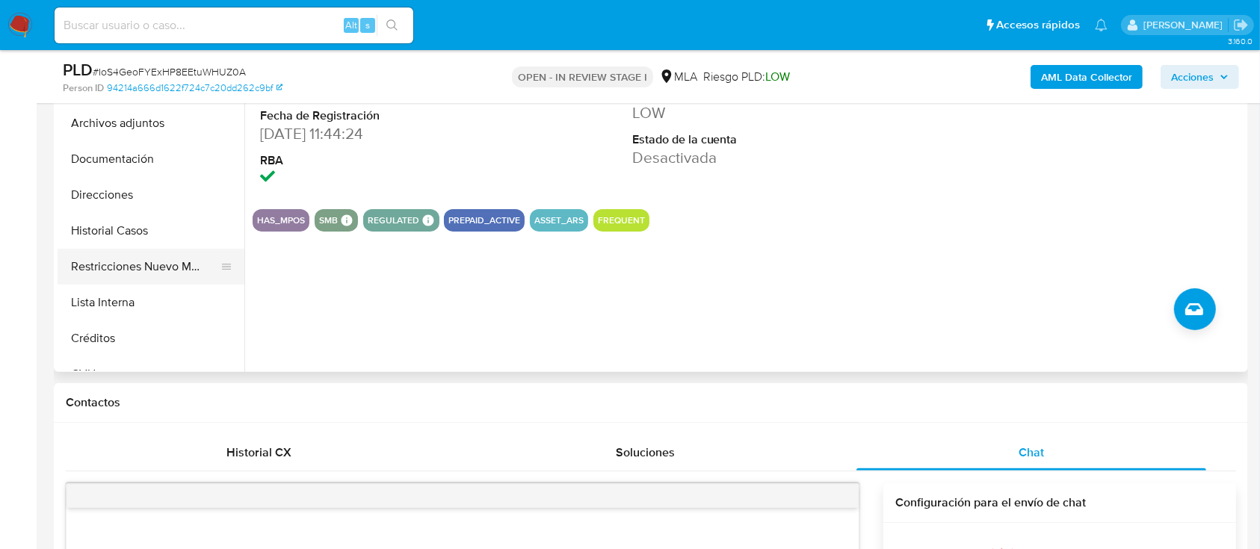
click at [161, 254] on button "Restricciones Nuevo Mundo" at bounding box center [145, 267] width 175 height 36
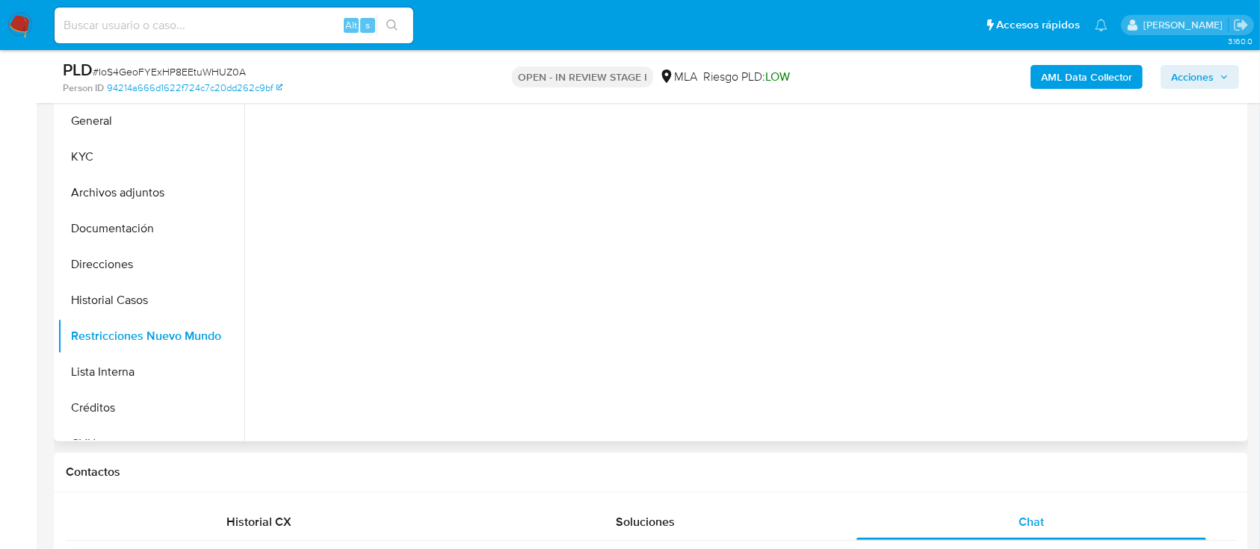
scroll to position [299, 0]
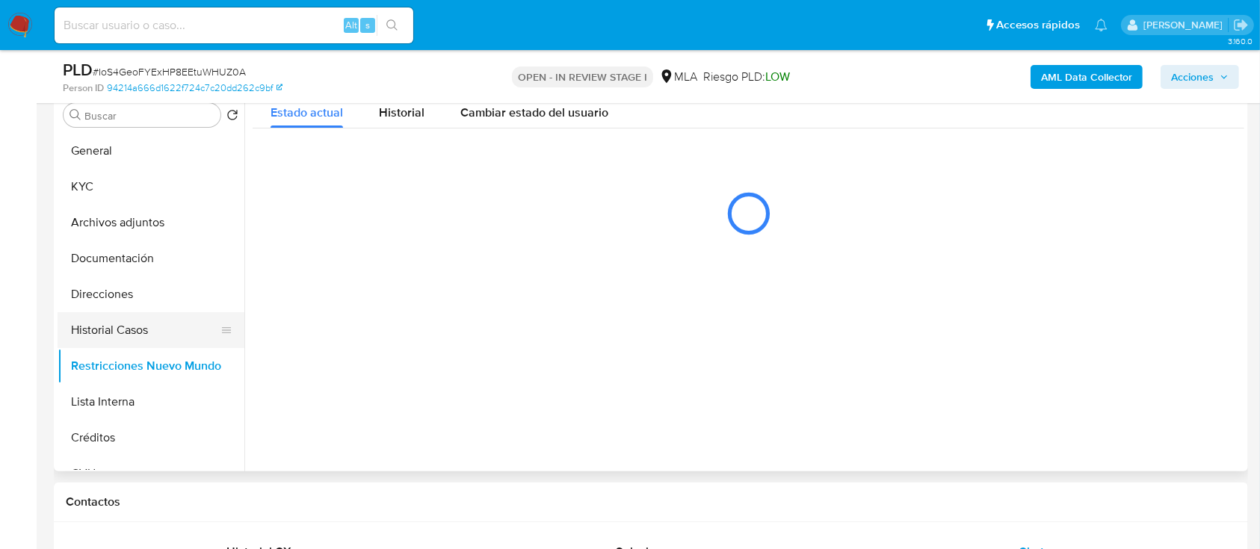
click at [98, 327] on button "Historial Casos" at bounding box center [145, 330] width 175 height 36
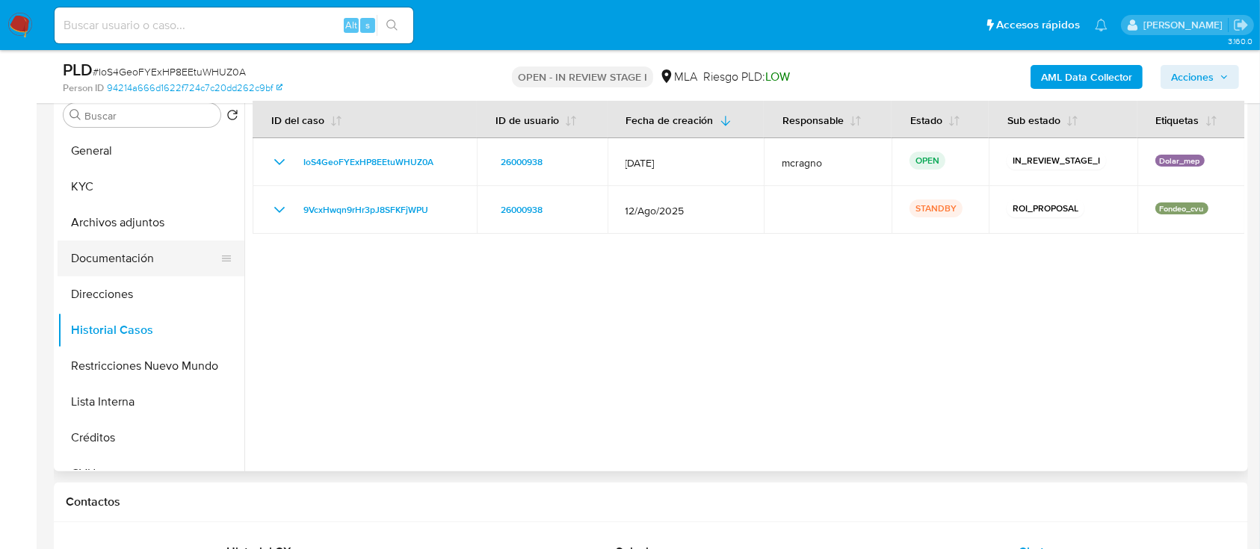
drag, startPoint x: 140, startPoint y: 230, endPoint x: 228, endPoint y: 253, distance: 91.0
click at [140, 231] on button "Archivos adjuntos" at bounding box center [151, 223] width 187 height 36
